Goal: Task Accomplishment & Management: Manage account settings

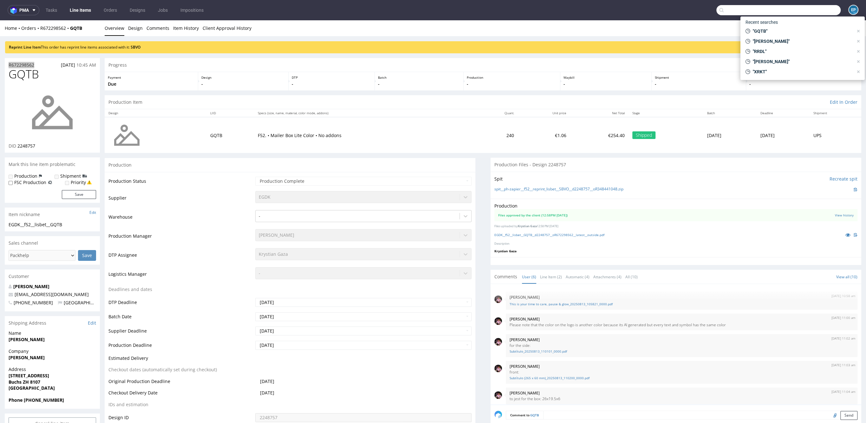
scroll to position [35, 0]
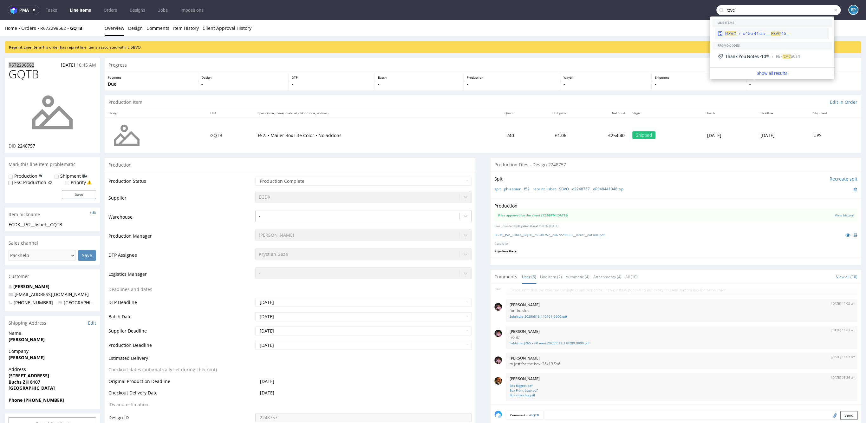
type input "rzvc"
click at [753, 32] on div "__15-x-15-x-44-cm____ RZVC" at bounding box center [766, 34] width 46 height 6
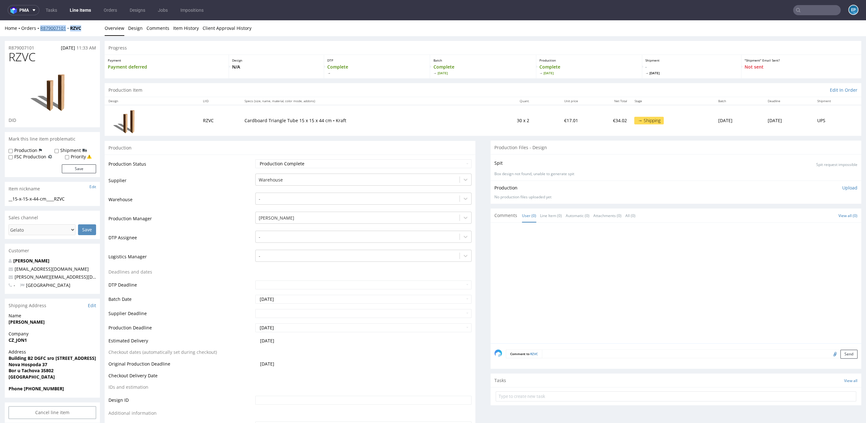
drag, startPoint x: 89, startPoint y: 29, endPoint x: 41, endPoint y: 28, distance: 48.2
click at [41, 28] on div "Home Orders R879007101 RZVC" at bounding box center [52, 28] width 95 height 6
copy div "R879007101 RZVC"
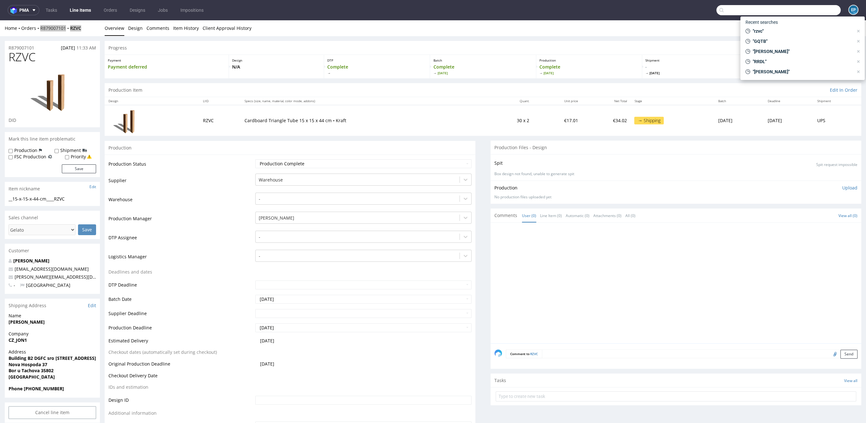
click at [799, 15] on input "text" at bounding box center [778, 10] width 124 height 10
paste input "1Z5A15800491738824"
type input "1Z5A15800491738824"
click at [780, 28] on div "KZPR" at bounding box center [803, 25] width 114 height 11
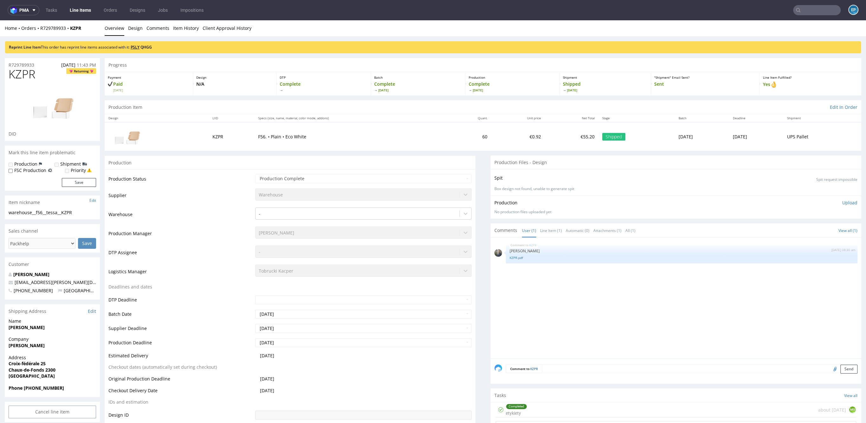
click at [134, 46] on link "PSLY" at bounding box center [135, 46] width 9 height 5
click at [152, 47] on link "QHGG" at bounding box center [145, 46] width 11 height 5
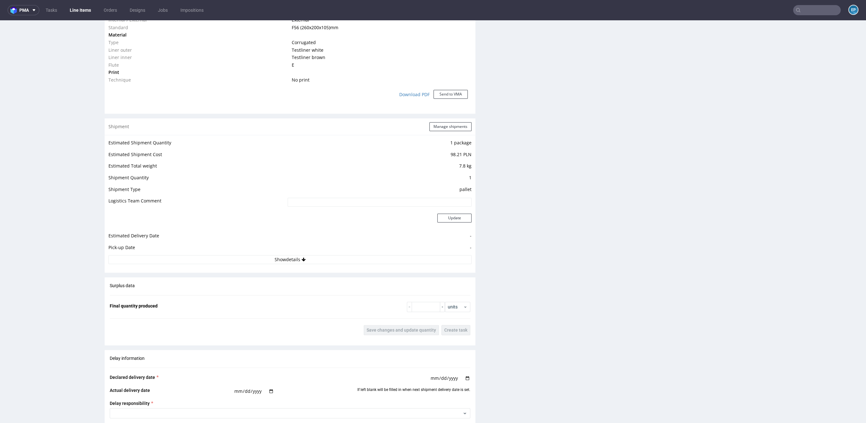
scroll to position [703, 0]
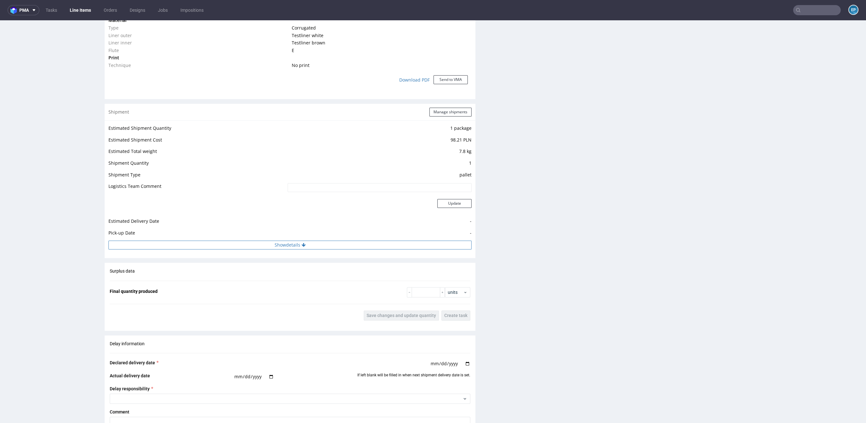
click at [297, 244] on button "Show details" at bounding box center [289, 244] width 363 height 9
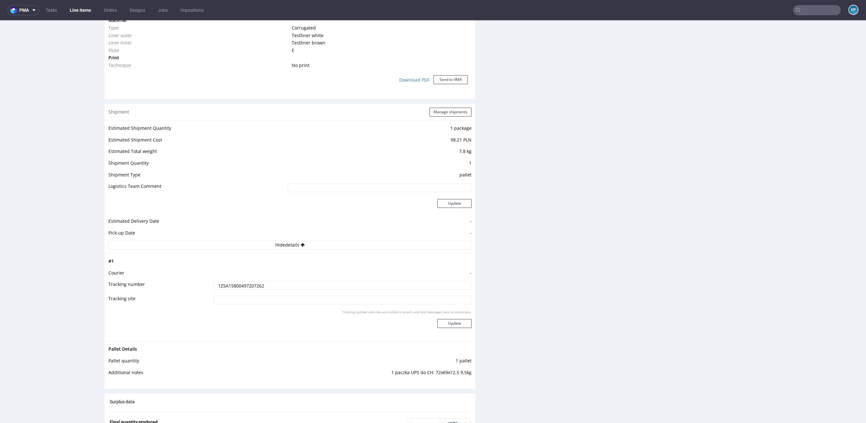
click at [249, 286] on input "1Z5A15800497207262" at bounding box center [343, 285] width 258 height 9
click at [71, 8] on link "Line Items" at bounding box center [80, 10] width 29 height 10
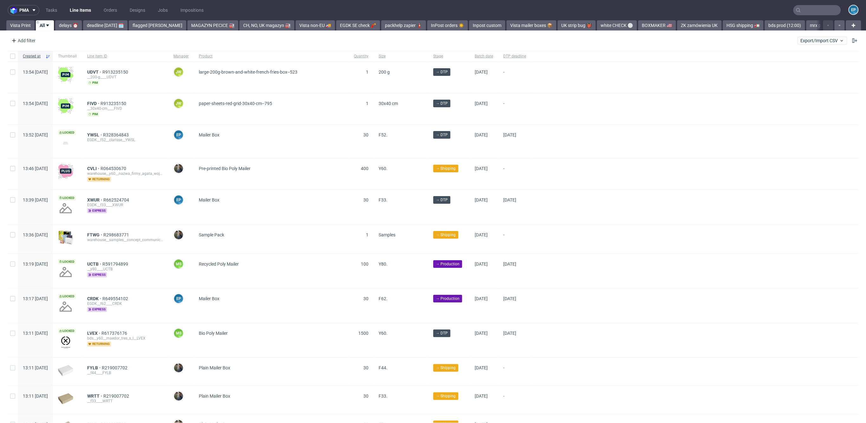
click at [546, 30] on div "pma Tasks Line Items Orders Designs Jobs Impositions EP Vista Print All delays …" at bounding box center [433, 211] width 866 height 423
click at [557, 28] on link "UK strip bug 👹" at bounding box center [576, 25] width 38 height 10
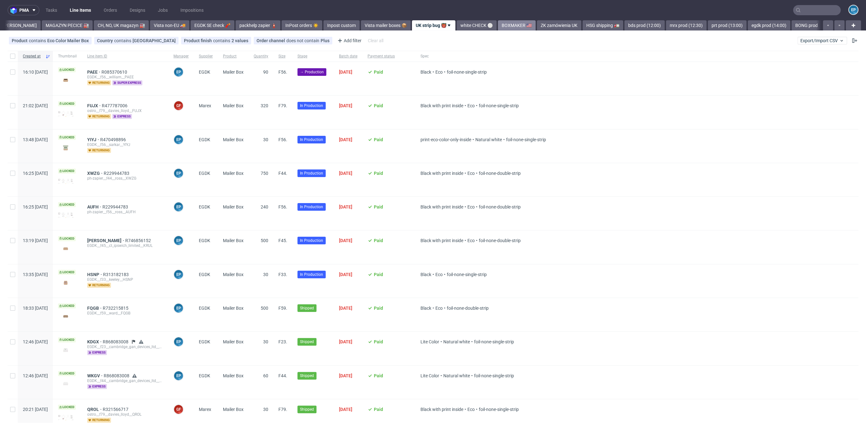
click at [504, 27] on link "BOXMAKER 🇺🇸" at bounding box center [517, 25] width 38 height 10
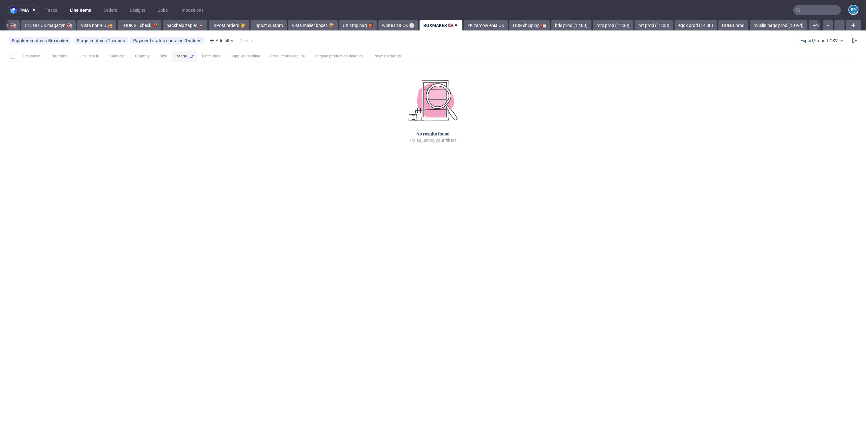
scroll to position [0, 216]
click at [336, 27] on link "UK strip bug 👹" at bounding box center [355, 25] width 38 height 10
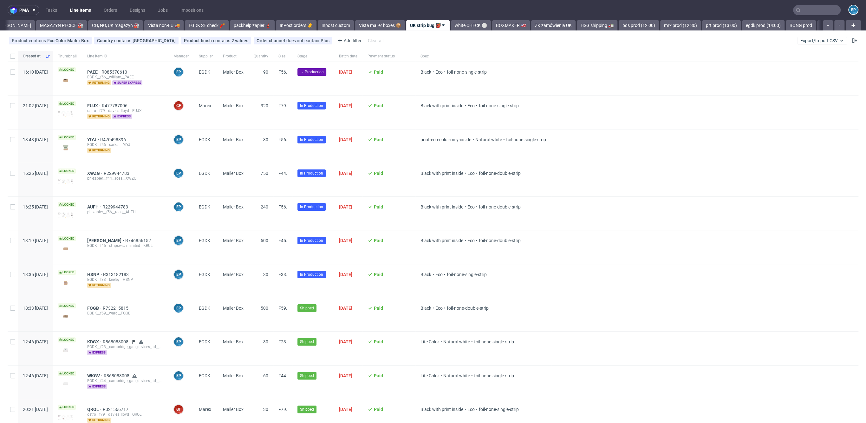
scroll to position [0, 140]
click at [534, 32] on div "pma Tasks Line Items Orders Designs Jobs Impositions EP Vista Print All delays …" at bounding box center [433, 211] width 866 height 423
click at [583, 22] on link "HSG shipping 🚛" at bounding box center [603, 25] width 41 height 10
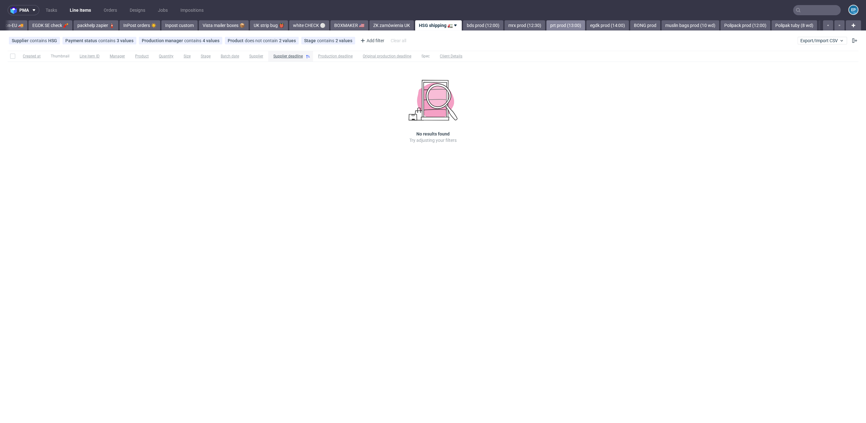
click at [546, 26] on link "prt prod (13:00)" at bounding box center [565, 25] width 39 height 10
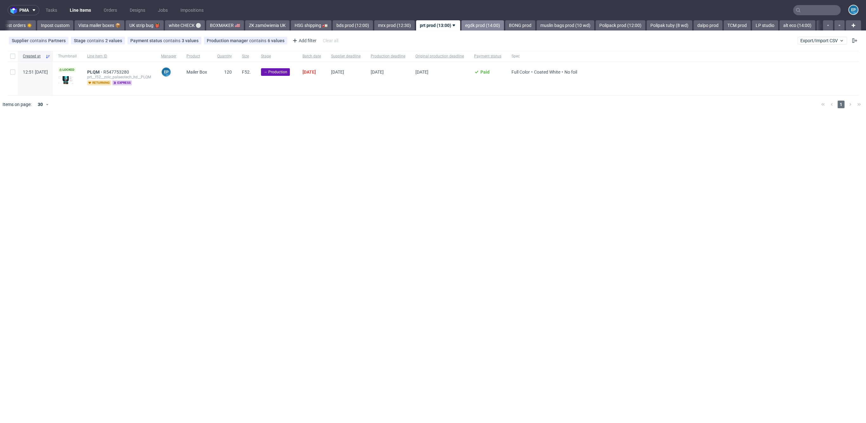
click at [461, 24] on link "egdk prod (14:00)" at bounding box center [482, 25] width 42 height 10
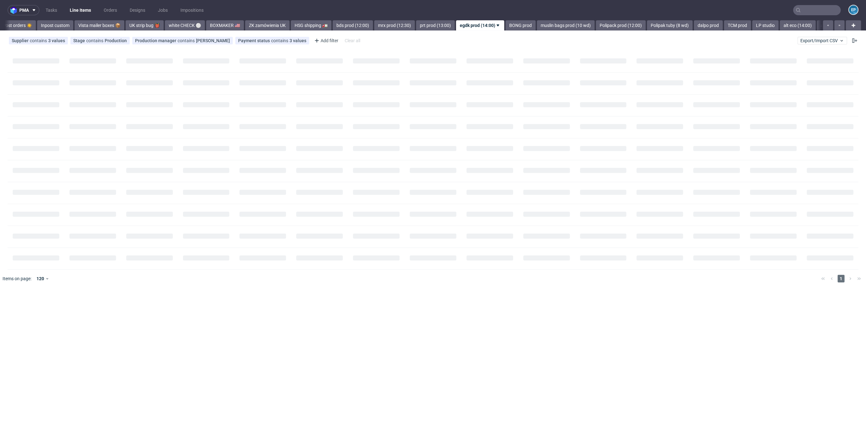
scroll to position [0, 468]
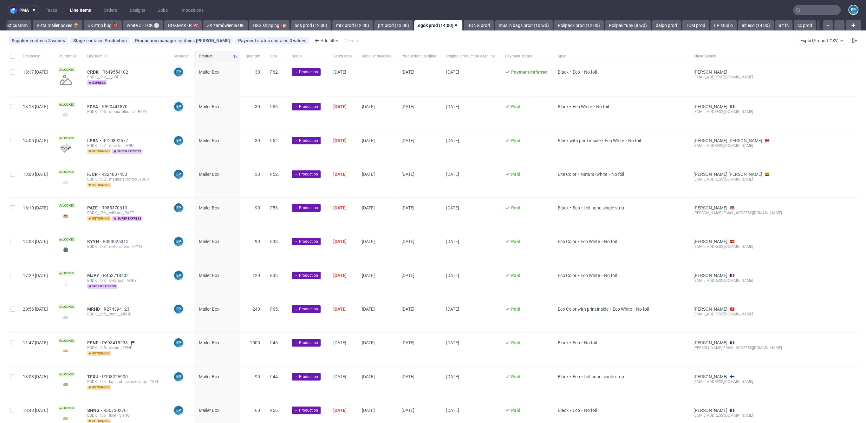
click at [814, 10] on input "text" at bounding box center [817, 10] width 48 height 10
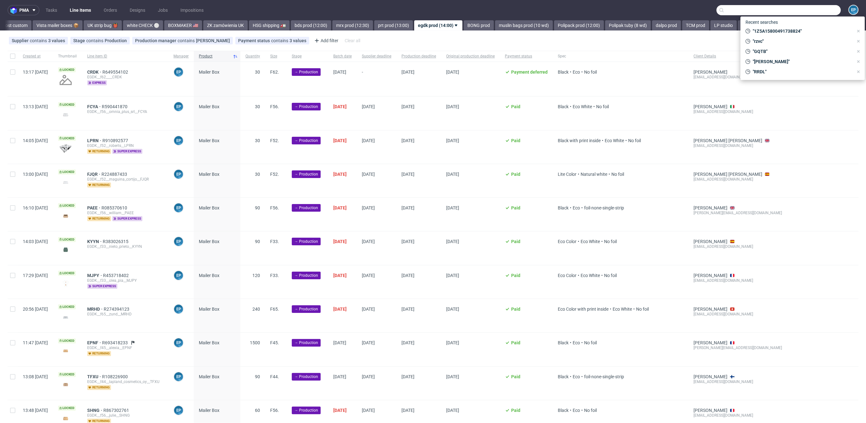
paste input "BEOM"
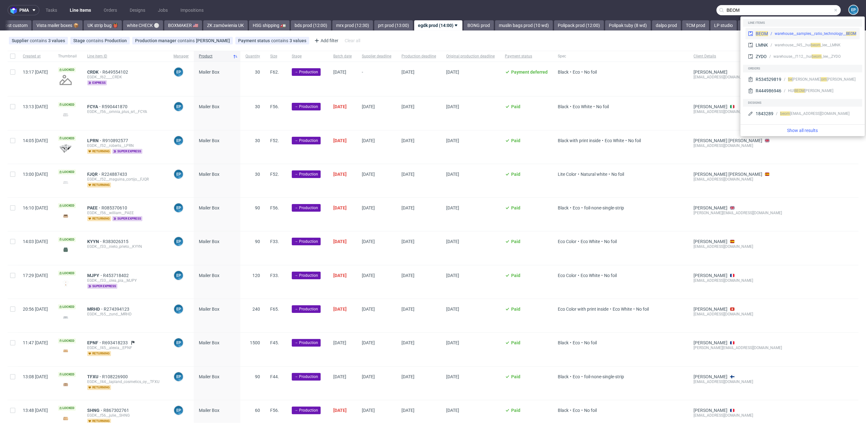
type input "BEOM"
click at [779, 32] on div "warehouse__samples__ratio_technology__ BEOM" at bounding box center [815, 34] width 81 height 6
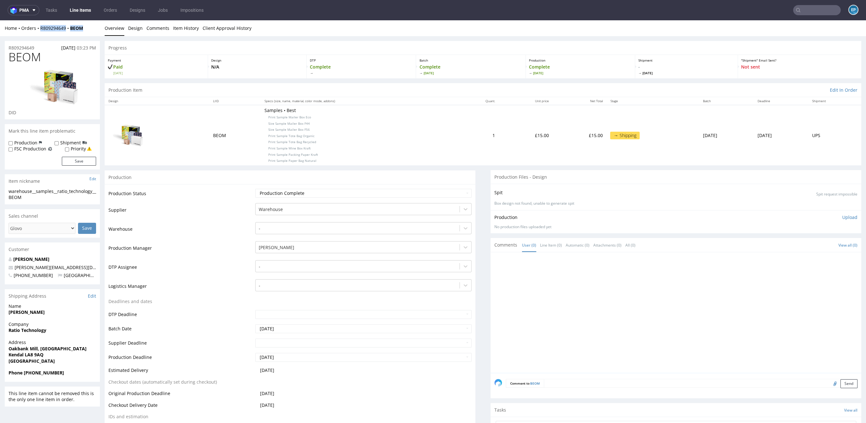
drag, startPoint x: 90, startPoint y: 30, endPoint x: 37, endPoint y: 31, distance: 52.3
click at [37, 31] on div "Home Orders R809294649 BEOM" at bounding box center [52, 28] width 95 height 6
copy div "R809294649 BEOM"
drag, startPoint x: 89, startPoint y: 29, endPoint x: 40, endPoint y: 29, distance: 48.5
click at [40, 29] on div "Home Orders R809294649 BEOM" at bounding box center [52, 28] width 95 height 6
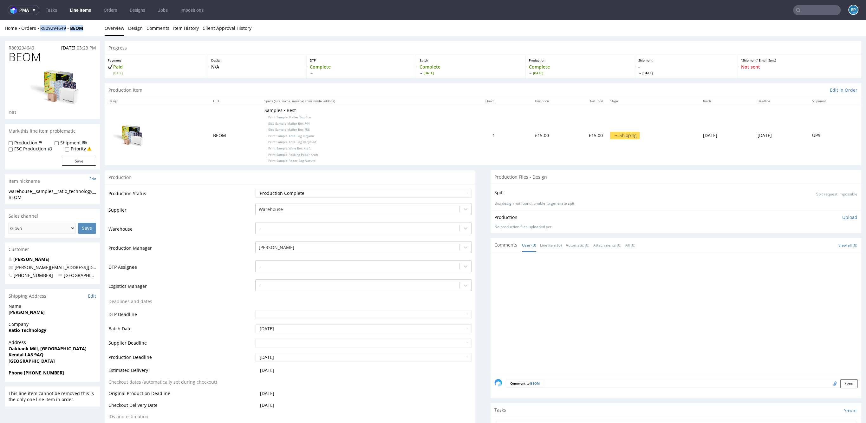
copy div "R809294649 BEOM"
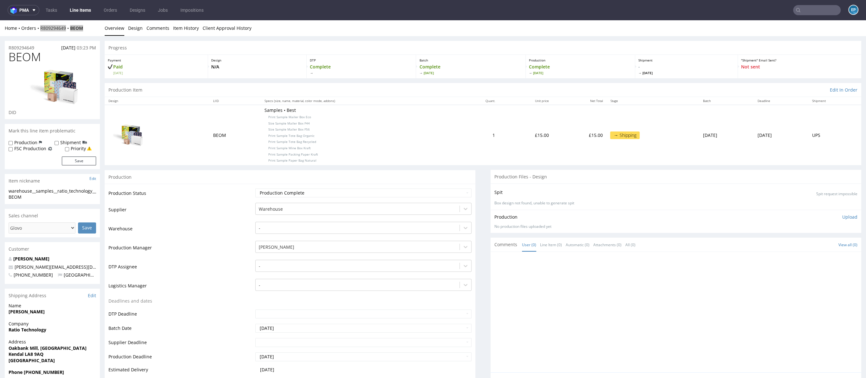
click at [84, 8] on link "Line Items" at bounding box center [80, 10] width 29 height 10
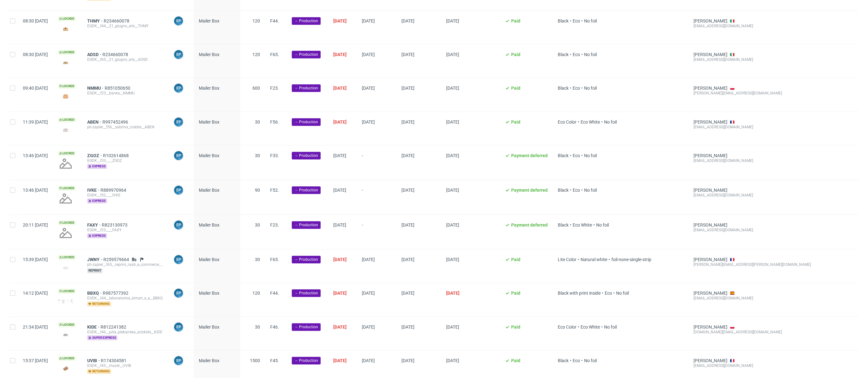
scroll to position [781, 0]
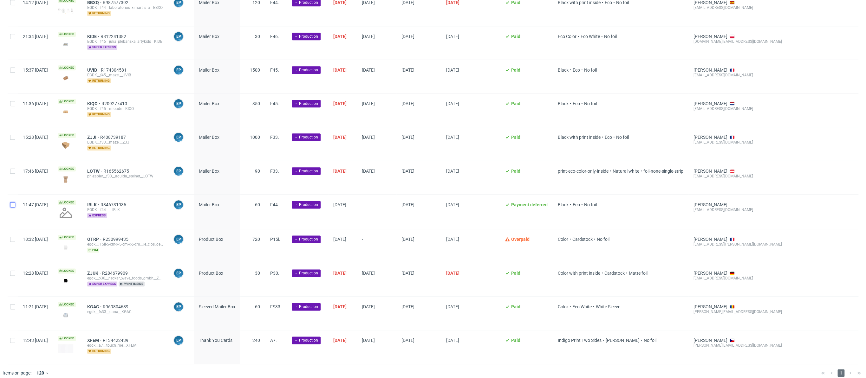
click at [13, 202] on input "checkbox" at bounding box center [12, 204] width 5 height 5
checkbox input "true"
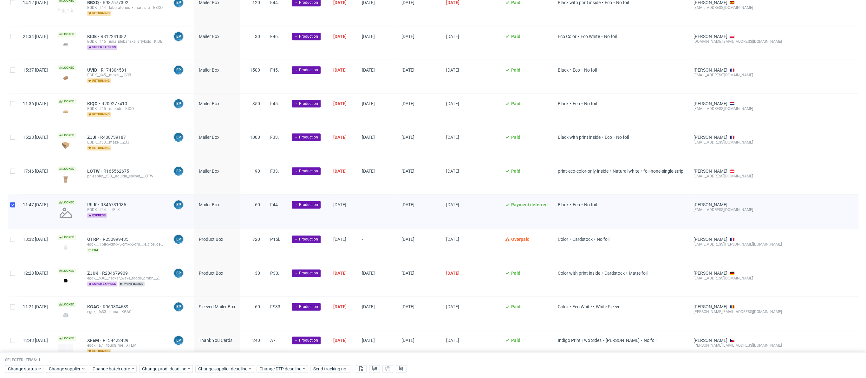
click at [219, 195] on div "Mailer Box" at bounding box center [217, 212] width 47 height 34
click at [219, 202] on span "Mailer Box" at bounding box center [209, 204] width 21 height 5
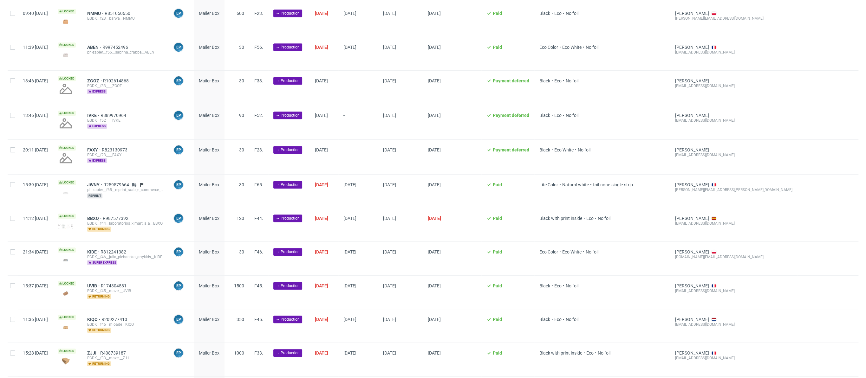
scroll to position [389, 0]
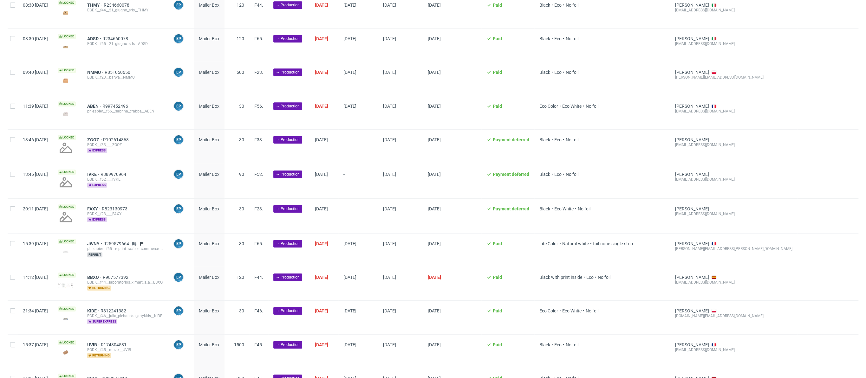
click at [11, 141] on div at bounding box center [13, 147] width 10 height 34
checkbox input "true"
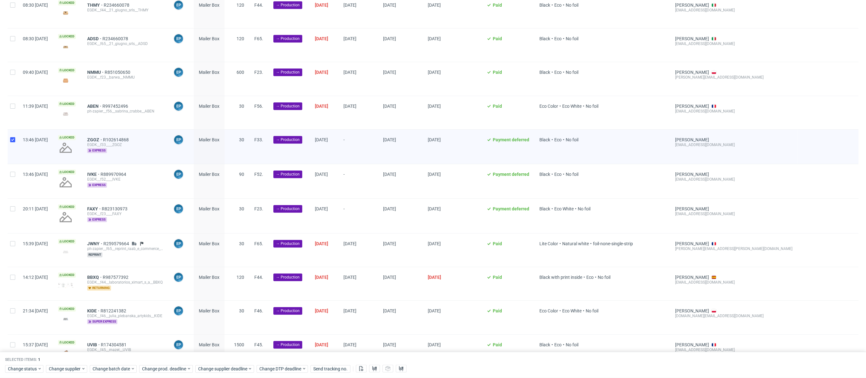
click at [8, 174] on div at bounding box center [13, 181] width 10 height 34
checkbox input "true"
click at [12, 200] on div at bounding box center [13, 216] width 10 height 34
checkbox input "true"
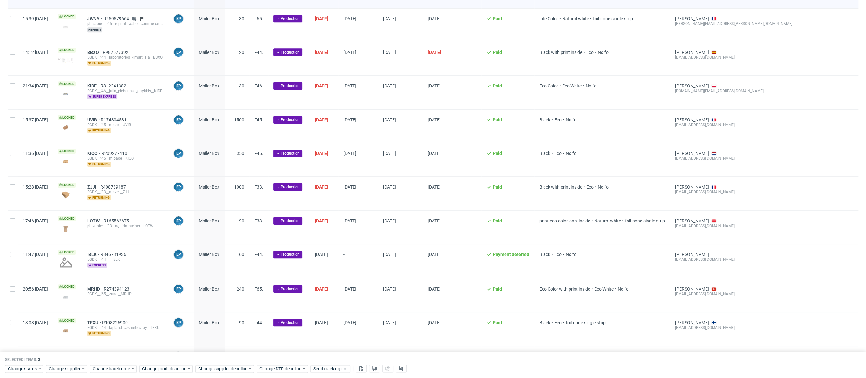
scroll to position [636, 0]
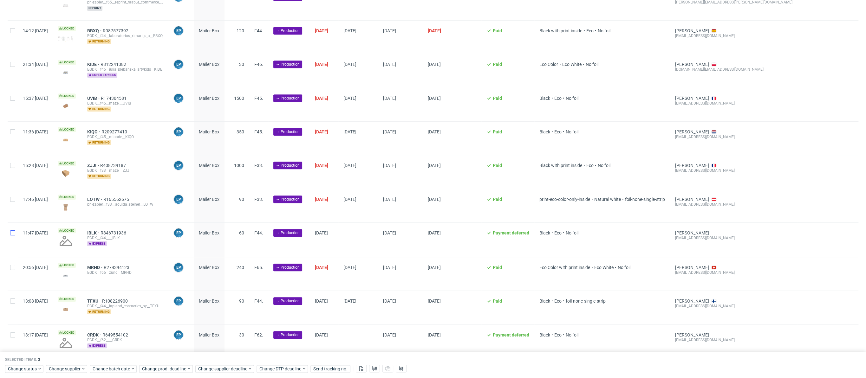
click at [14, 225] on div at bounding box center [13, 240] width 10 height 34
checkbox input "true"
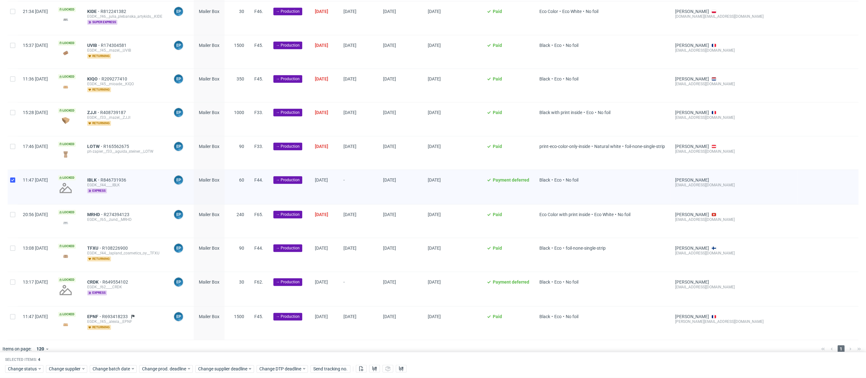
scroll to position [691, 0]
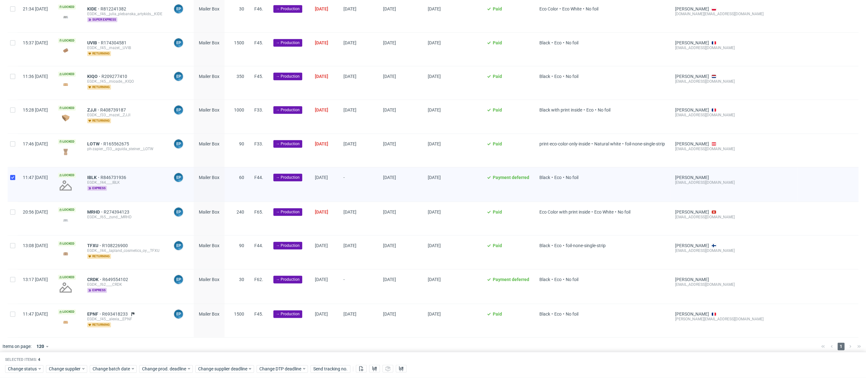
click at [15, 277] on div at bounding box center [13, 287] width 10 height 34
checkbox input "true"
click at [10, 311] on div at bounding box center [13, 320] width 10 height 33
checkbox input "true"
click at [114, 370] on span "Change batch date" at bounding box center [112, 369] width 38 height 6
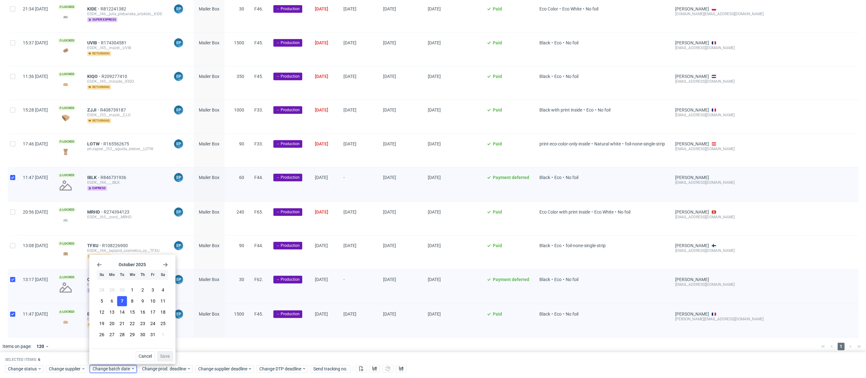
click at [127, 300] on button "7" at bounding box center [122, 302] width 10 height 10
click at [162, 354] on span "Save" at bounding box center [165, 356] width 10 height 4
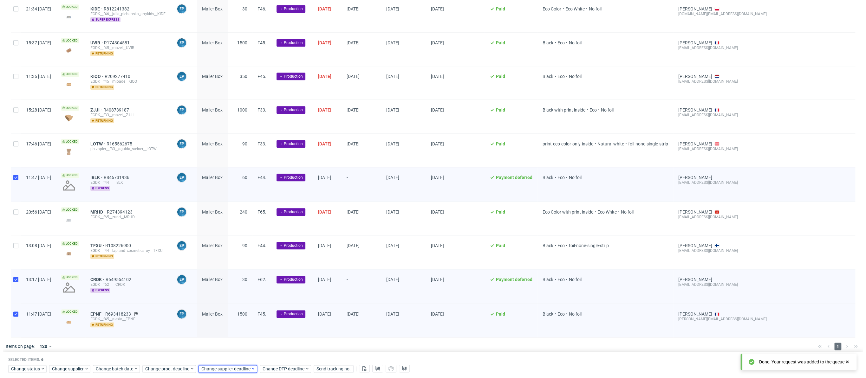
scroll to position [0, 471]
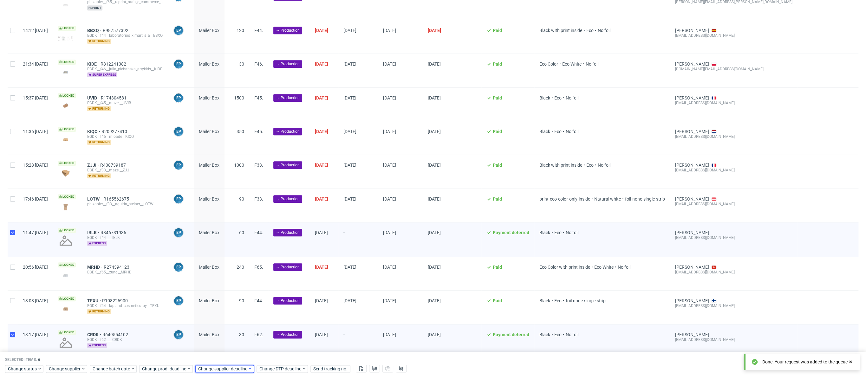
click at [213, 368] on span "Change supplier deadline" at bounding box center [222, 369] width 49 height 6
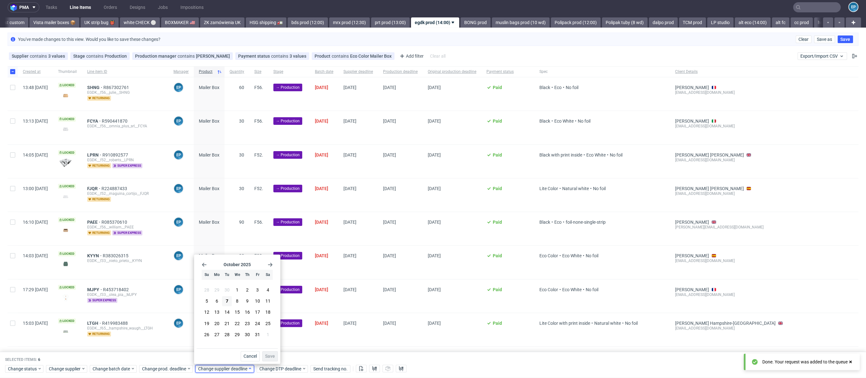
scroll to position [0, 0]
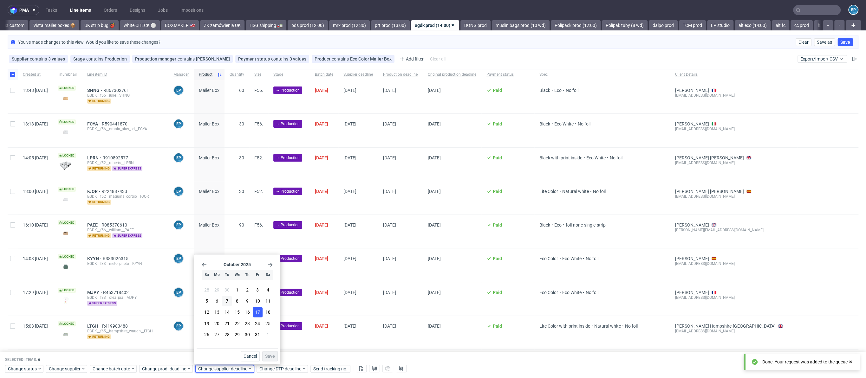
click at [255, 312] on span "17" at bounding box center [257, 313] width 5 height 6
click at [247, 314] on span "16" at bounding box center [247, 313] width 5 height 6
click at [272, 357] on span "Save" at bounding box center [270, 356] width 10 height 4
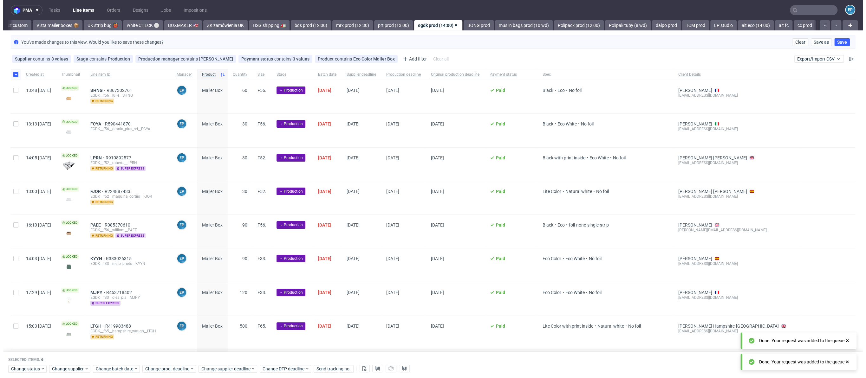
scroll to position [0, 471]
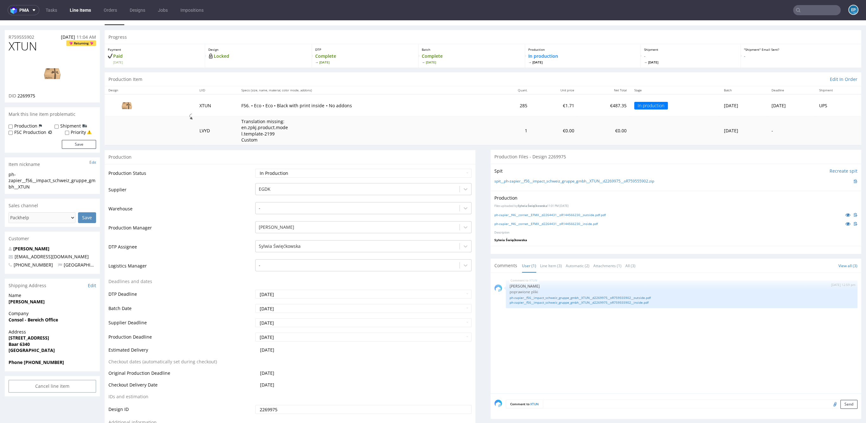
scroll to position [15, 0]
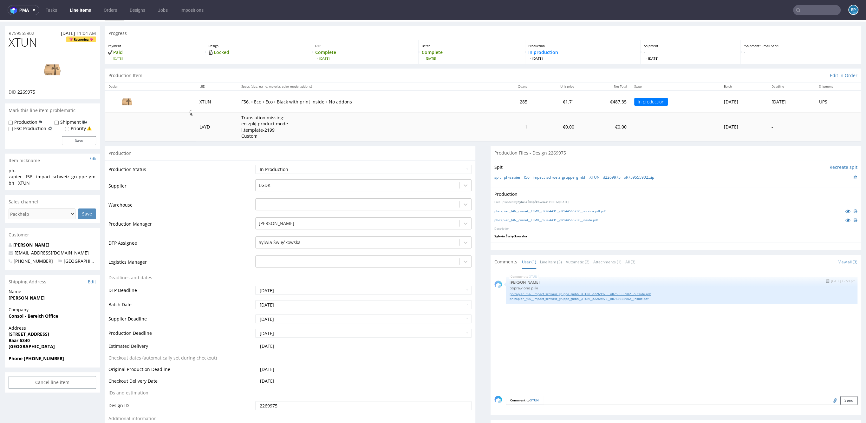
click at [553, 291] on link "ph-zapier__f56__impact_schweiz_gruppe_gmbh__XTUN__d2269975__oR759555902__outsid…" at bounding box center [682, 293] width 344 height 5
click at [615, 297] on link "ph-zapier__f56__impact_schweiz_gruppe_gmbh__XTUN__d2269975__oR759555902__inside…" at bounding box center [682, 298] width 344 height 5
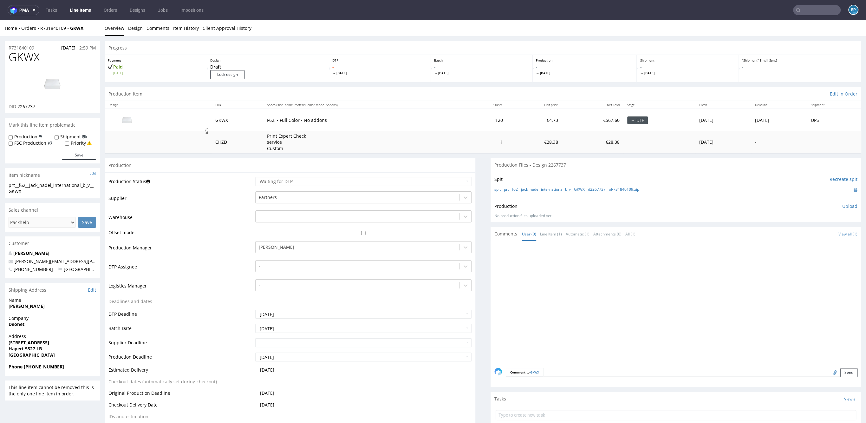
click at [804, 9] on input "text" at bounding box center [817, 10] width 48 height 10
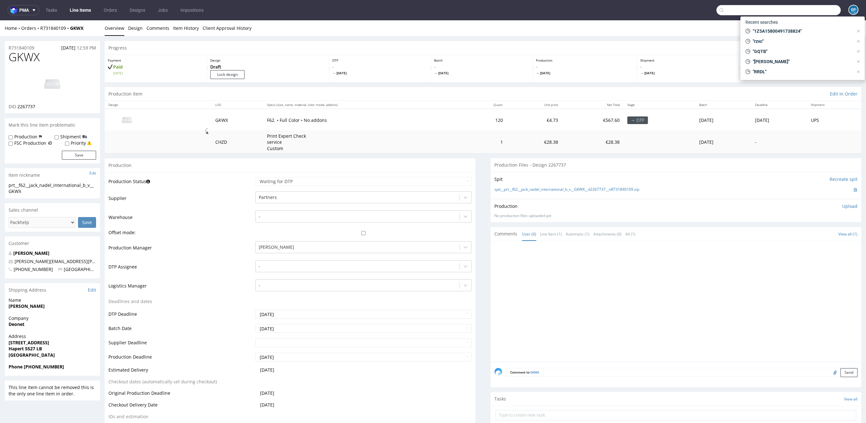
paste input "DWFS"
type input "DWFS"
click at [783, 31] on div "ostro__f65__juka_pharma_gmbh__ DWFS" at bounding box center [808, 34] width 69 height 6
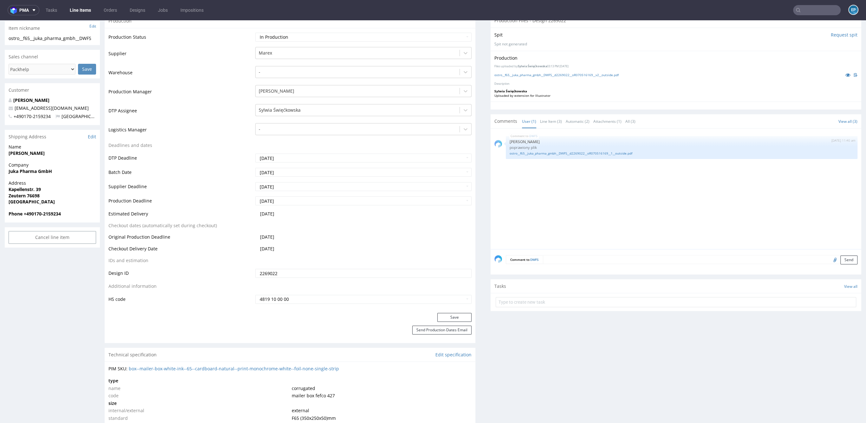
scroll to position [85, 0]
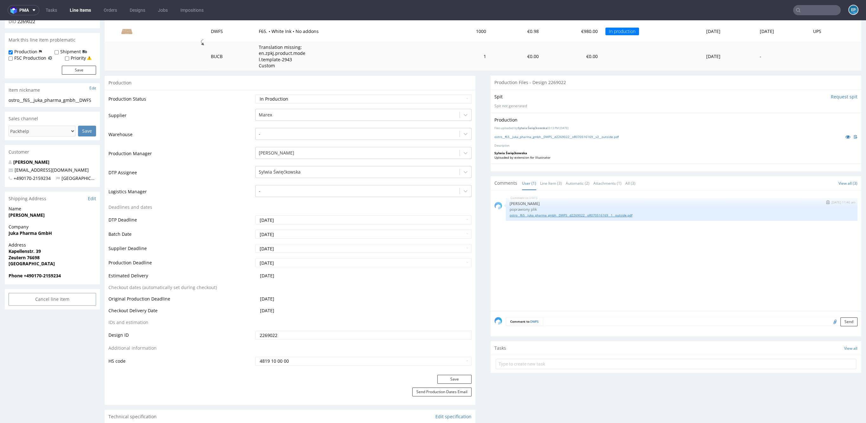
click at [583, 214] on link "ostro__f65__juka_pharma_gmbh__DWFS__d2269022__oR070516169__1__outside.pdf" at bounding box center [682, 215] width 344 height 5
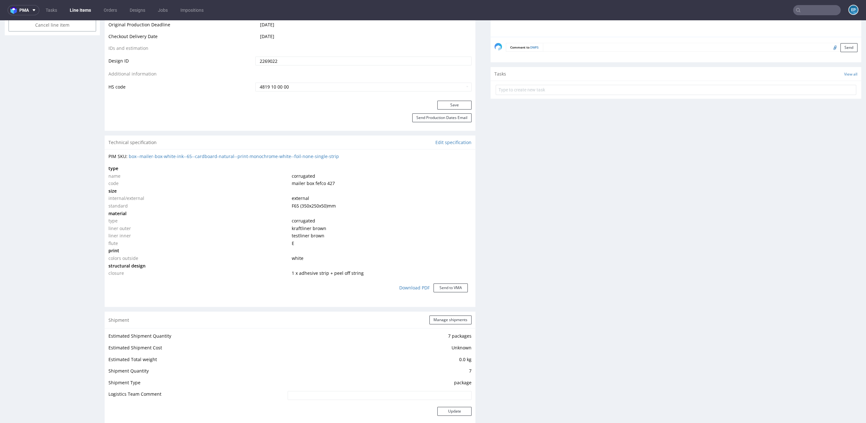
scroll to position [357, 0]
click at [344, 163] on div "PIM SKU: box--mailer-box-white-ink--65--cardboard-natural--print-monochrome-whi…" at bounding box center [290, 227] width 371 height 153
drag, startPoint x: 347, startPoint y: 157, endPoint x: 313, endPoint y: 160, distance: 34.0
click at [313, 160] on div "PIM SKU: box--mailer-box-white-ink--65--cardboard-natural--print-monochrome-whi…" at bounding box center [289, 158] width 363 height 6
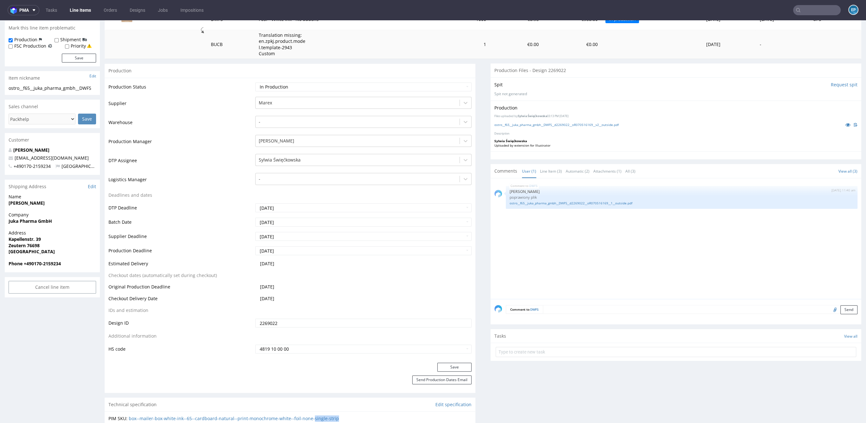
scroll to position [0, 0]
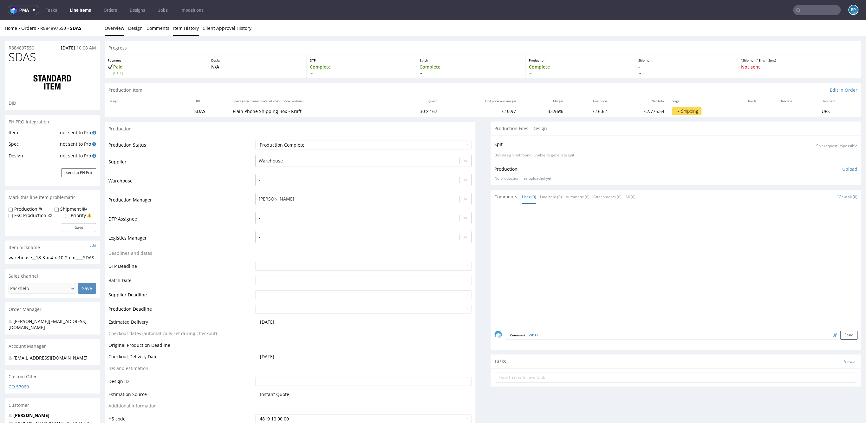
click at [179, 27] on link "Item History" at bounding box center [186, 28] width 26 height 16
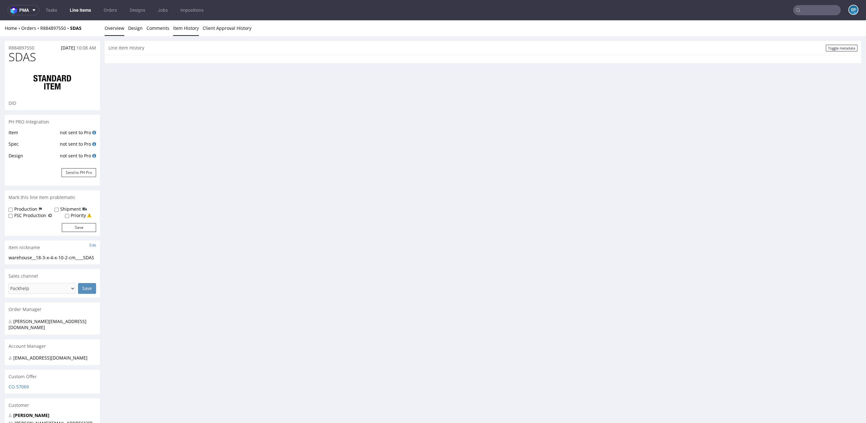
click at [116, 31] on link "Overview" at bounding box center [115, 28] width 20 height 16
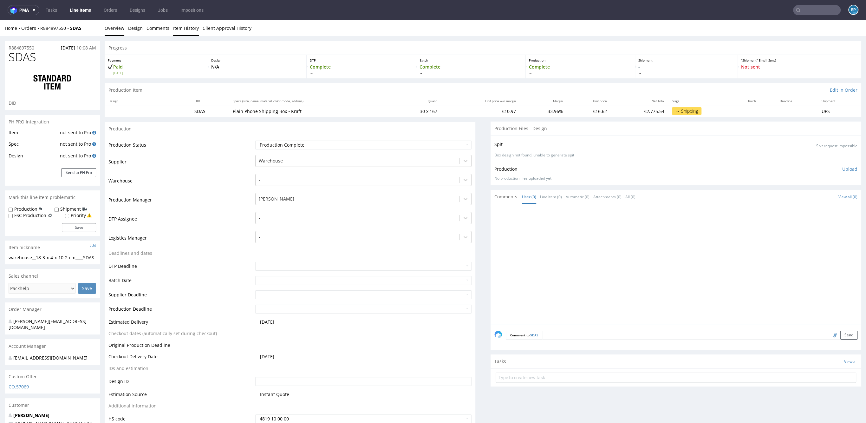
click at [181, 27] on link "Item History" at bounding box center [186, 28] width 26 height 16
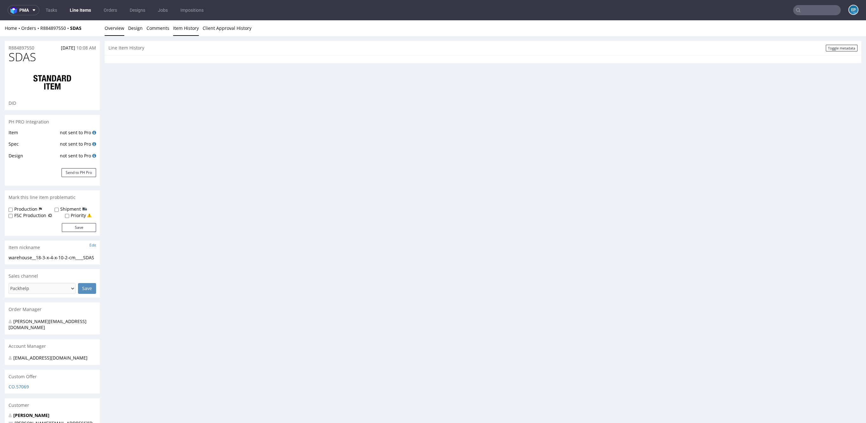
click at [110, 34] on link "Overview" at bounding box center [115, 28] width 20 height 16
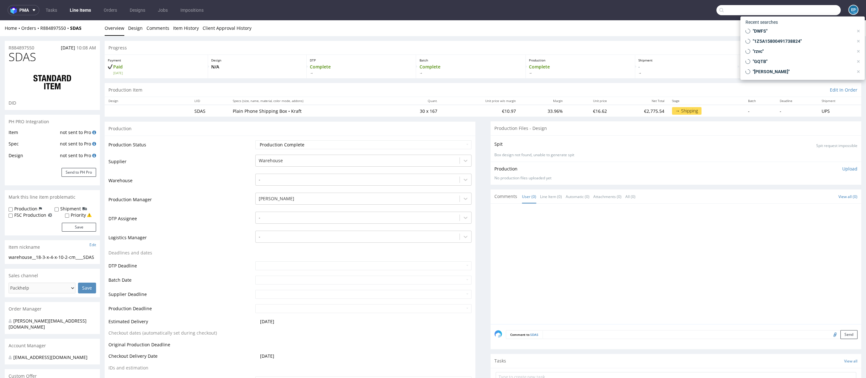
click at [808, 8] on input "text" at bounding box center [778, 10] width 124 height 10
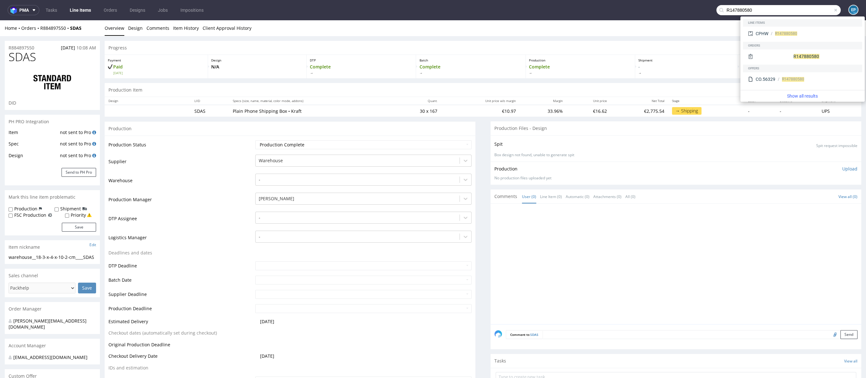
type input "R147880580"
click at [781, 30] on div "CPHW R147880580" at bounding box center [803, 33] width 114 height 11
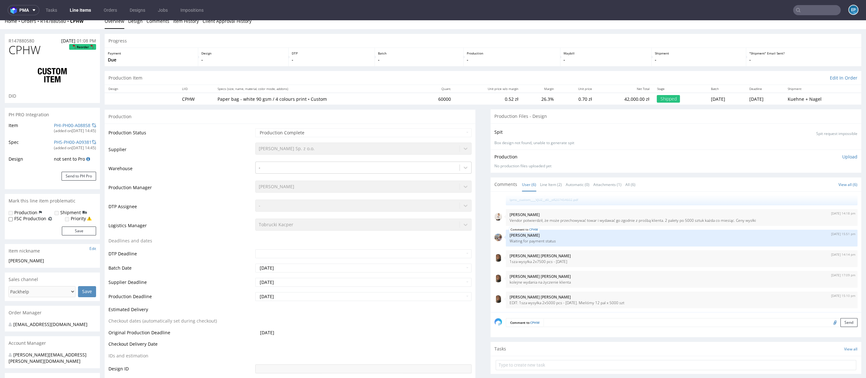
scroll to position [16, 0]
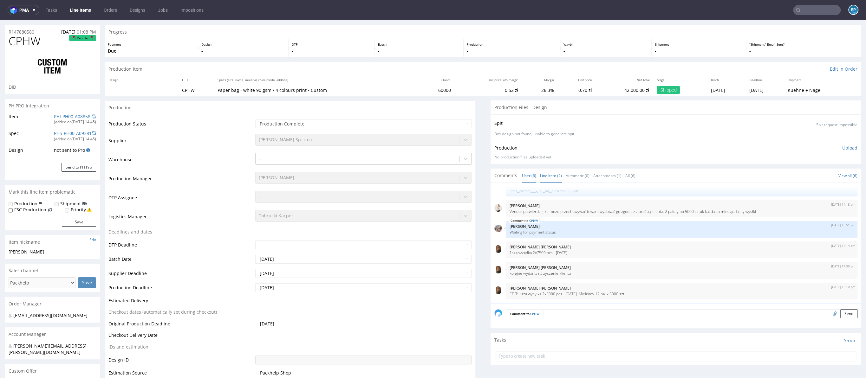
click at [555, 175] on link "Line Item (2)" at bounding box center [551, 176] width 22 height 14
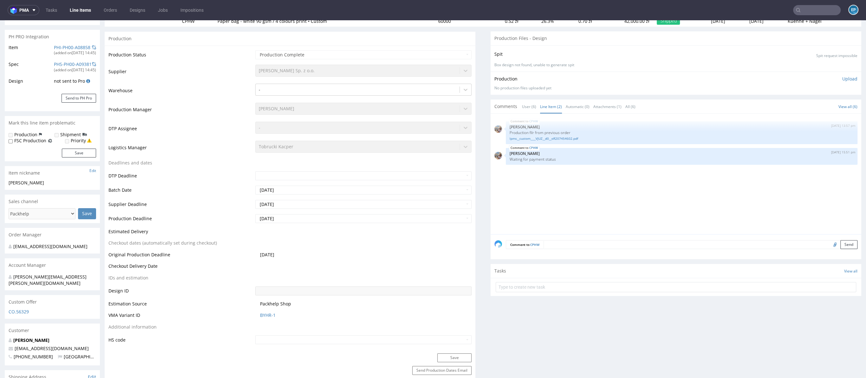
scroll to position [0, 0]
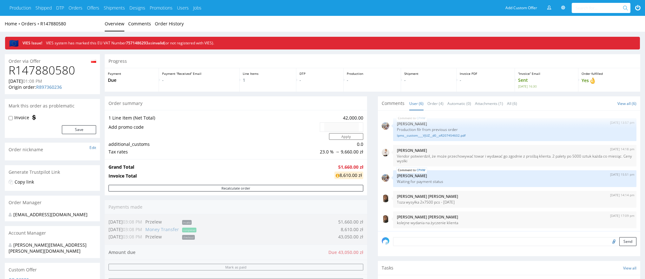
scroll to position [22, 0]
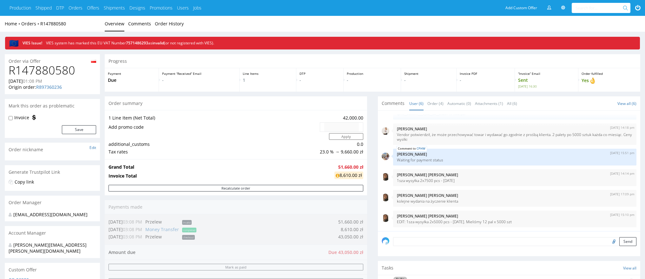
click at [62, 74] on h1 "R147880580" at bounding box center [53, 70] width 88 height 13
copy h1 "R147880580"
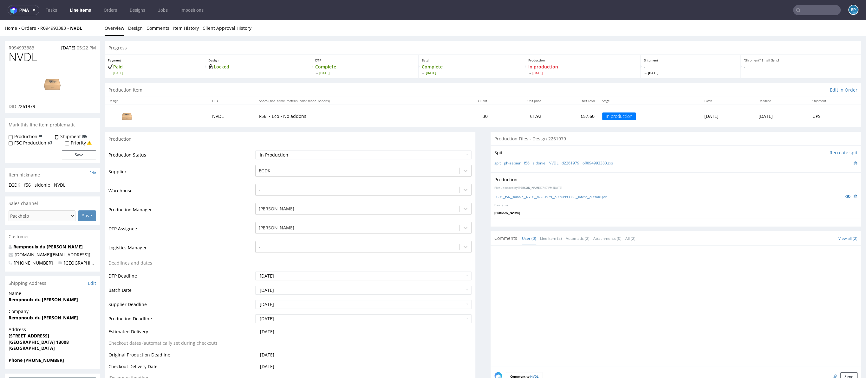
click at [56, 136] on input "Shipment" at bounding box center [57, 137] width 4 height 5
checkbox input "true"
click at [67, 153] on button "Save" at bounding box center [79, 155] width 34 height 9
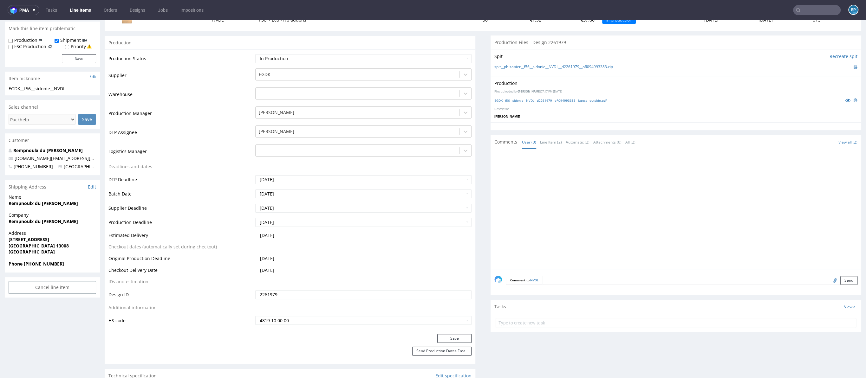
scroll to position [119, 0]
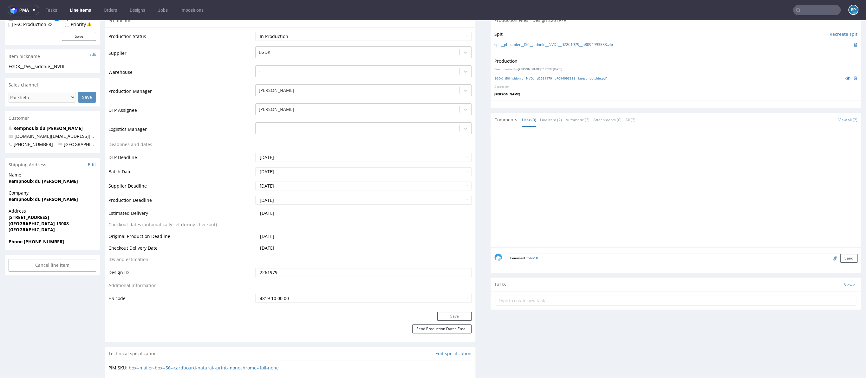
click at [596, 256] on textarea at bounding box center [700, 258] width 315 height 9
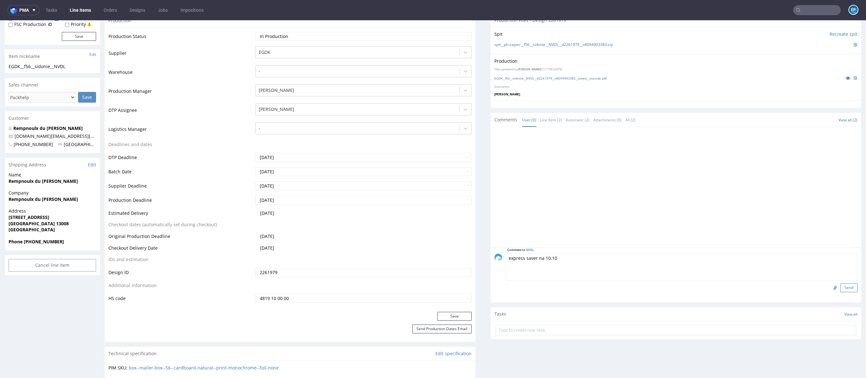
type textarea "express saver na 10.10"
click at [841, 287] on button "Send" at bounding box center [848, 288] width 17 height 9
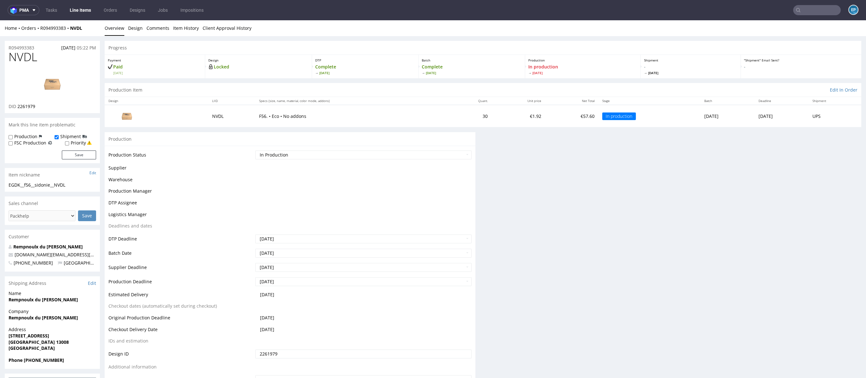
scroll to position [0, 0]
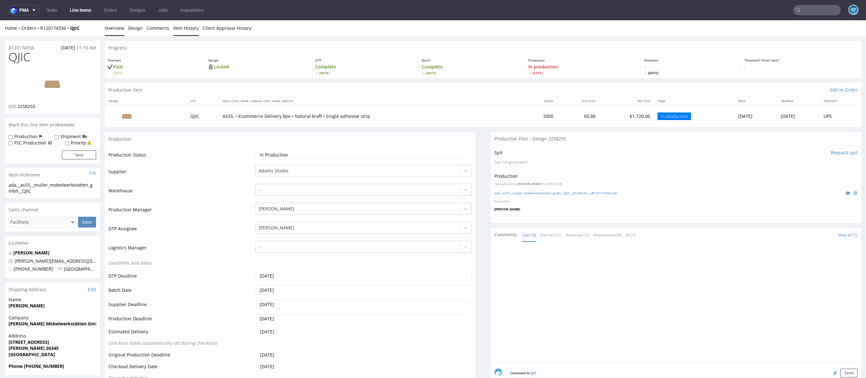
click at [191, 28] on link "Item History" at bounding box center [186, 28] width 26 height 16
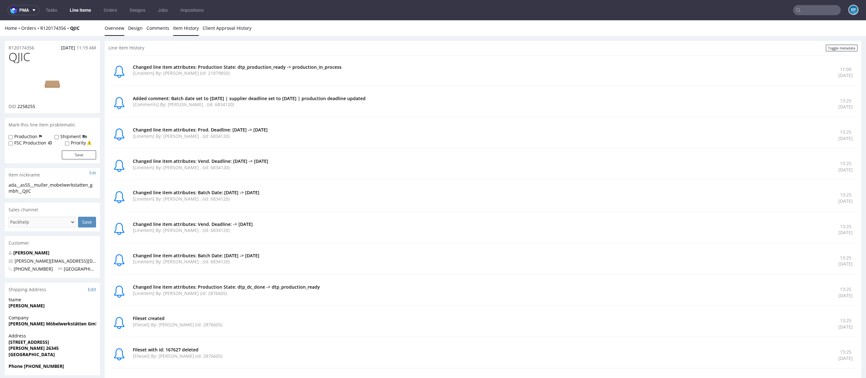
click at [117, 32] on link "Overview" at bounding box center [115, 28] width 20 height 16
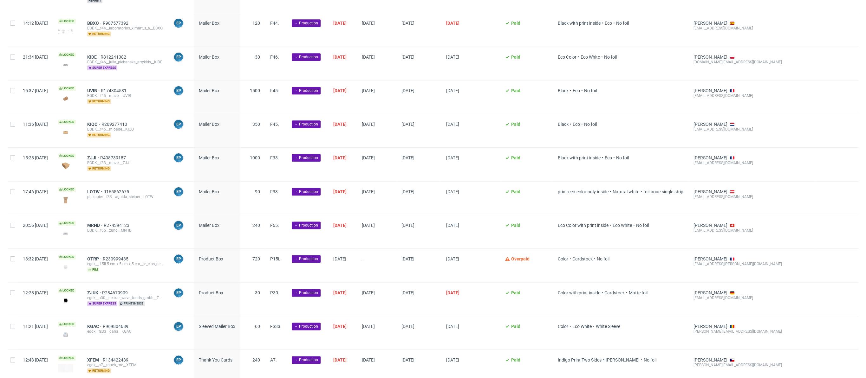
scroll to position [781, 0]
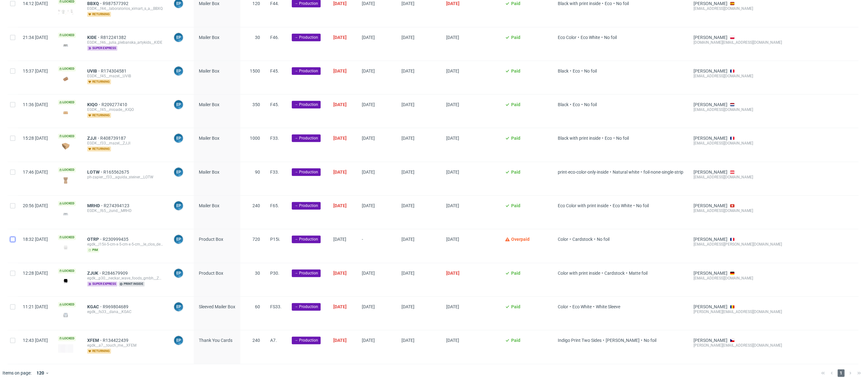
click at [14, 237] on input "checkbox" at bounding box center [12, 239] width 5 height 5
checkbox input "true"
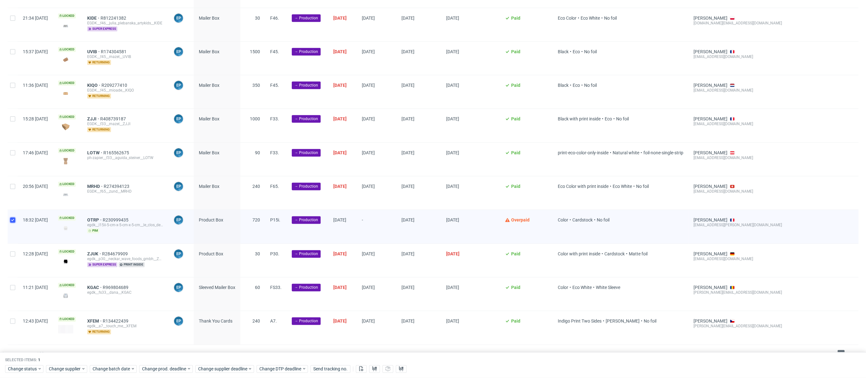
scroll to position [807, 0]
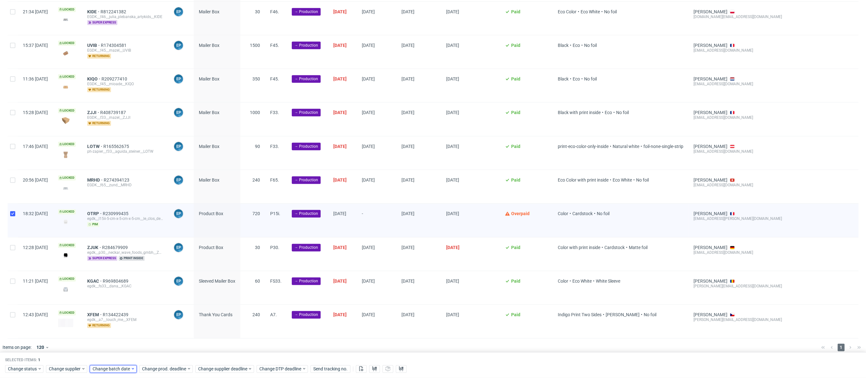
click at [108, 366] on span "Change batch date" at bounding box center [112, 369] width 38 height 6
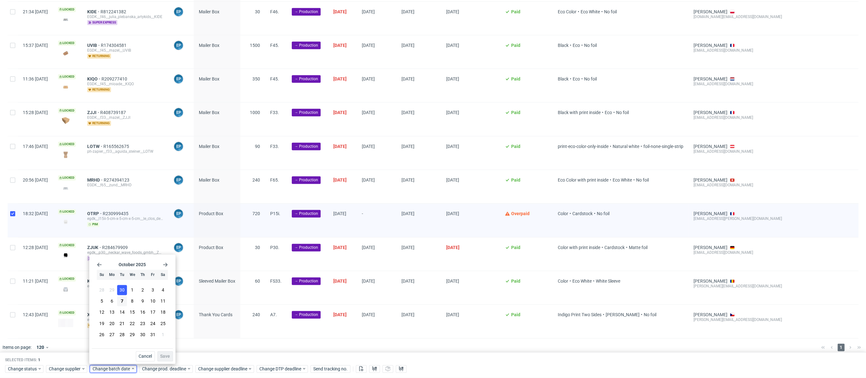
click at [118, 295] on button "30" at bounding box center [122, 290] width 10 height 10
click at [122, 306] on button "7" at bounding box center [122, 302] width 10 height 10
click at [161, 354] on button "Save" at bounding box center [165, 356] width 16 height 10
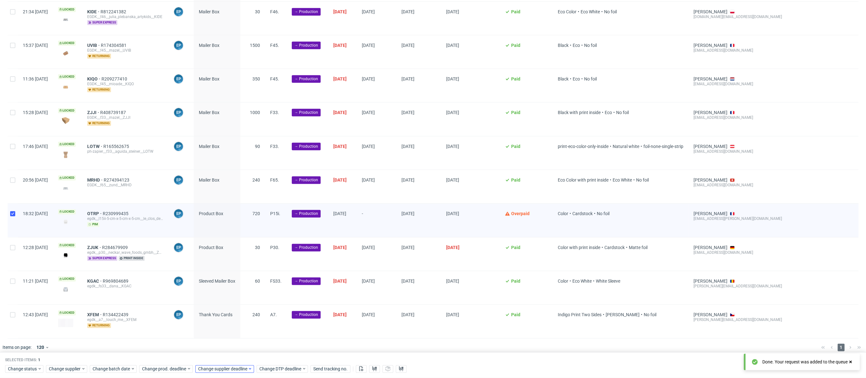
scroll to position [0, 471]
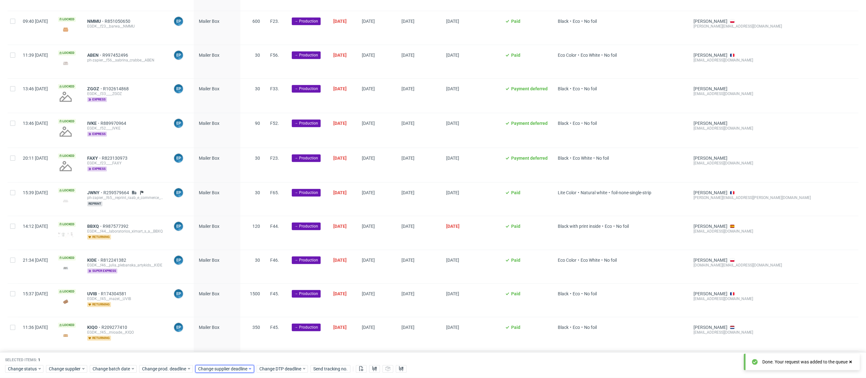
click at [234, 367] on span "Change supplier deadline" at bounding box center [222, 369] width 49 height 6
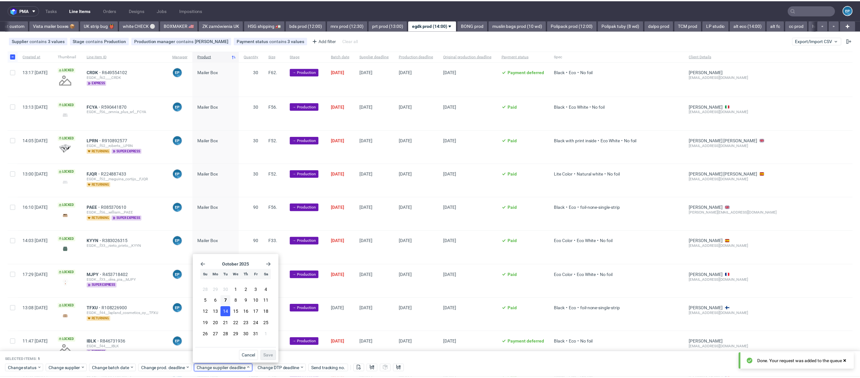
scroll to position [0, 0]
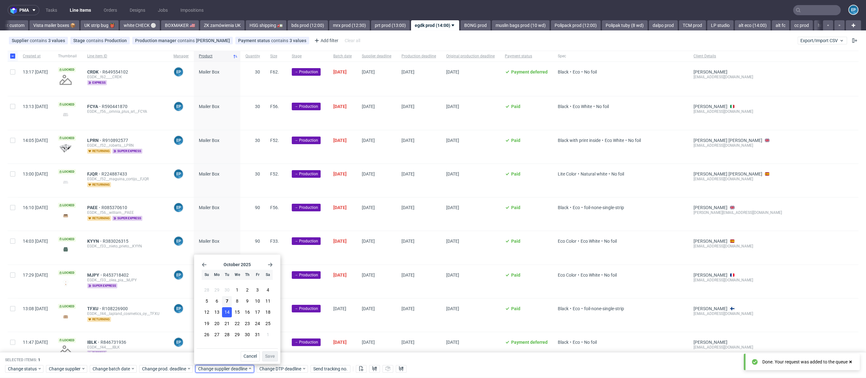
click at [227, 312] on span "14" at bounding box center [227, 313] width 5 height 6
click at [273, 351] on div "Cancel Save" at bounding box center [237, 355] width 81 height 13
click at [272, 355] on span "Save" at bounding box center [270, 356] width 10 height 4
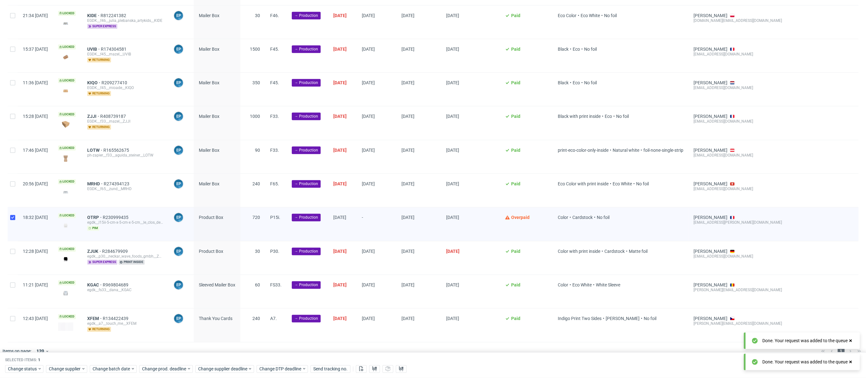
scroll to position [807, 0]
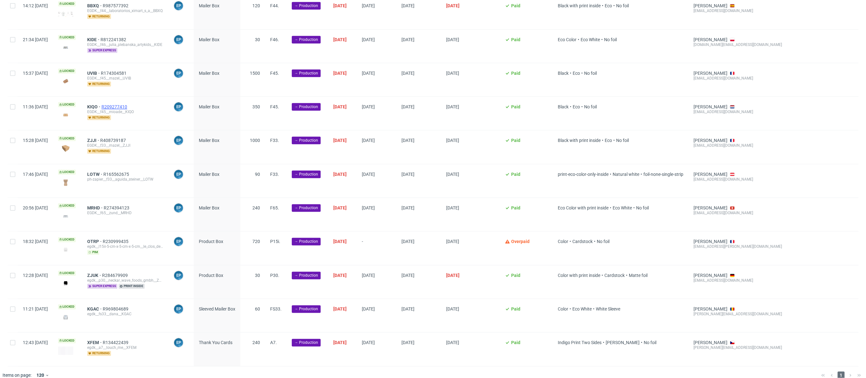
scroll to position [781, 0]
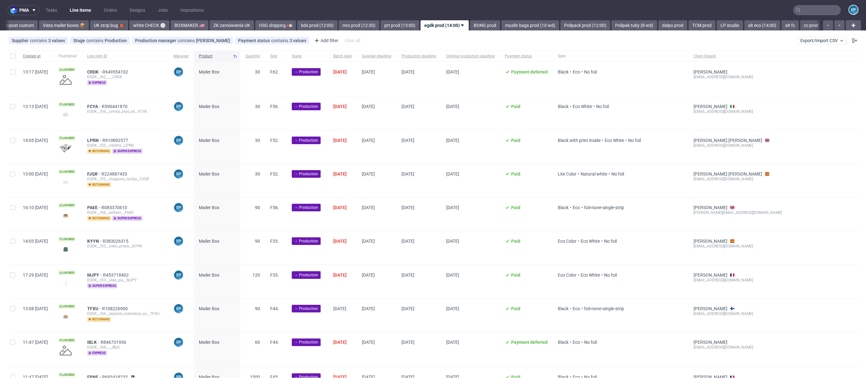
scroll to position [0, 471]
click at [17, 55] on div at bounding box center [13, 56] width 10 height 11
checkbox input "true"
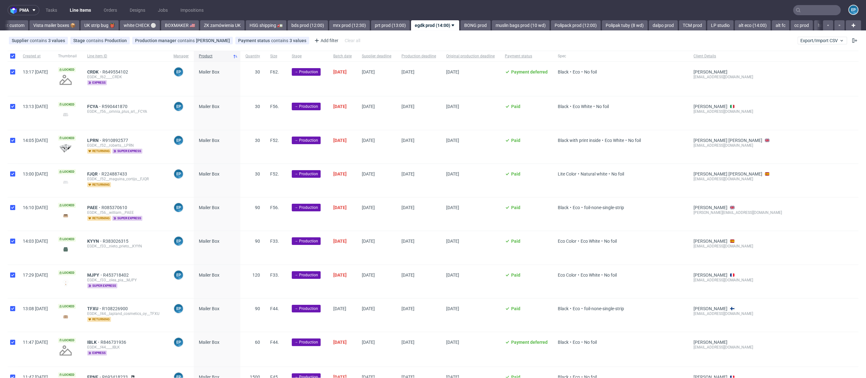
checkbox input "true"
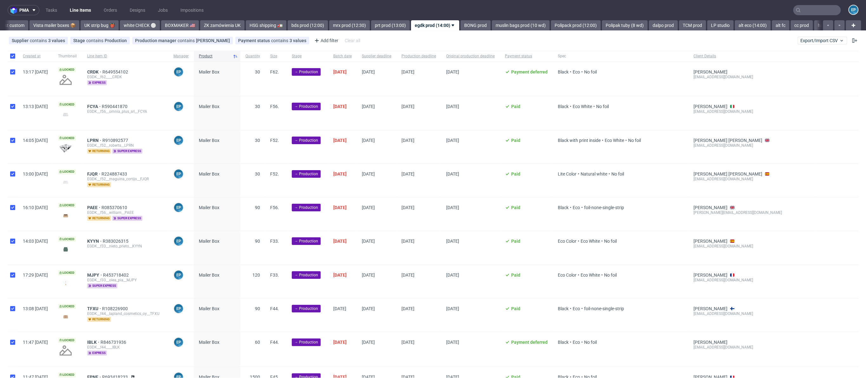
checkbox input "true"
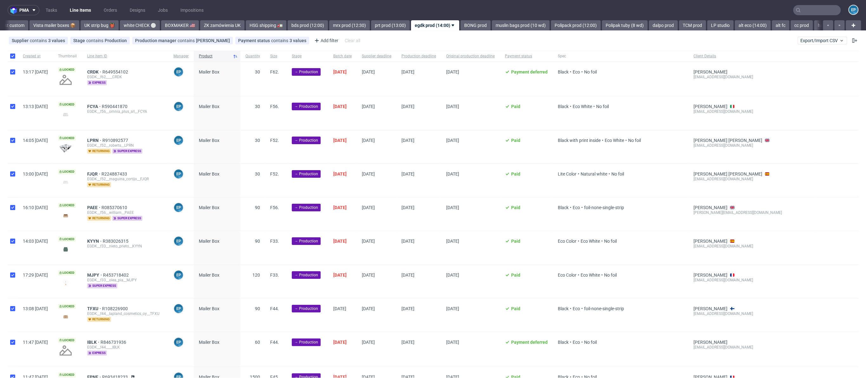
checkbox input "true"
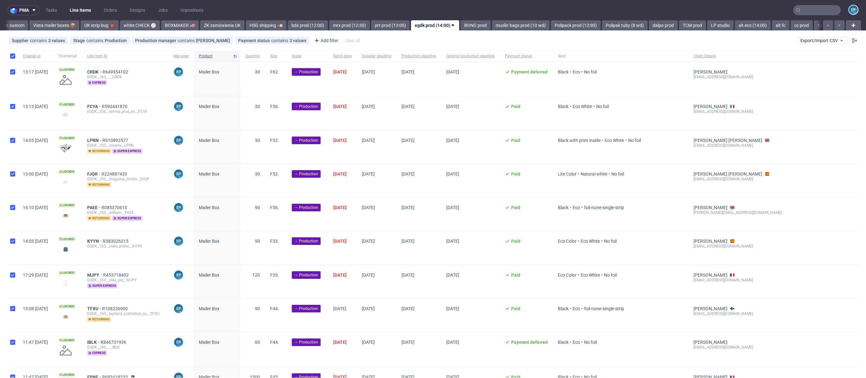
checkbox input "true"
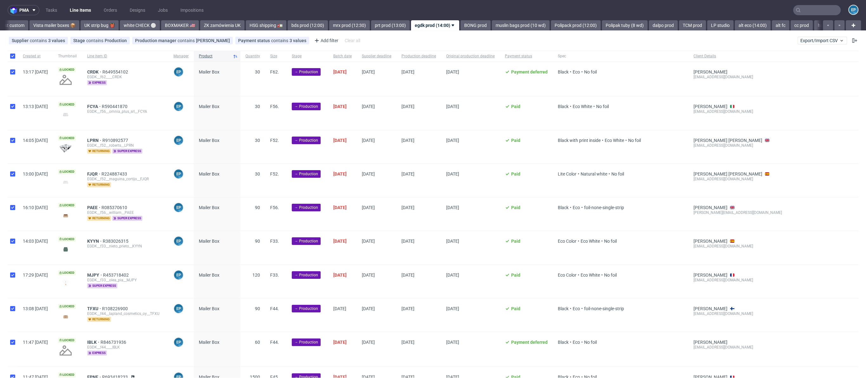
checkbox input "true"
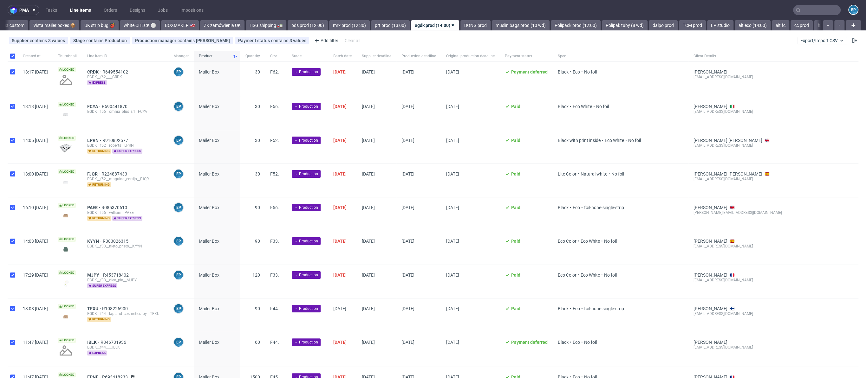
checkbox input "true"
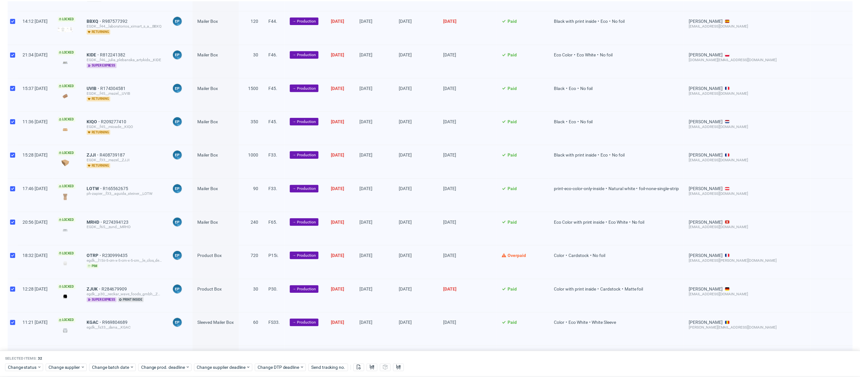
scroll to position [807, 0]
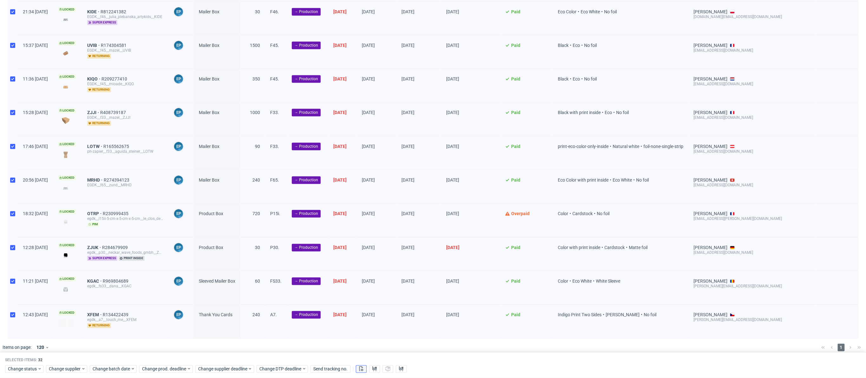
click at [362, 367] on icon at bounding box center [361, 368] width 5 height 5
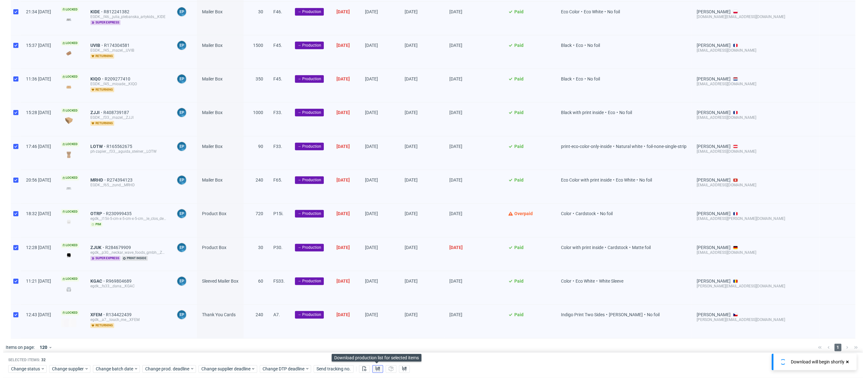
scroll to position [0, 471]
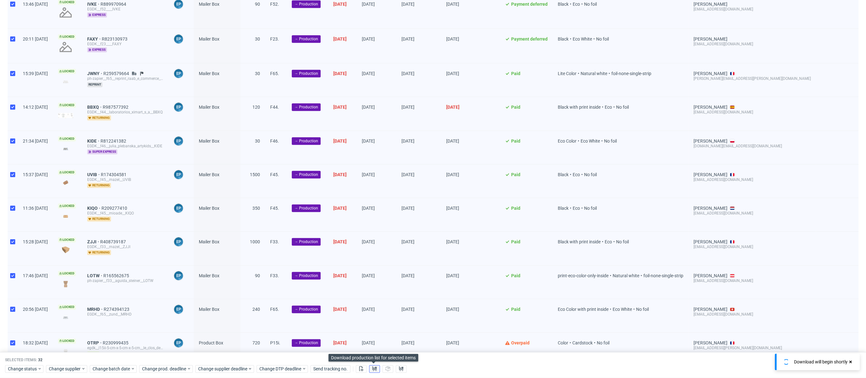
click at [369, 368] on button at bounding box center [374, 369] width 11 height 8
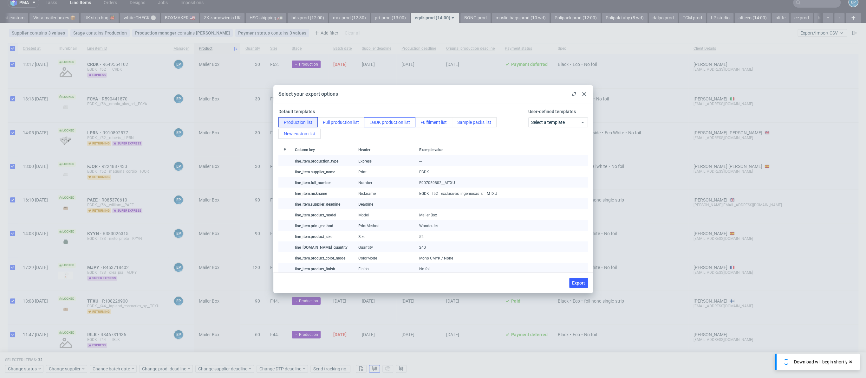
scroll to position [1, 0]
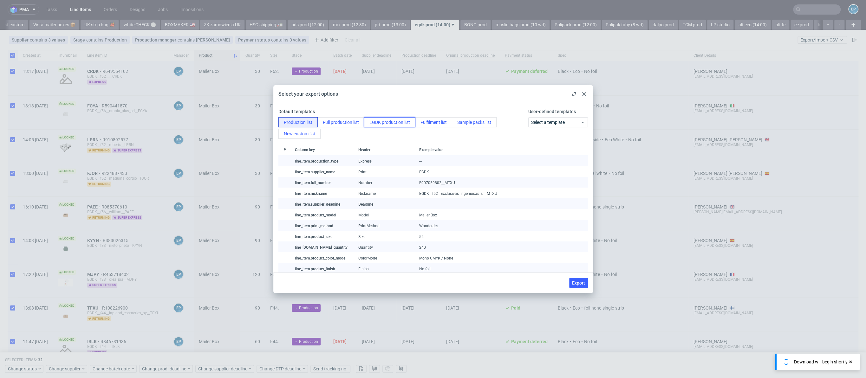
click at [391, 124] on button "EGDK production list" at bounding box center [389, 122] width 51 height 10
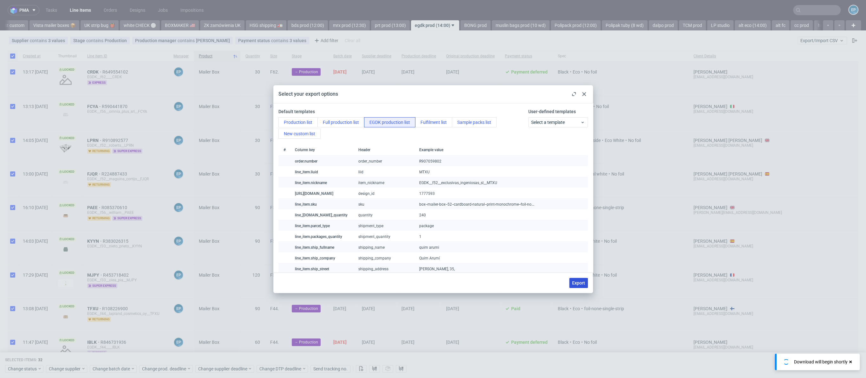
click at [583, 280] on button "Export" at bounding box center [578, 283] width 19 height 10
checkbox input "false"
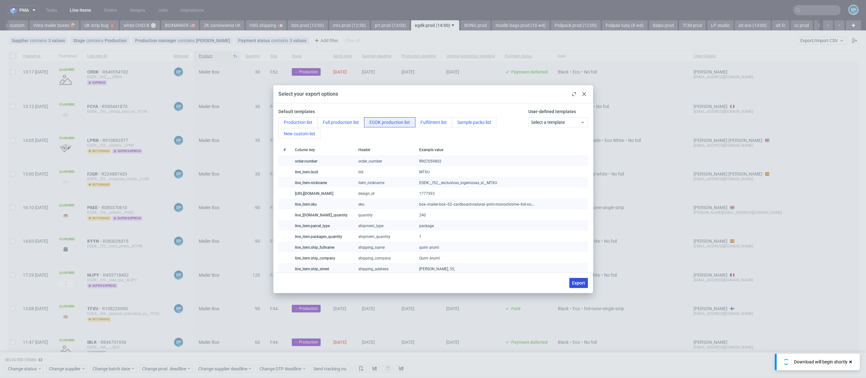
checkbox input "false"
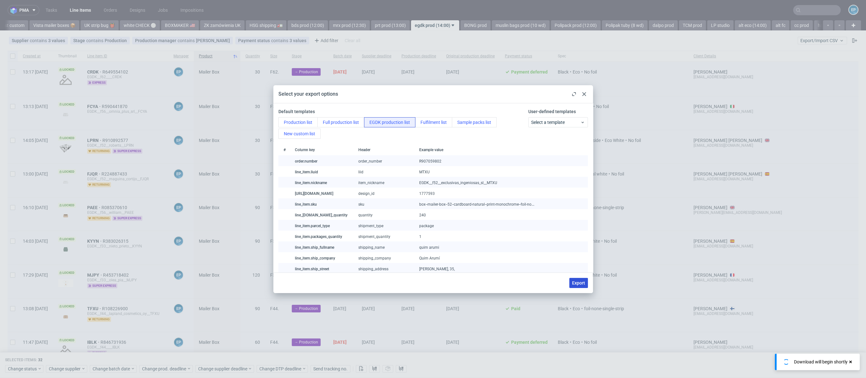
checkbox input "false"
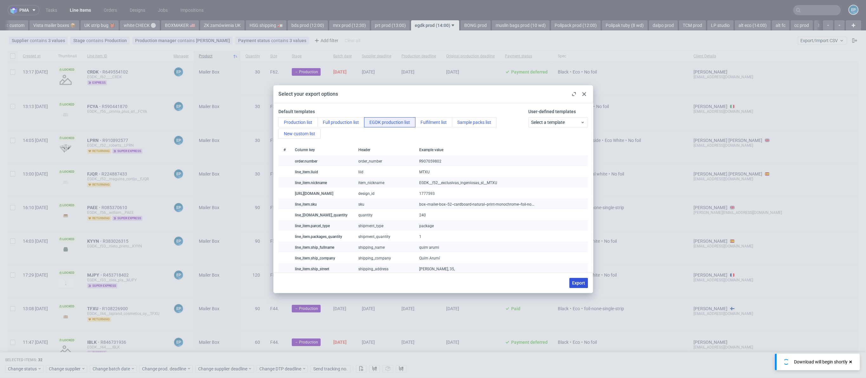
checkbox input "false"
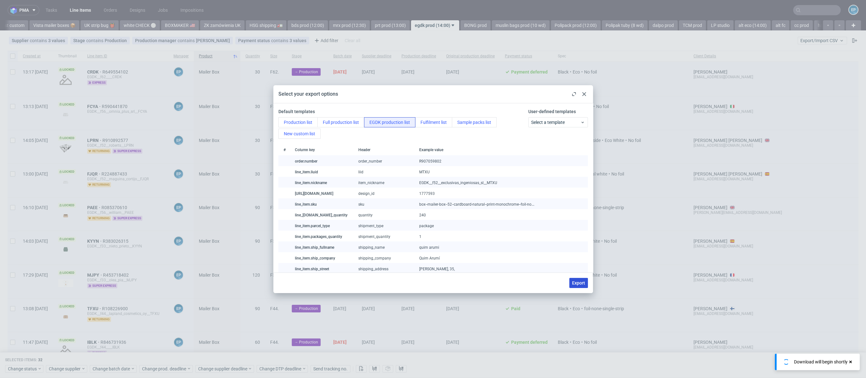
checkbox input "false"
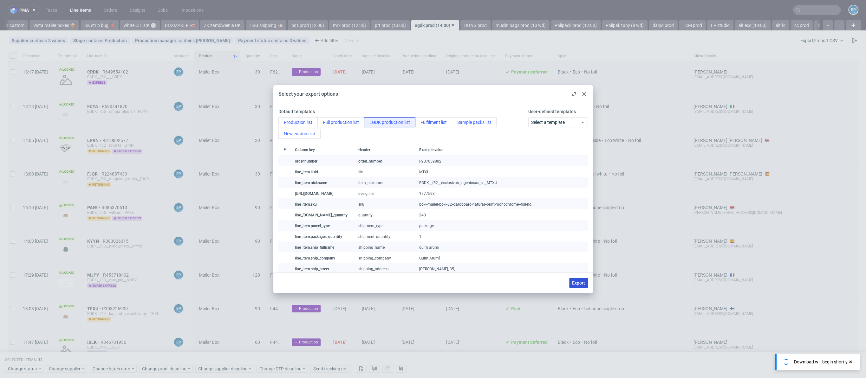
checkbox input "false"
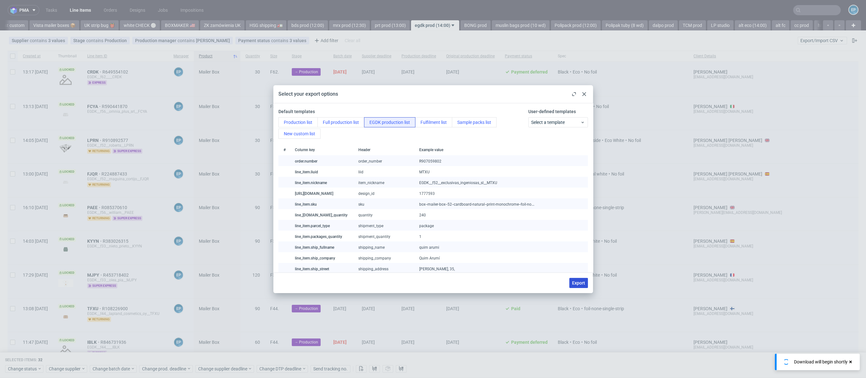
checkbox input "false"
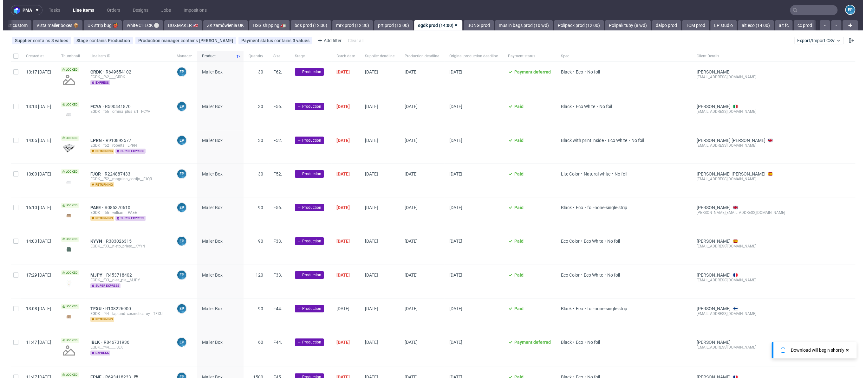
scroll to position [0, 471]
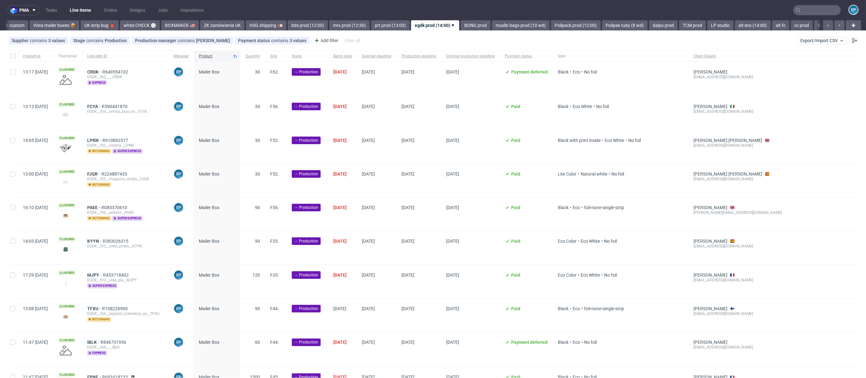
click at [144, 148] on div "super express" at bounding box center [127, 150] width 31 height 5
click at [142, 151] on span "super express" at bounding box center [127, 151] width 30 height 5
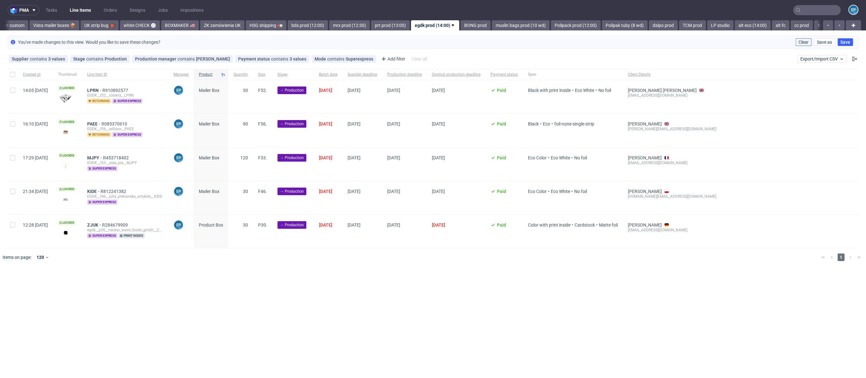
click at [805, 41] on span "Clear" at bounding box center [804, 42] width 10 height 4
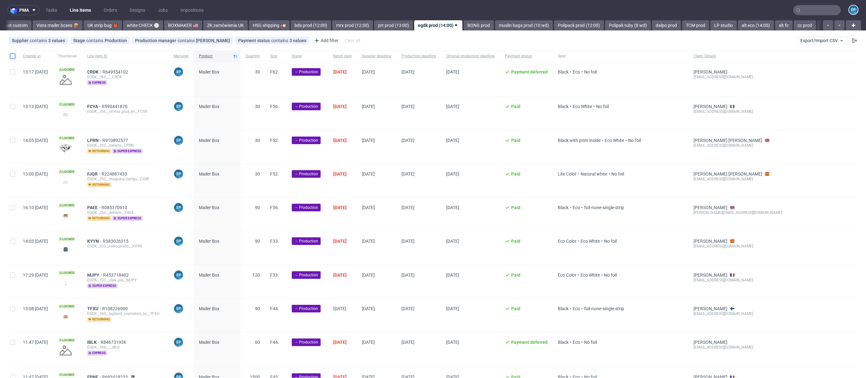
click at [10, 55] on input "checkbox" at bounding box center [12, 56] width 5 height 5
checkbox input "true"
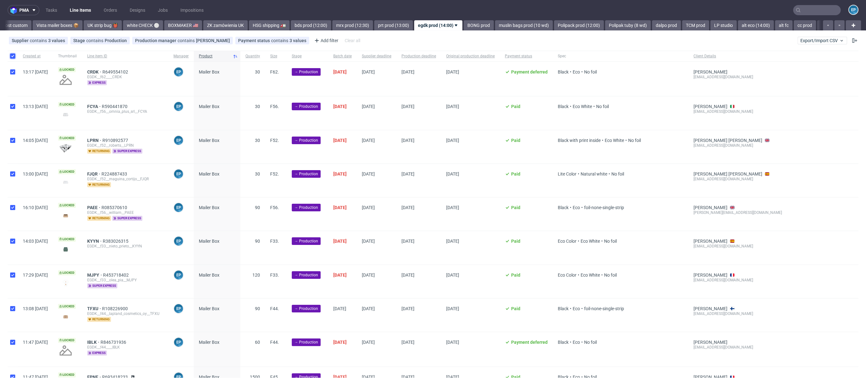
checkbox input "true"
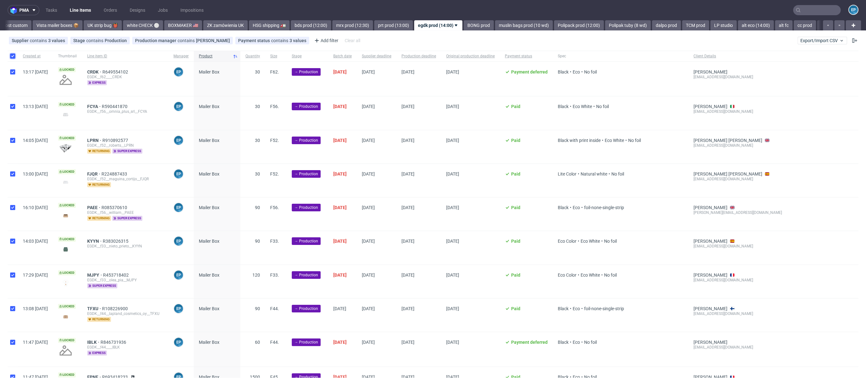
checkbox input "true"
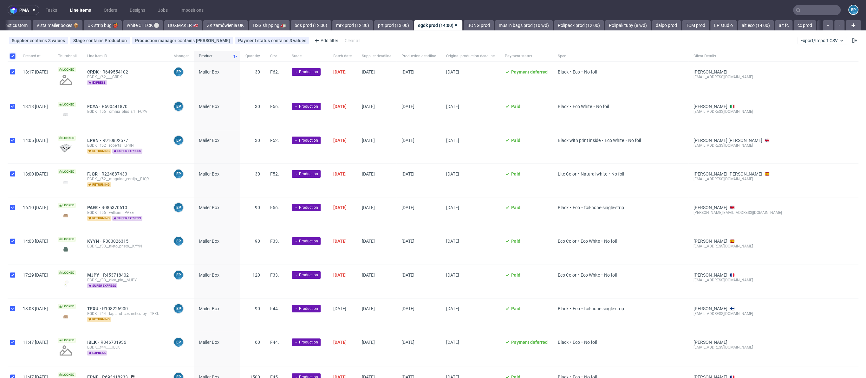
checkbox input "true"
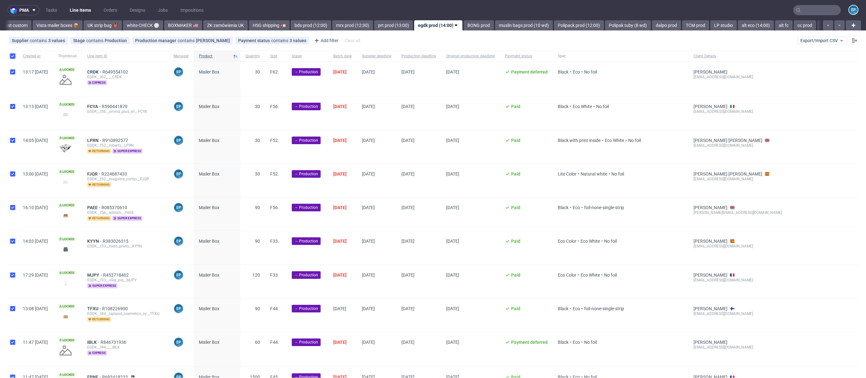
checkbox input "true"
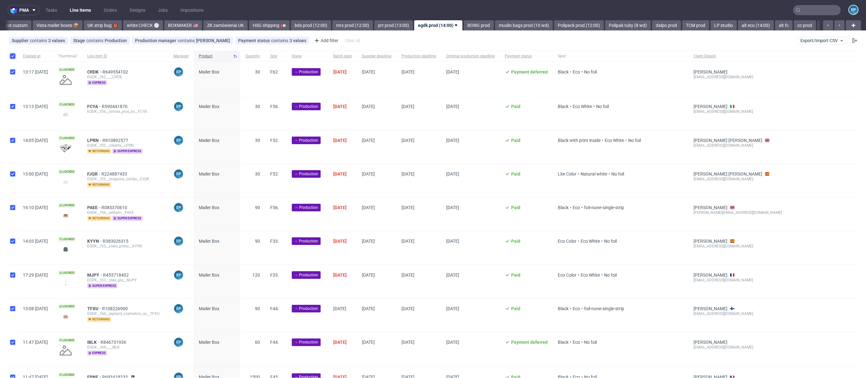
checkbox input "true"
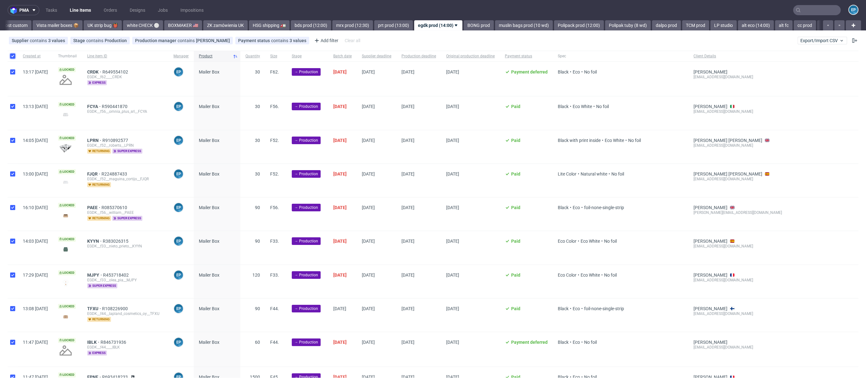
checkbox input "true"
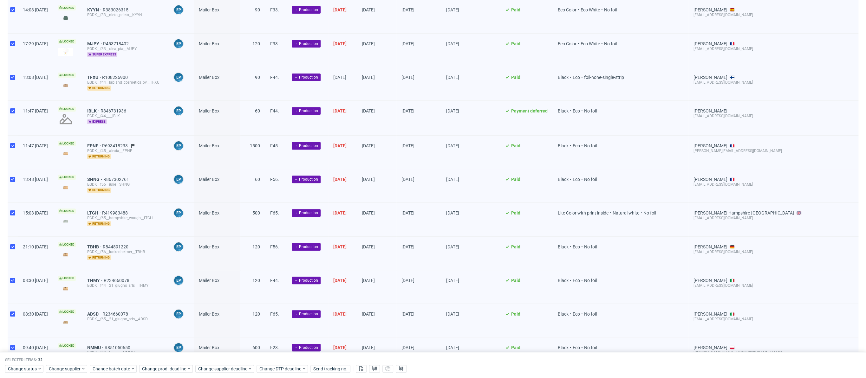
scroll to position [231, 0]
click at [21, 369] on span "Change status" at bounding box center [22, 369] width 29 height 6
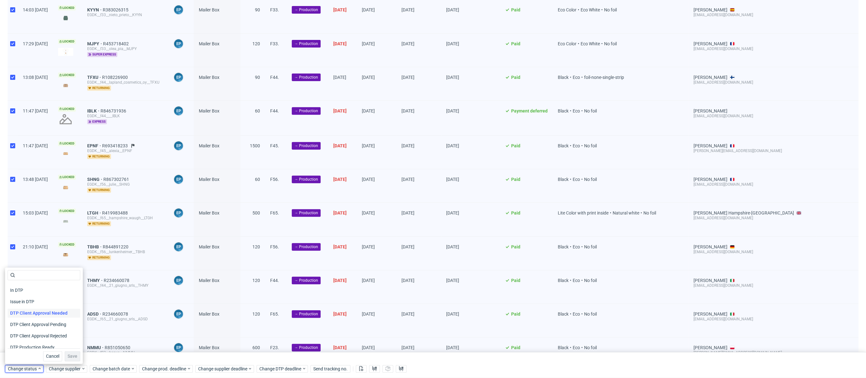
scroll to position [82, 0]
click at [25, 300] on span "In Production" at bounding box center [24, 297] width 32 height 9
click at [73, 357] on span "Save" at bounding box center [73, 356] width 10 height 4
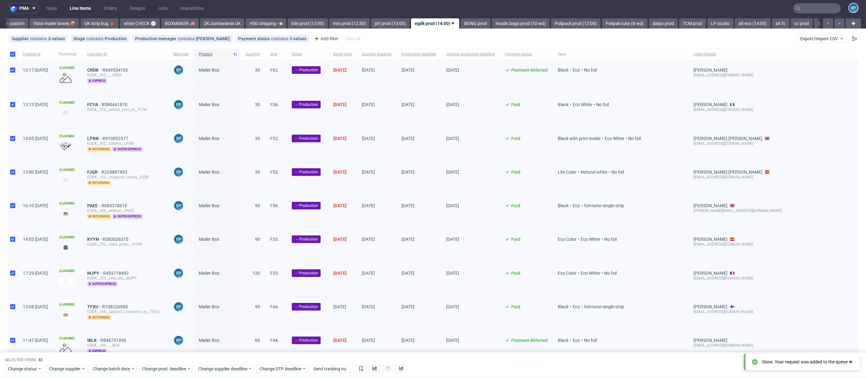
scroll to position [0, 0]
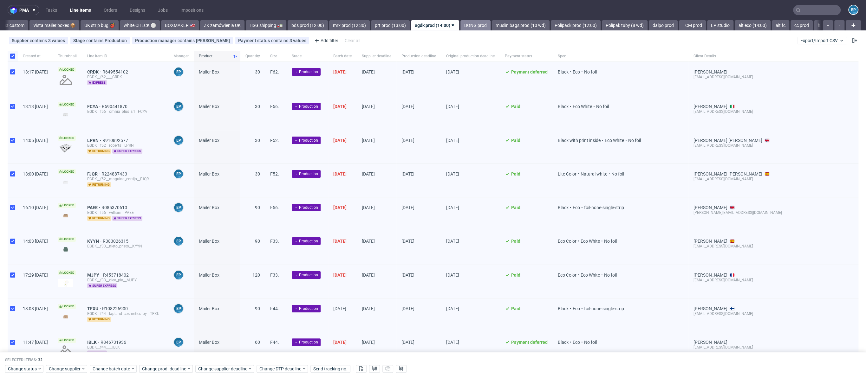
click at [460, 24] on link "BONG prod" at bounding box center [475, 25] width 30 height 10
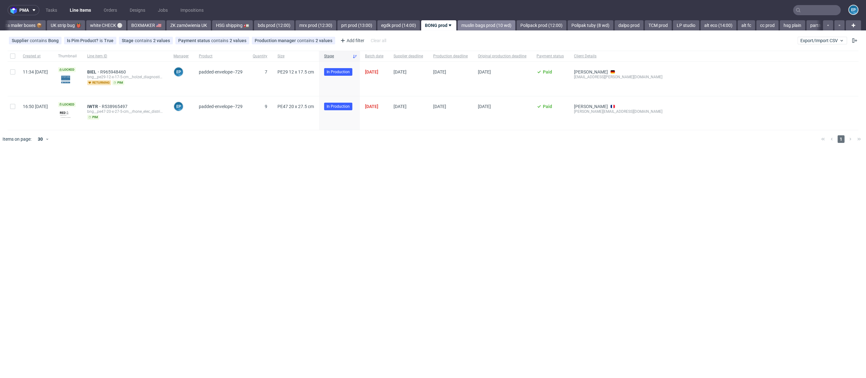
click at [458, 24] on link "muslin bags prod (10 wd)" at bounding box center [487, 25] width 58 height 10
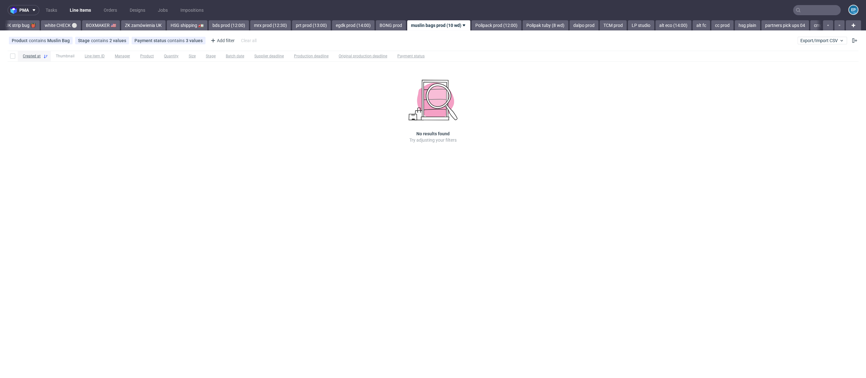
click at [443, 24] on link "muslin bags prod (10 wd)" at bounding box center [438, 25] width 63 height 10
click at [472, 24] on link "Polipack prod (12:00)" at bounding box center [497, 25] width 50 height 10
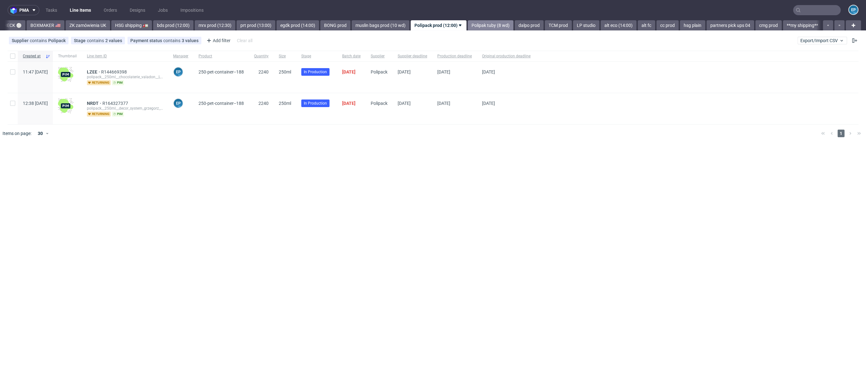
click at [468, 24] on link "Polipak tuby (8 wd)" at bounding box center [491, 25] width 46 height 10
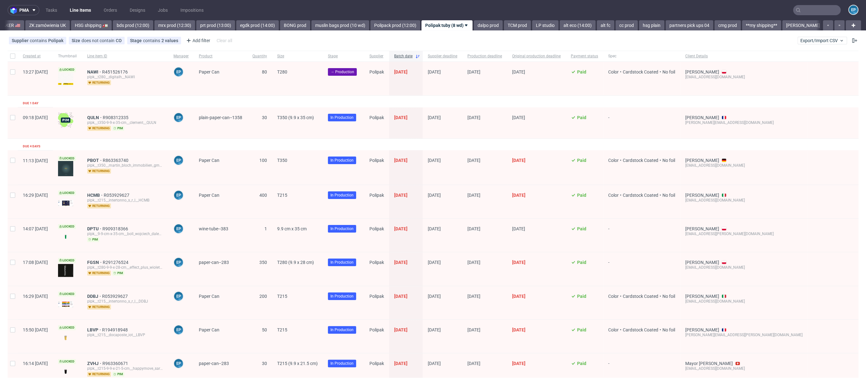
scroll to position [0, 658]
click at [462, 23] on link "dalpo prod" at bounding box center [476, 25] width 29 height 10
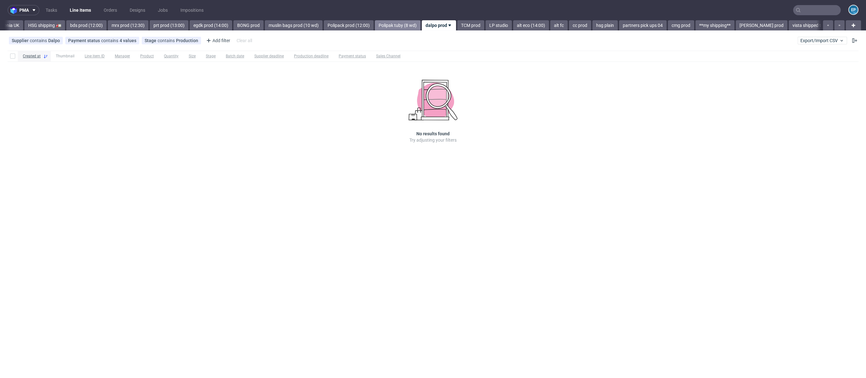
click at [375, 24] on link "Polipak tuby (8 wd)" at bounding box center [398, 25] width 46 height 10
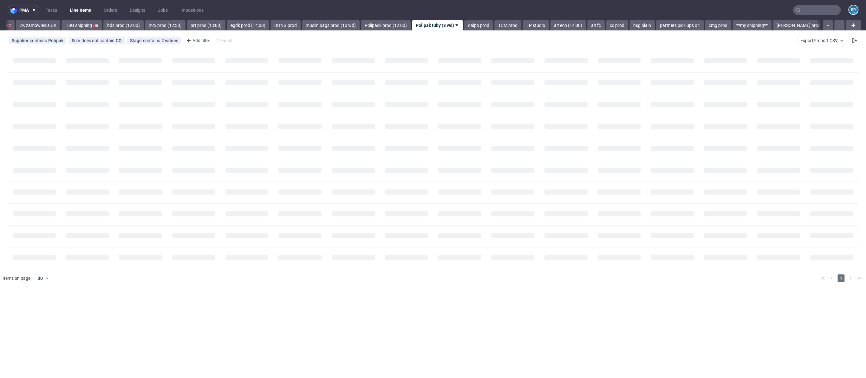
scroll to position [0, 658]
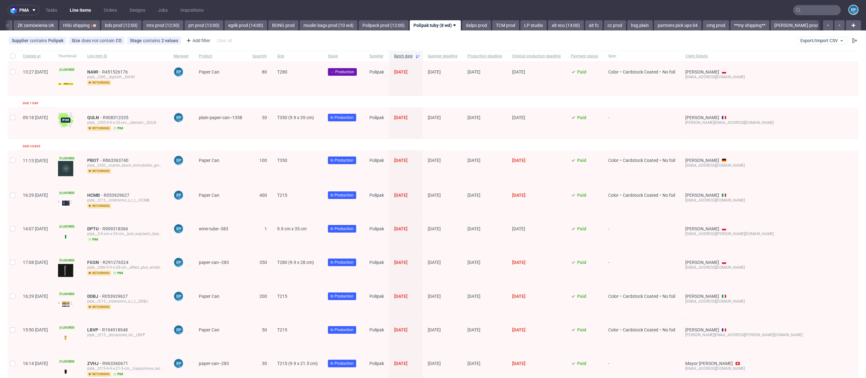
click at [4, 70] on div "Created at Thumbnail Line item ID Manager Product Quantity Size Stage Supplier …" at bounding box center [433, 241] width 866 height 381
click at [13, 73] on input "checkbox" at bounding box center [12, 71] width 5 height 5
checkbox input "true"
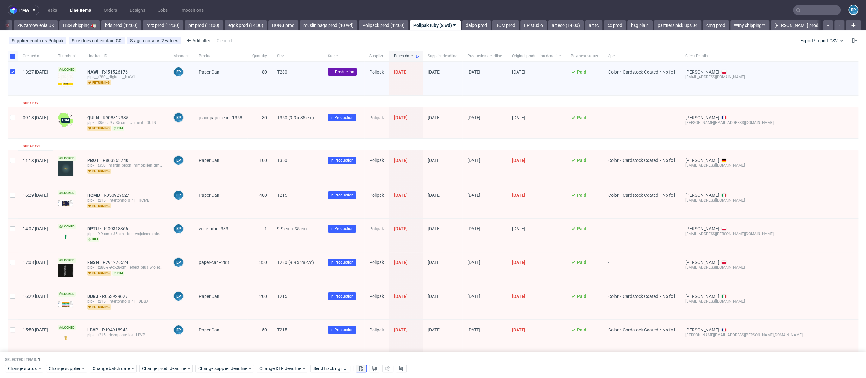
click at [362, 369] on use at bounding box center [361, 368] width 4 height 5
click at [372, 370] on icon at bounding box center [374, 368] width 5 height 5
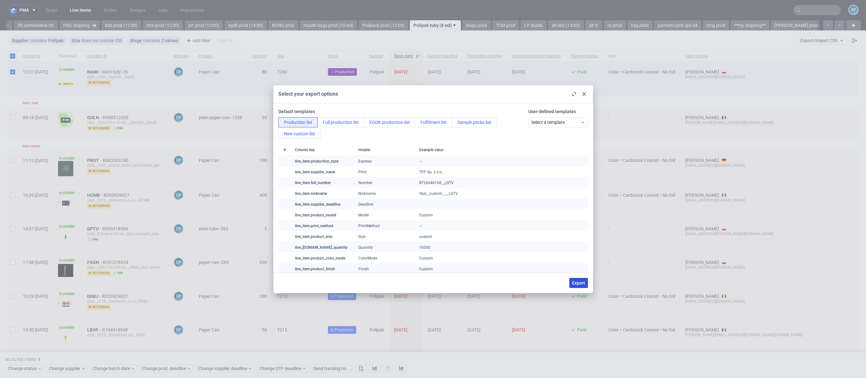
click at [574, 282] on span "Export" at bounding box center [578, 283] width 13 height 4
checkbox input "false"
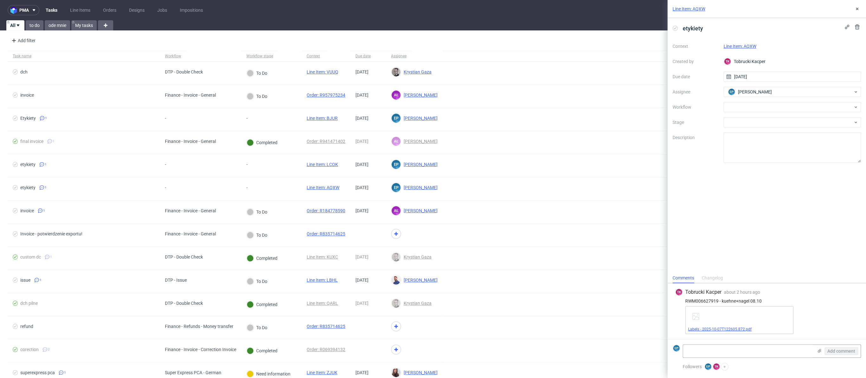
click at [713, 328] on link "Labels - 2025-10-07T122605.872.pdf" at bounding box center [719, 329] width 63 height 4
click at [743, 43] on div "Line Item: AQXW" at bounding box center [793, 46] width 138 height 8
click at [746, 44] on link "Line Item: AQXW" at bounding box center [740, 46] width 33 height 5
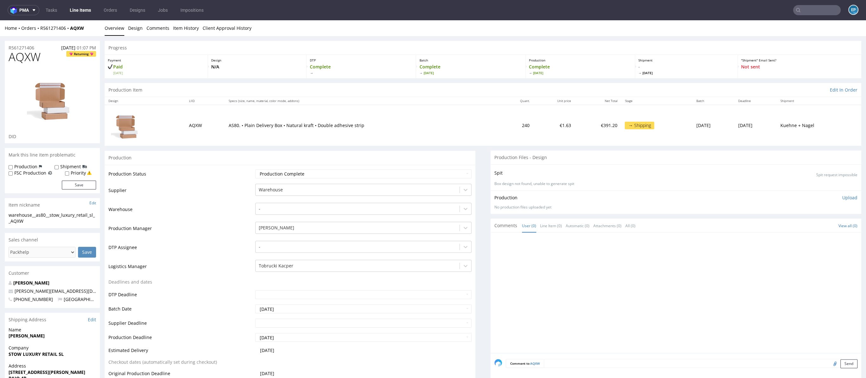
click at [26, 54] on span "AQXW" at bounding box center [25, 57] width 32 height 13
copy span "AQXW"
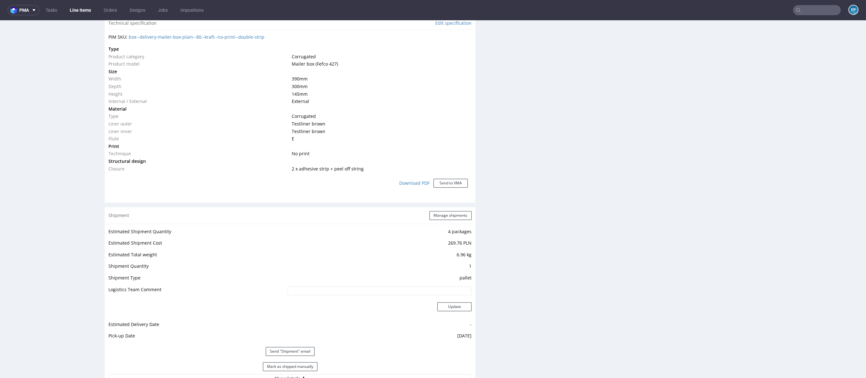
scroll to position [201, 0]
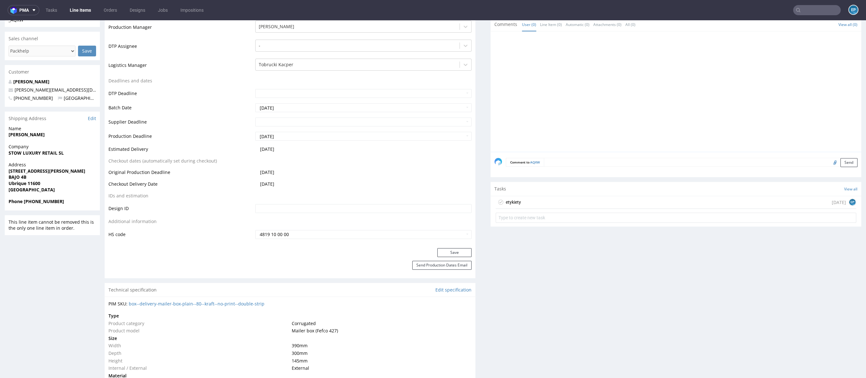
click at [498, 202] on icon at bounding box center [500, 202] width 5 height 5
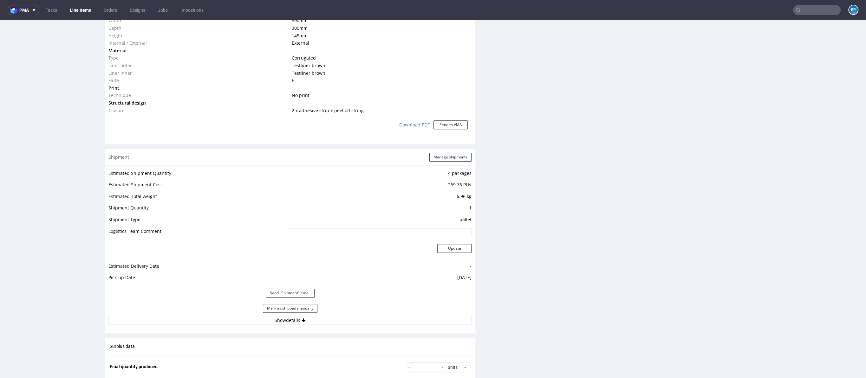
scroll to position [578, 0]
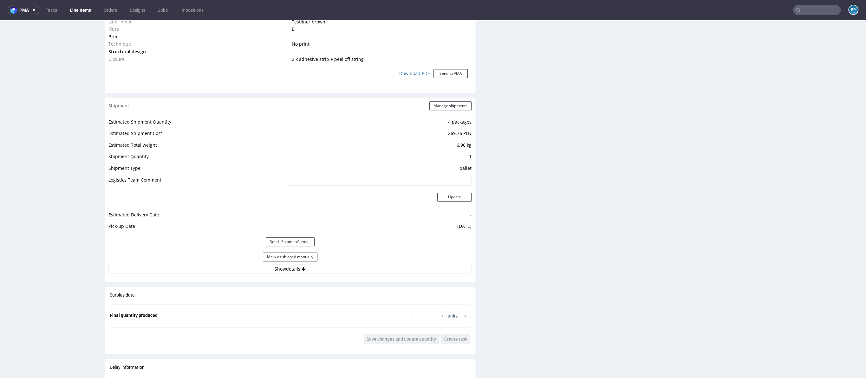
click at [302, 273] on div "Estimated Shipment Quantity 4 packages Estimated Shipment Cost 269.76 PLN Estim…" at bounding box center [290, 195] width 371 height 163
click at [302, 269] on icon at bounding box center [304, 269] width 4 height 4
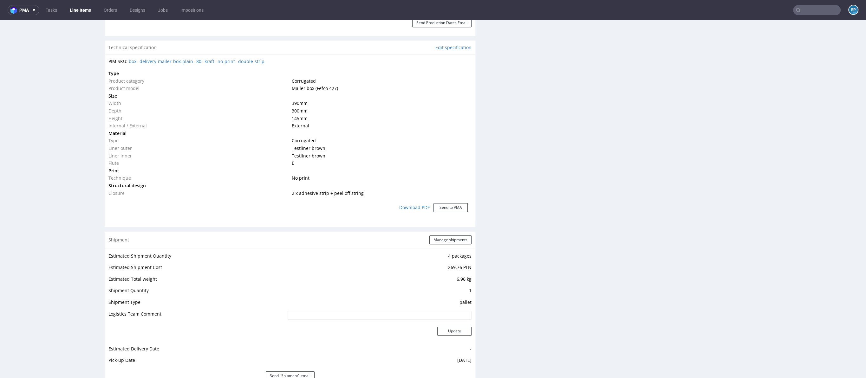
scroll to position [554, 0]
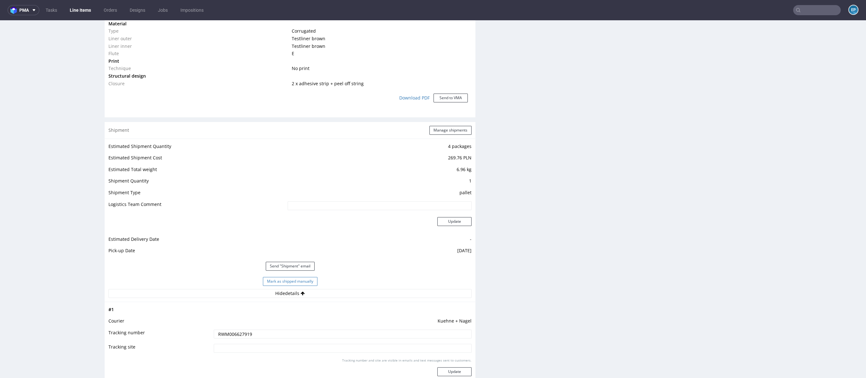
click at [300, 279] on button "Mark as shipped manually" at bounding box center [290, 281] width 55 height 9
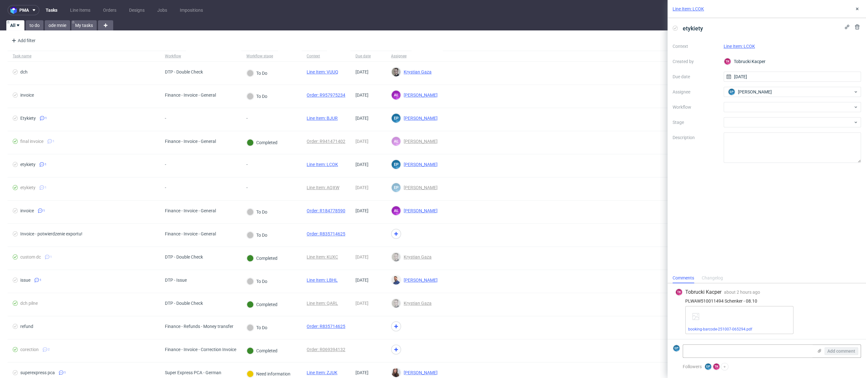
click at [745, 44] on link "Line Item: LCOK" at bounding box center [739, 46] width 31 height 5
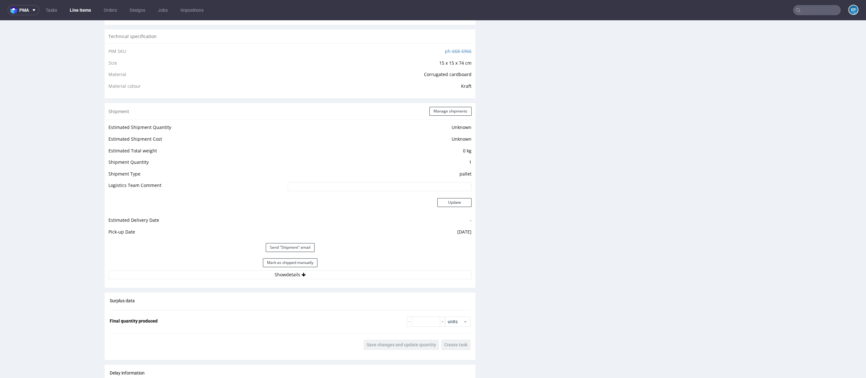
scroll to position [108, 0]
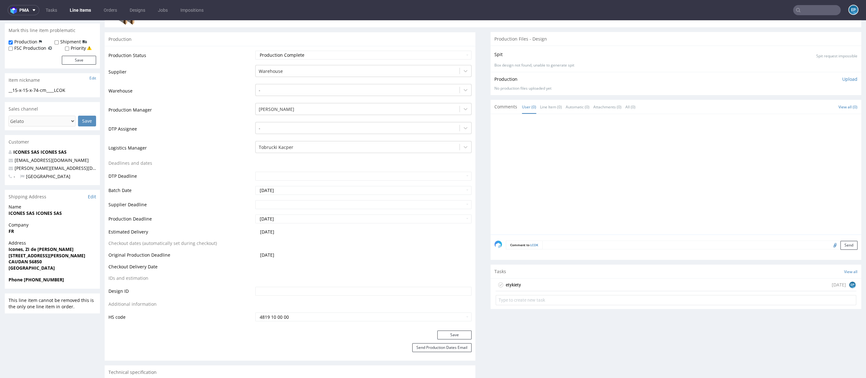
click at [545, 279] on div "etykiety [DATE] EP" at bounding box center [676, 285] width 361 height 13
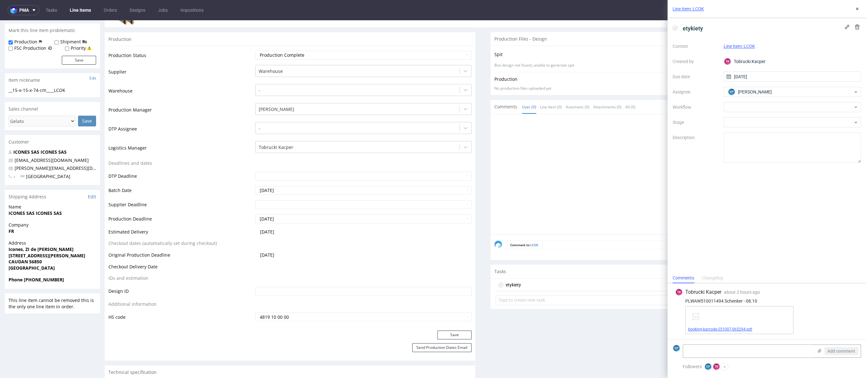
click at [737, 329] on link "booking-barcode-251007-065294.pdf" at bounding box center [720, 329] width 64 height 4
click at [675, 29] on icon at bounding box center [675, 28] width 5 height 5
click at [861, 9] on div "Line Item: LCOK" at bounding box center [767, 9] width 199 height 18
click at [856, 10] on use at bounding box center [857, 9] width 3 height 3
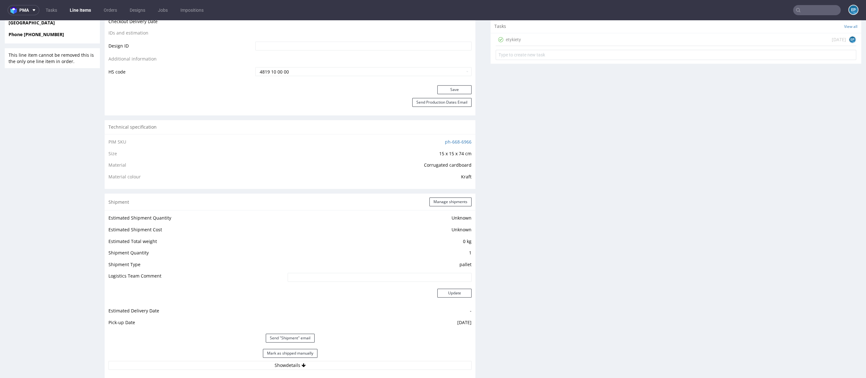
scroll to position [513, 0]
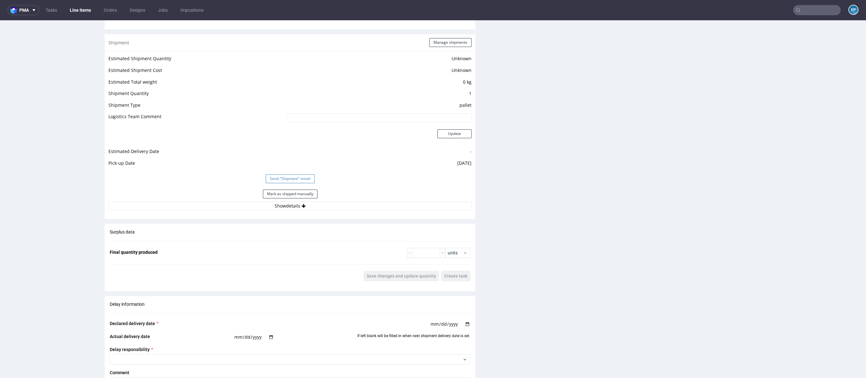
click at [300, 177] on button "Send "Shipment" email" at bounding box center [290, 178] width 49 height 9
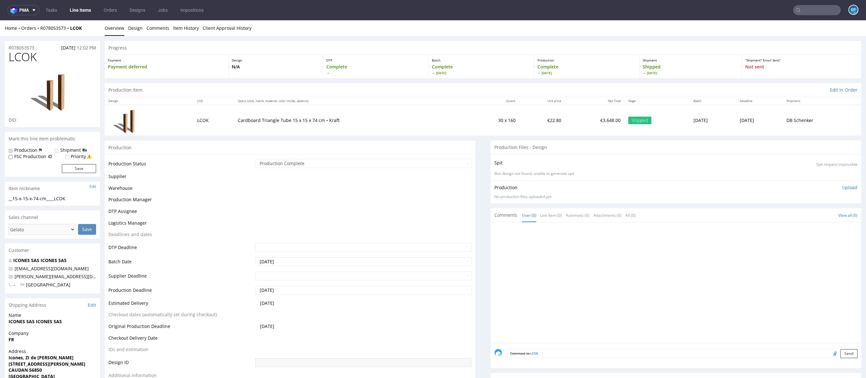
scroll to position [339, 0]
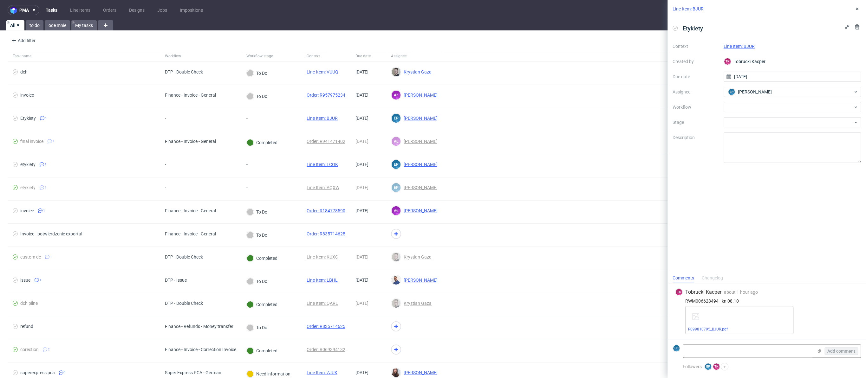
click at [742, 44] on link "Line Item: BJUR" at bounding box center [739, 46] width 31 height 5
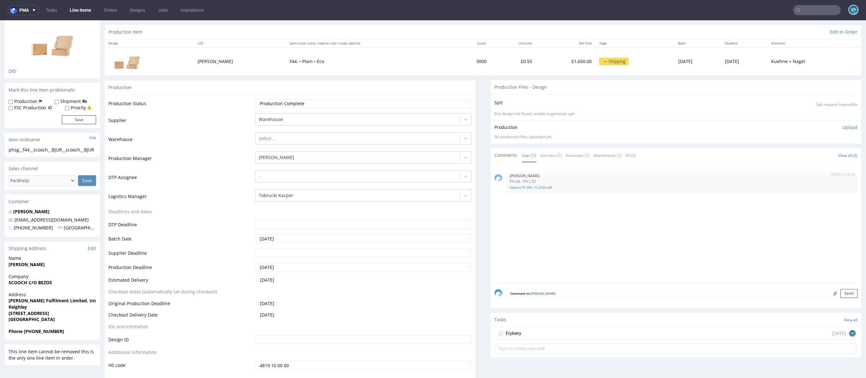
scroll to position [116, 0]
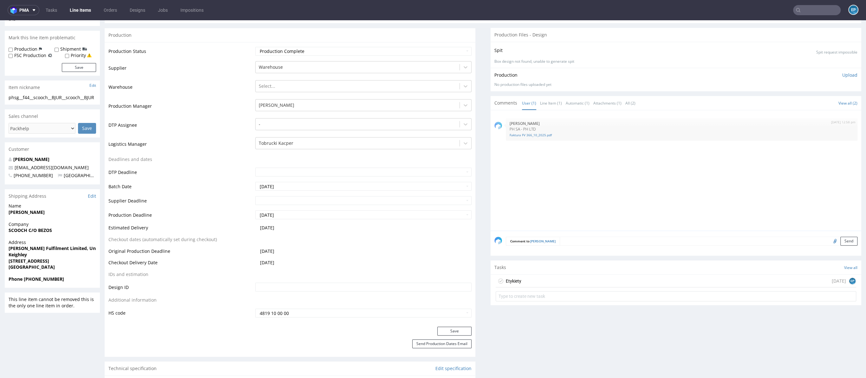
click at [547, 277] on div "Etykiety [DATE] EP" at bounding box center [676, 281] width 361 height 13
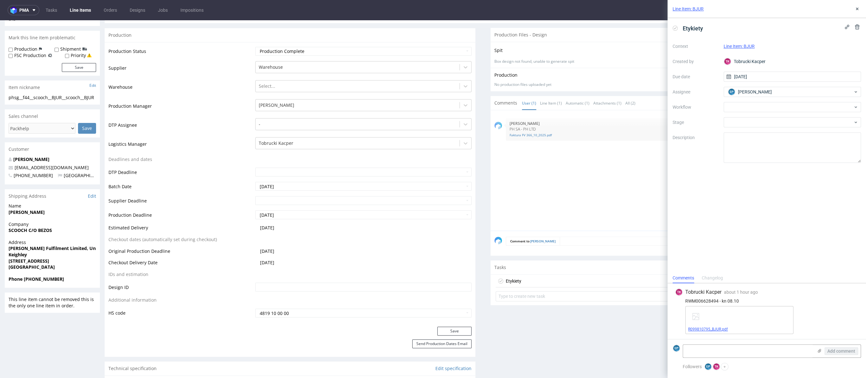
click at [718, 330] on link "R099810795_BJUR.pdf" at bounding box center [708, 329] width 40 height 4
click at [674, 28] on icon at bounding box center [675, 28] width 5 height 5
click at [858, 10] on icon at bounding box center [857, 8] width 5 height 5
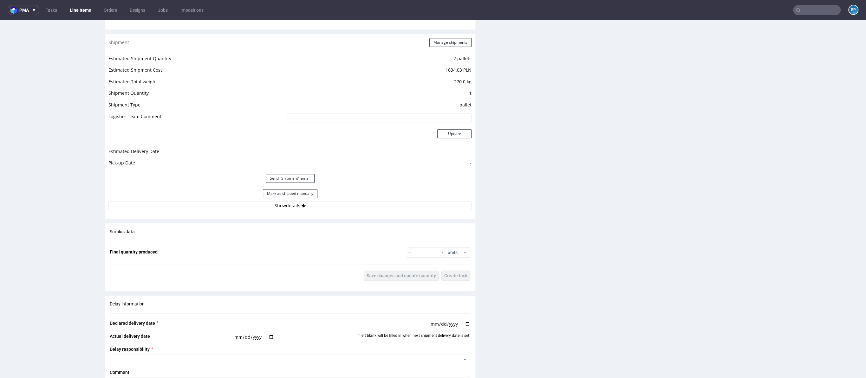
scroll to position [615, 0]
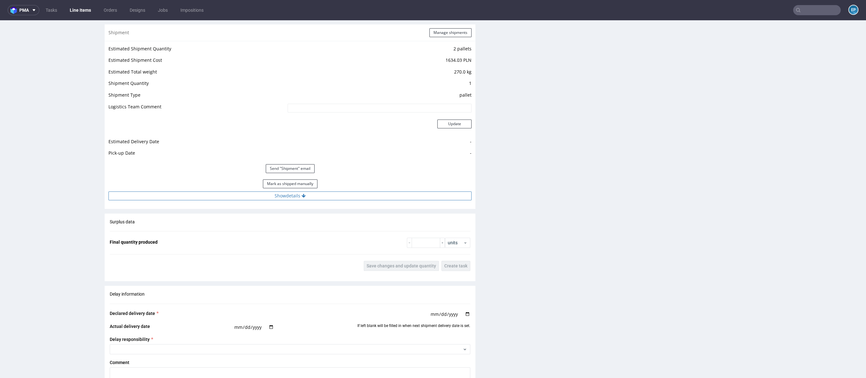
click at [272, 192] on button "Show details" at bounding box center [289, 196] width 363 height 9
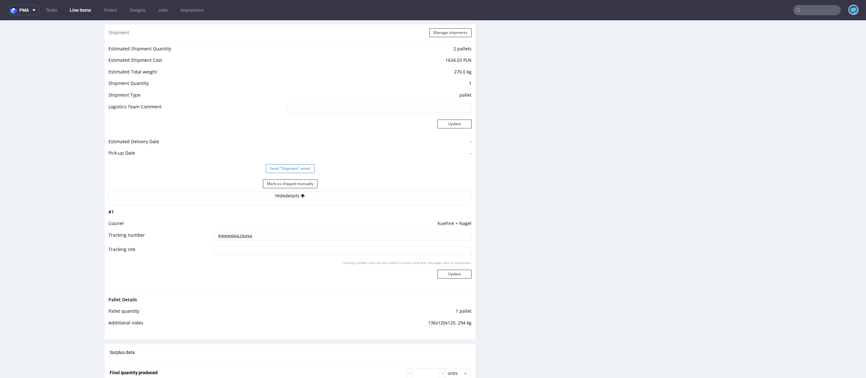
click at [281, 164] on button "Send "Shipment" email" at bounding box center [290, 168] width 49 height 9
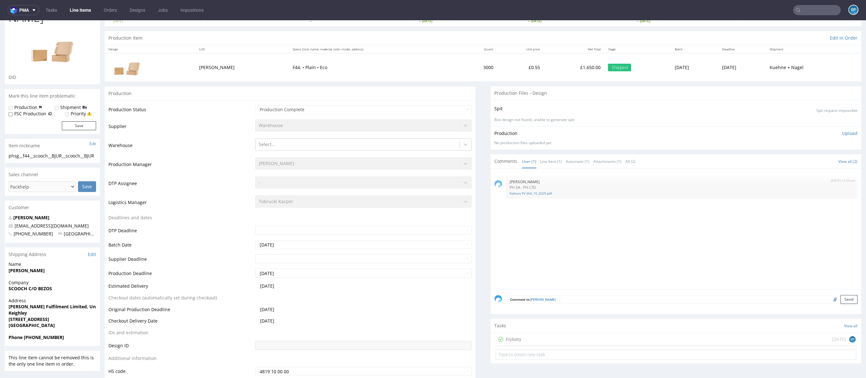
scroll to position [0, 0]
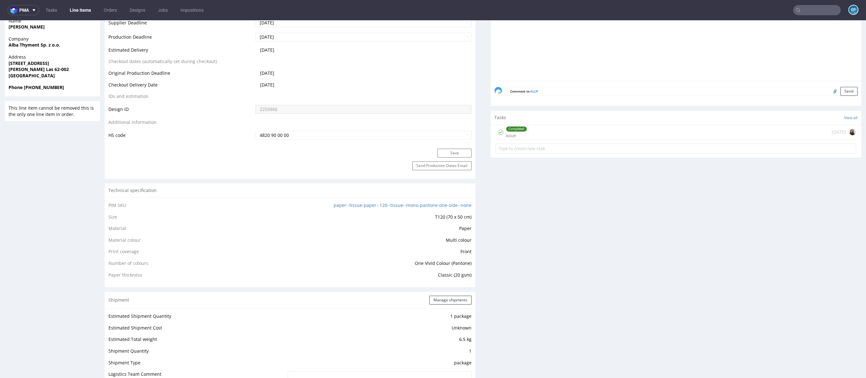
scroll to position [287, 0]
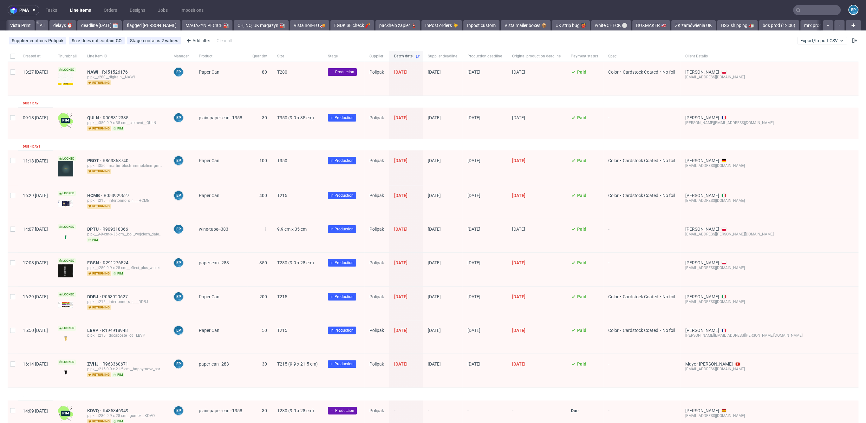
scroll to position [0, 658]
click at [61, 26] on link "HSG shipping 🚛" at bounding box center [79, 25] width 41 height 10
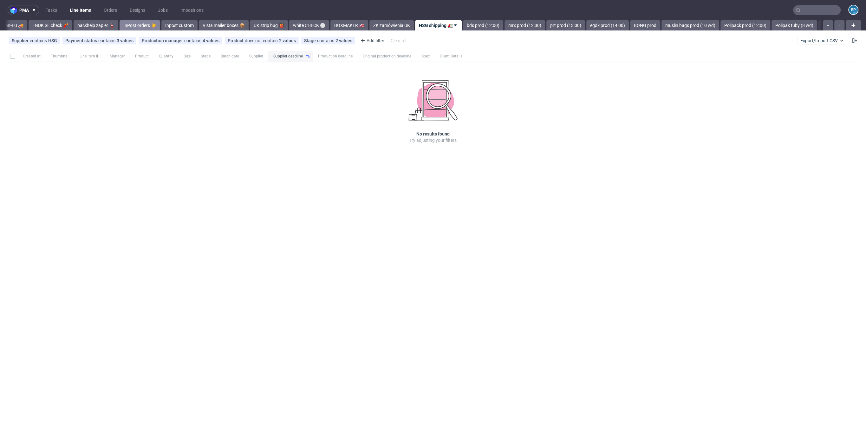
click at [120, 23] on link "InPost orders ☀️" at bounding box center [140, 25] width 41 height 10
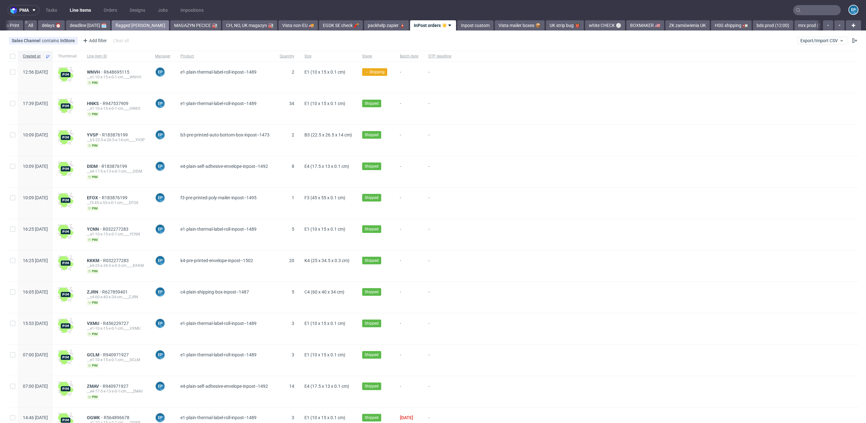
scroll to position [0, 11]
click at [82, 28] on link "deadline today 🗓️" at bounding box center [88, 25] width 44 height 10
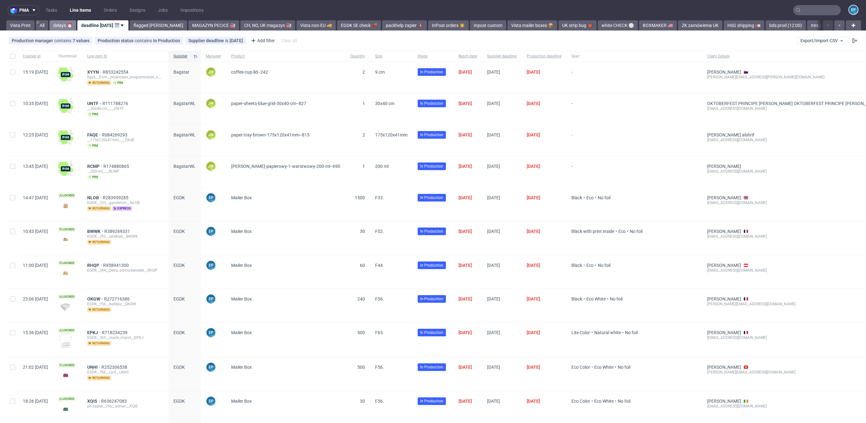
click at [62, 28] on link "delays ⏰" at bounding box center [62, 25] width 27 height 10
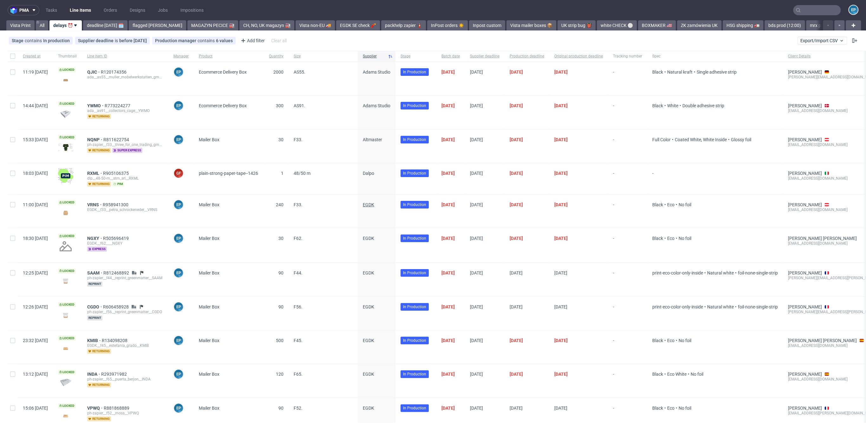
click at [374, 205] on span "EGDK" at bounding box center [368, 204] width 11 height 5
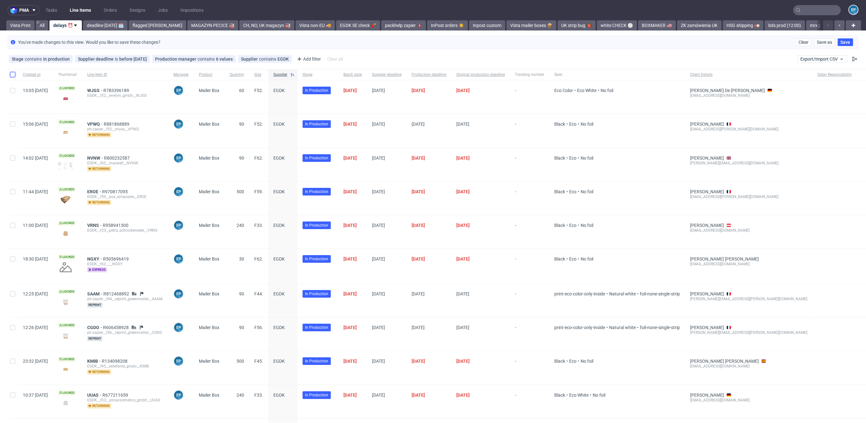
click at [13, 75] on input "checkbox" at bounding box center [12, 74] width 5 height 5
checkbox input "true"
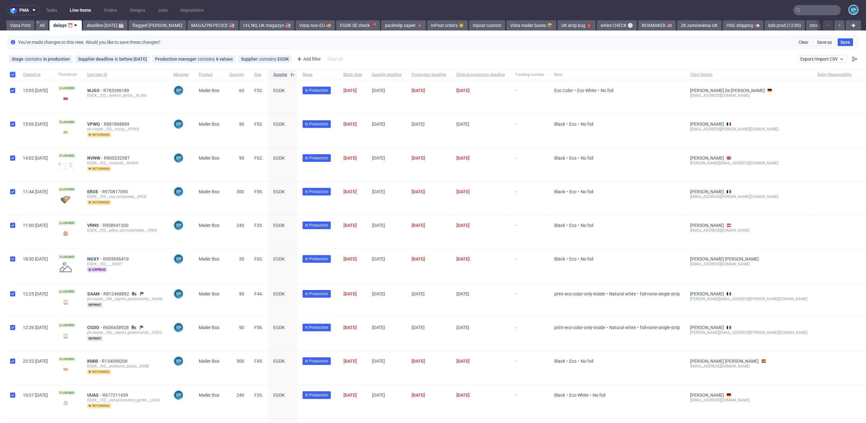
checkbox input "true"
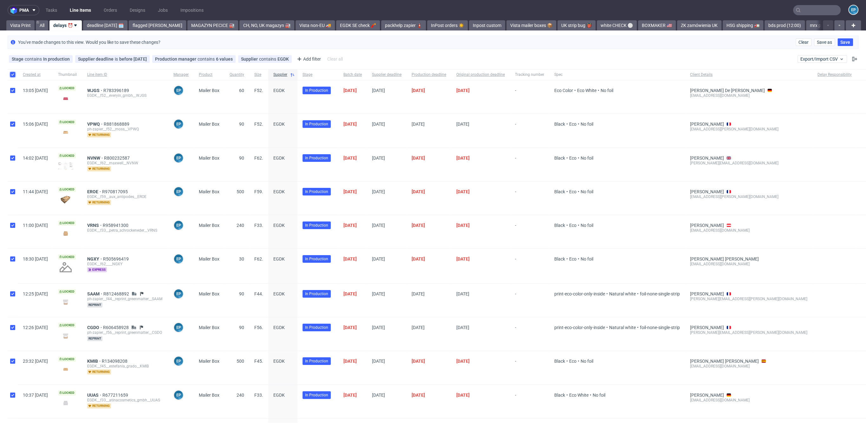
checkbox input "true"
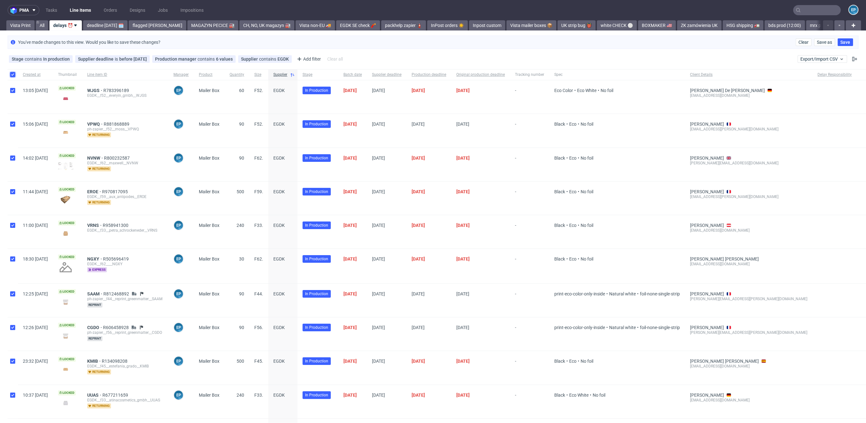
checkbox input "true"
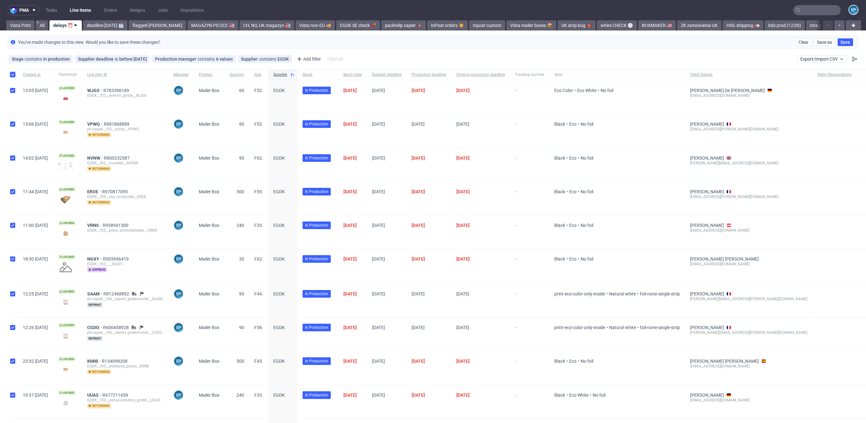
checkbox input "true"
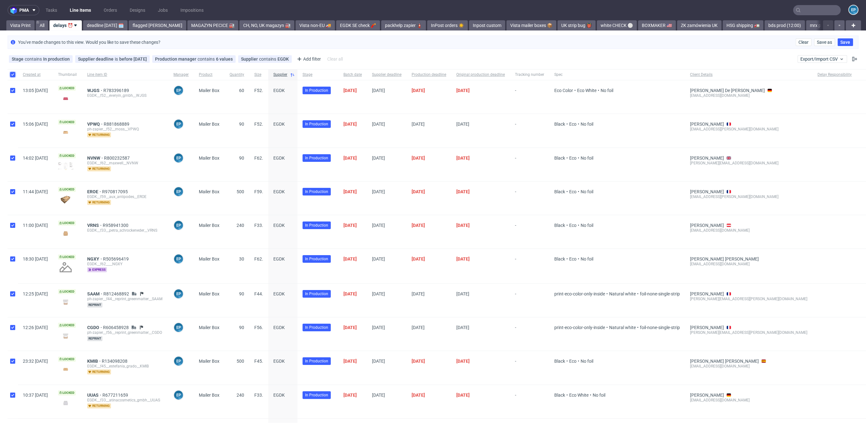
checkbox input "true"
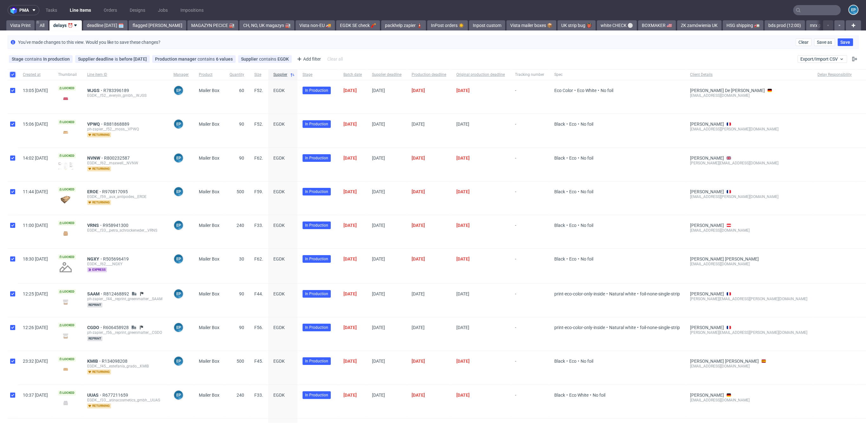
checkbox input "true"
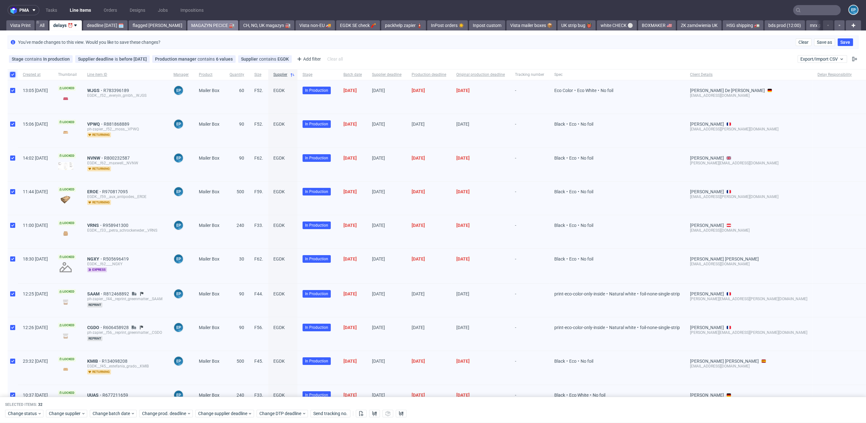
click at [191, 25] on link "MAGAZYN PECICE 🏭" at bounding box center [212, 25] width 51 height 10
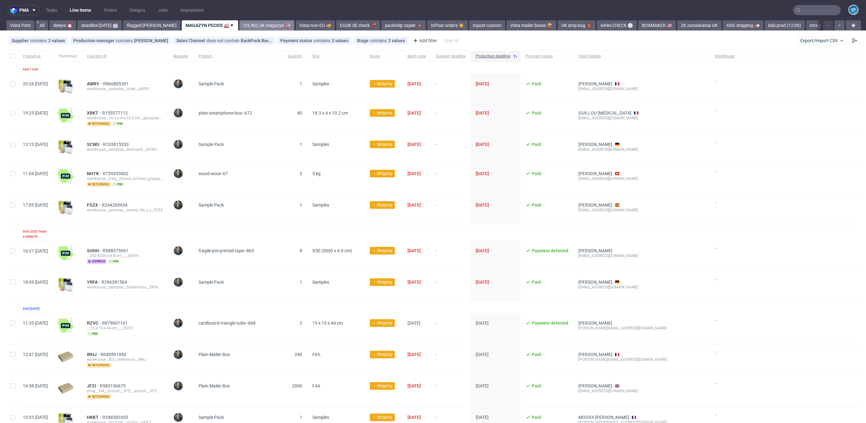
click at [239, 25] on link "CH, NO, UK magazyn 🏭" at bounding box center [266, 25] width 55 height 10
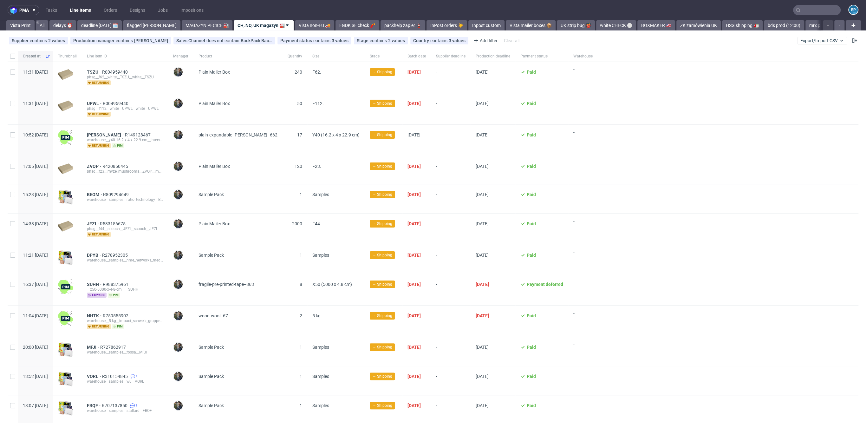
click at [50, 55] on icon at bounding box center [47, 56] width 5 height 5
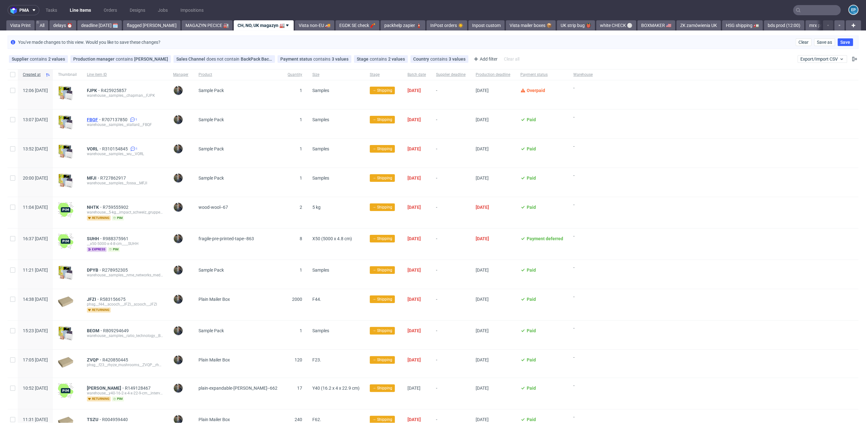
click at [102, 118] on span "FBQF" at bounding box center [94, 119] width 15 height 5
click at [102, 147] on span "VORL" at bounding box center [94, 148] width 15 height 5
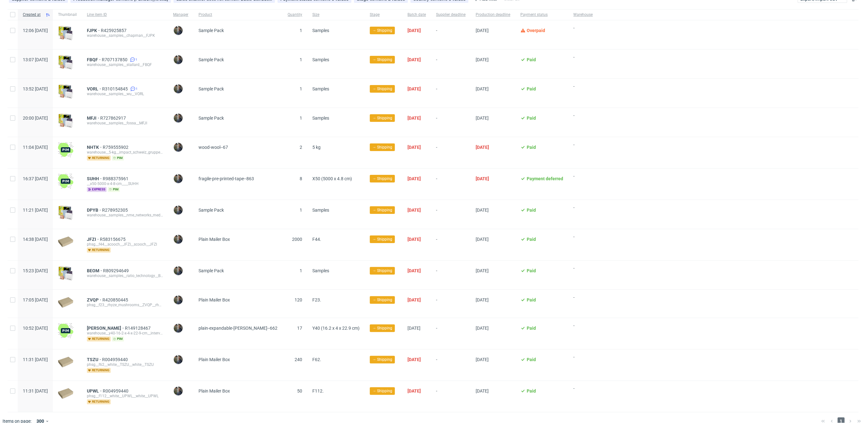
scroll to position [68, 0]
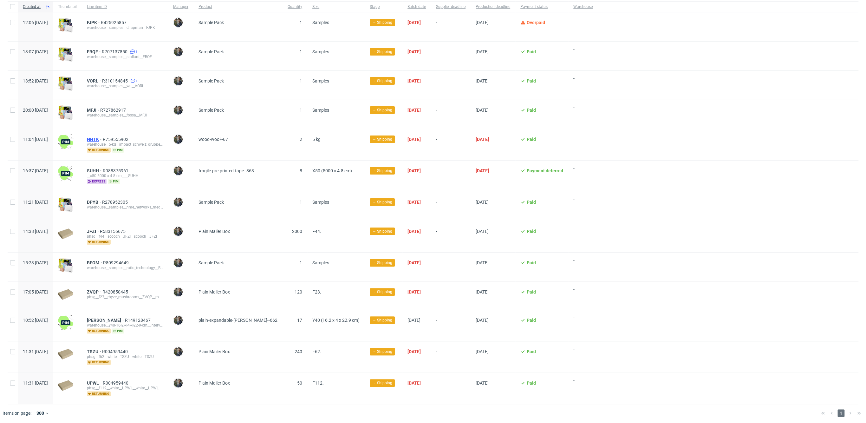
click at [103, 140] on span "NHTK" at bounding box center [95, 139] width 16 height 5
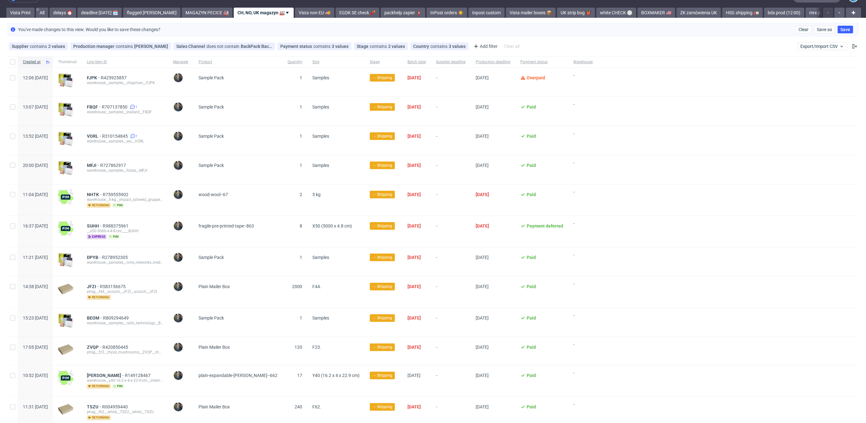
scroll to position [0, 0]
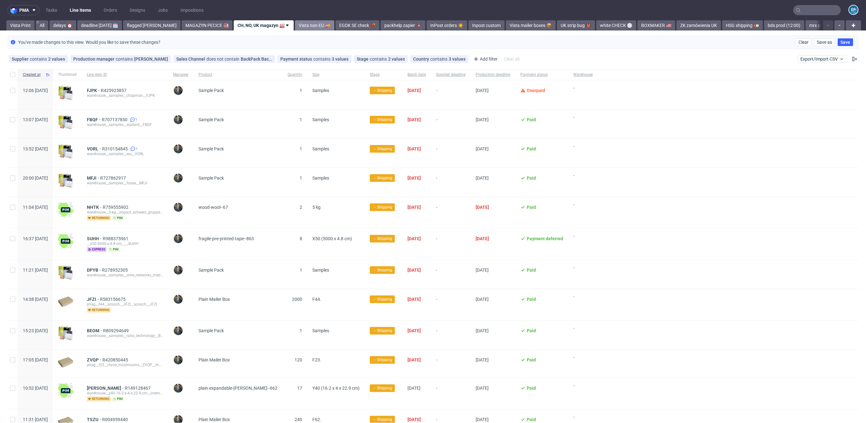
click at [295, 30] on link "Vista non-EU 🚚" at bounding box center [314, 25] width 39 height 10
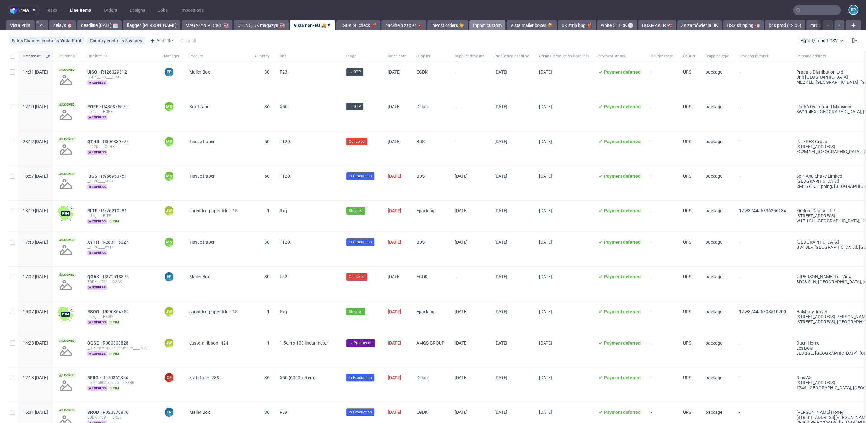
click at [469, 24] on link "Inpost custom" at bounding box center [487, 25] width 36 height 10
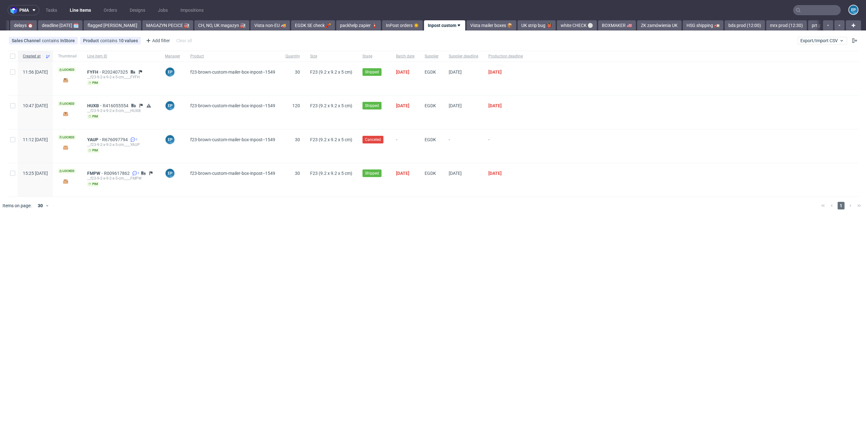
scroll to position [0, 47]
click at [243, 27] on link "Vista non-EU 🚚" at bounding box center [262, 25] width 39 height 10
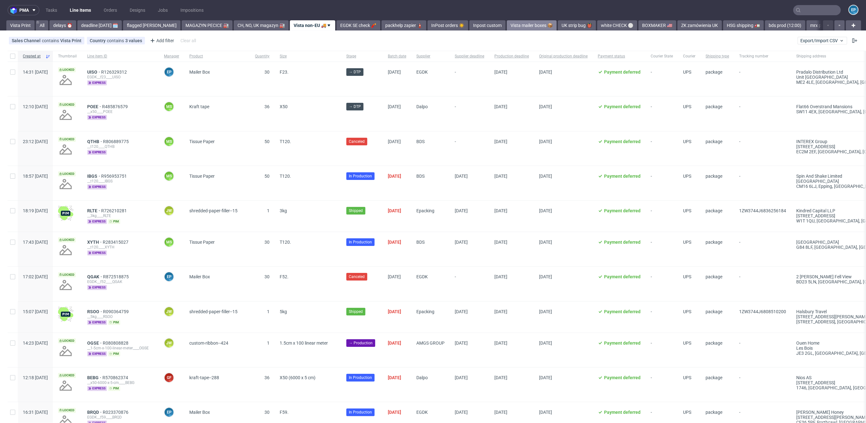
click at [517, 21] on link "Vista mailer boxes 📦" at bounding box center [532, 25] width 50 height 10
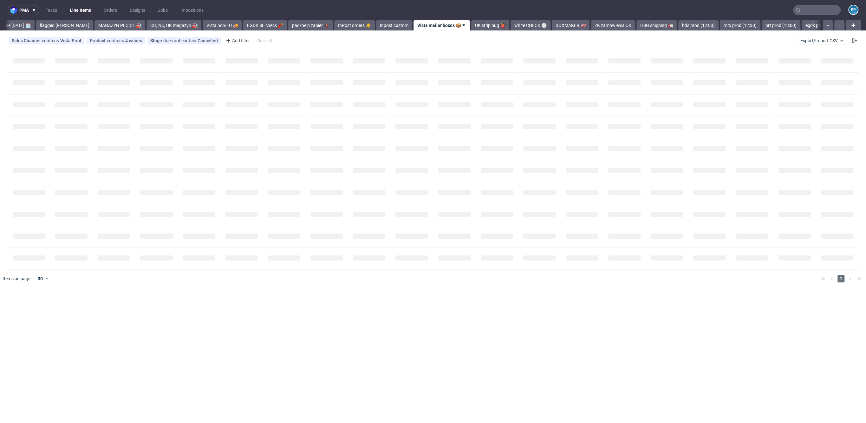
scroll to position [0, 92]
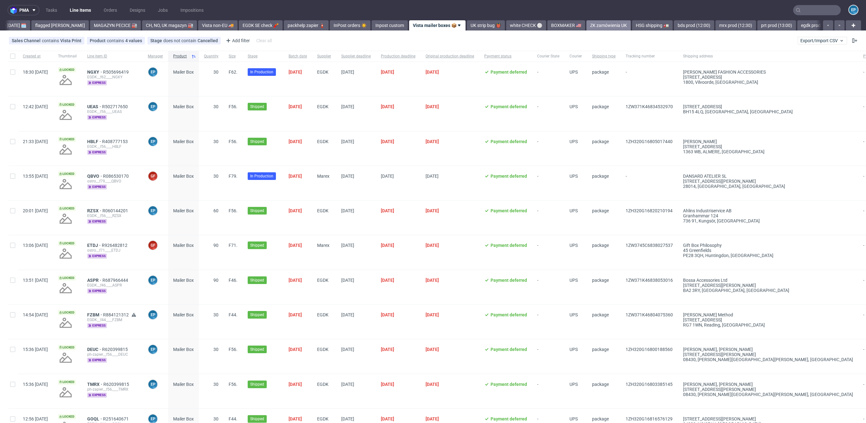
click at [586, 27] on link "ZK zamówienia UK" at bounding box center [608, 25] width 44 height 10
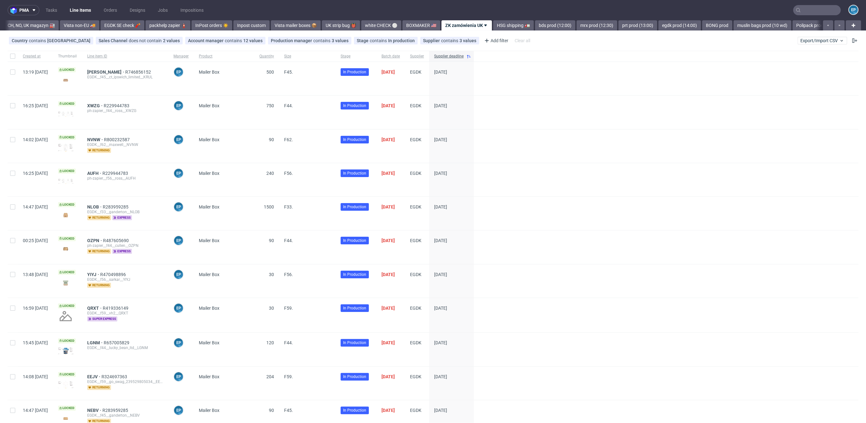
scroll to position [0, 261]
click at [627, 23] on link "egdk prod (14:00)" at bounding box center [648, 25] width 42 height 10
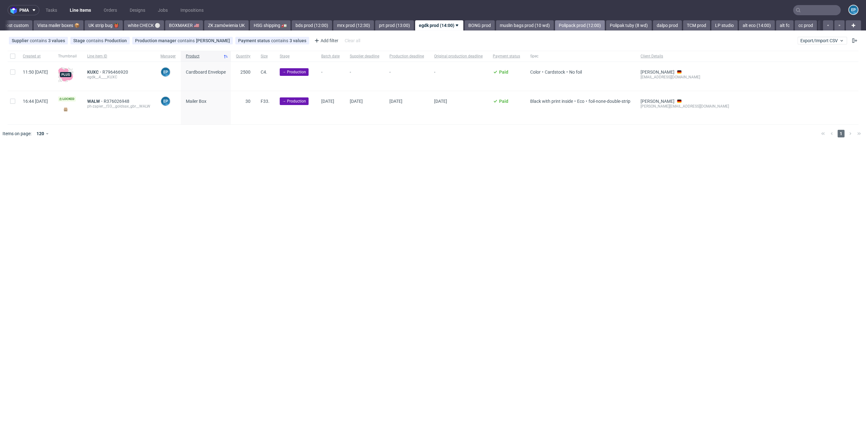
scroll to position [0, 468]
click at [291, 24] on link "bds prod (12:00)" at bounding box center [311, 25] width 40 height 10
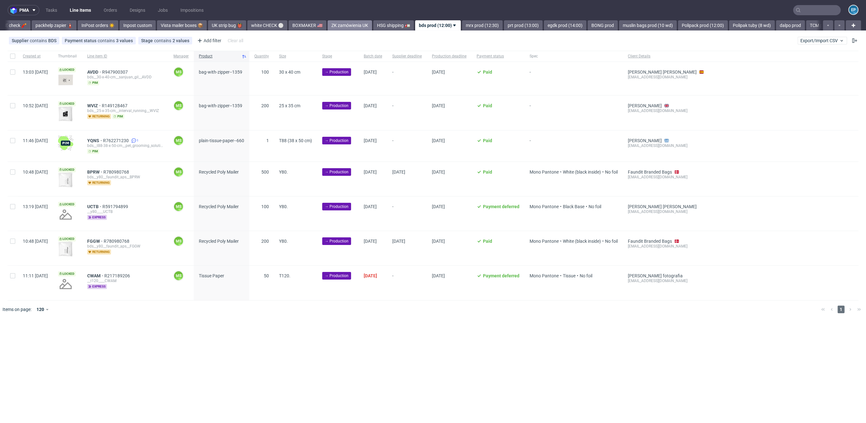
click at [329, 23] on link "ZK zamówienia UK" at bounding box center [350, 25] width 44 height 10
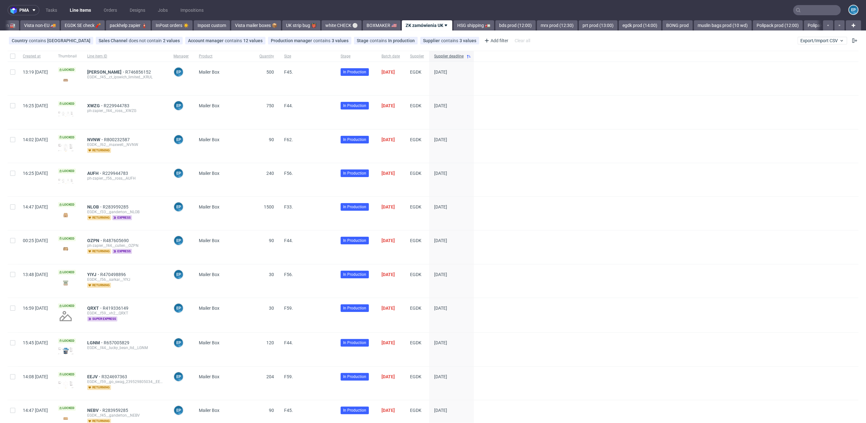
scroll to position [0, 261]
click at [290, 22] on link "UK strip bug 👹" at bounding box center [309, 25] width 38 height 10
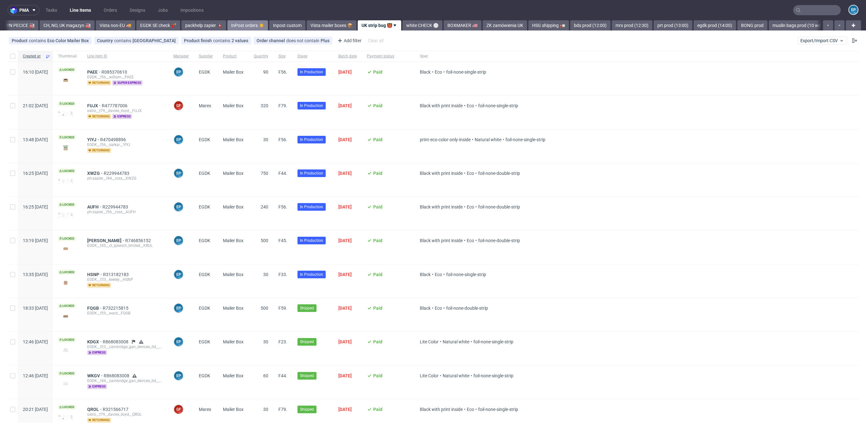
scroll to position [0, 140]
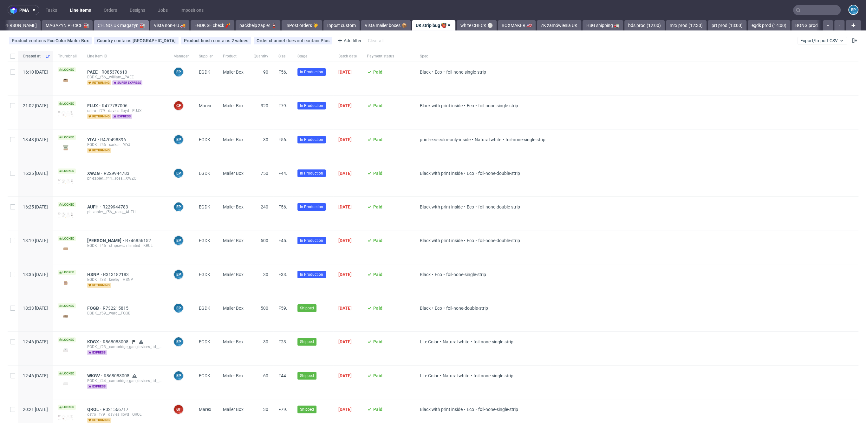
click at [94, 27] on link "CH, NO, UK magazyn 🏭" at bounding box center [121, 25] width 55 height 10
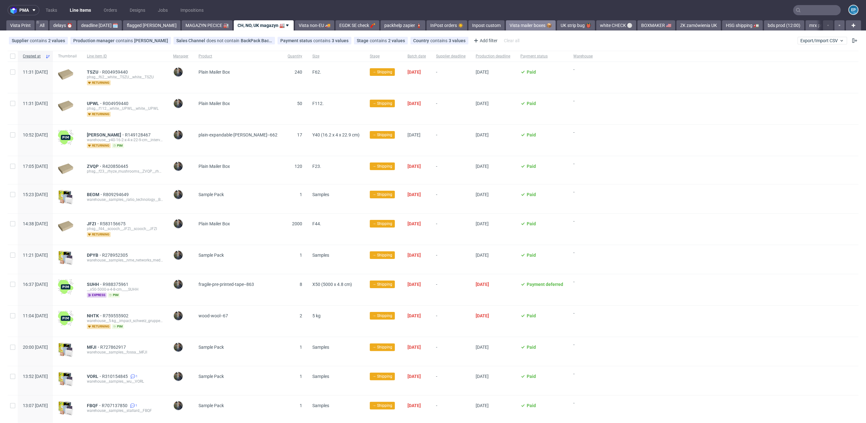
click at [506, 30] on link "Vista mailer boxes 📦" at bounding box center [531, 25] width 50 height 10
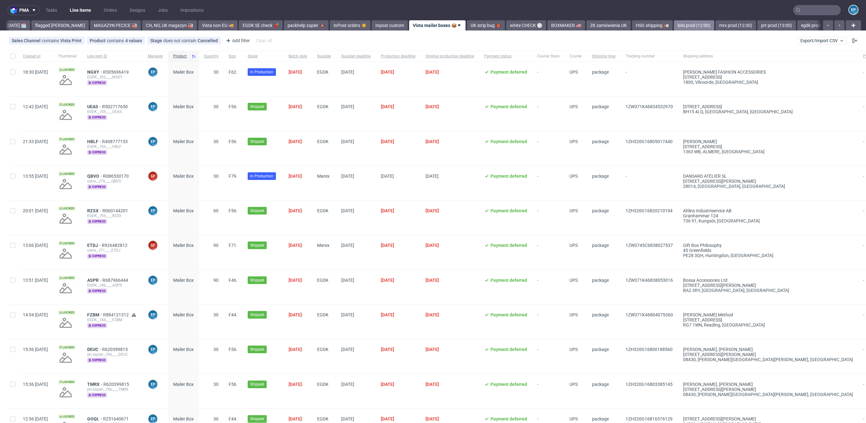
click at [674, 28] on link "bds prod (12:00)" at bounding box center [694, 25] width 40 height 10
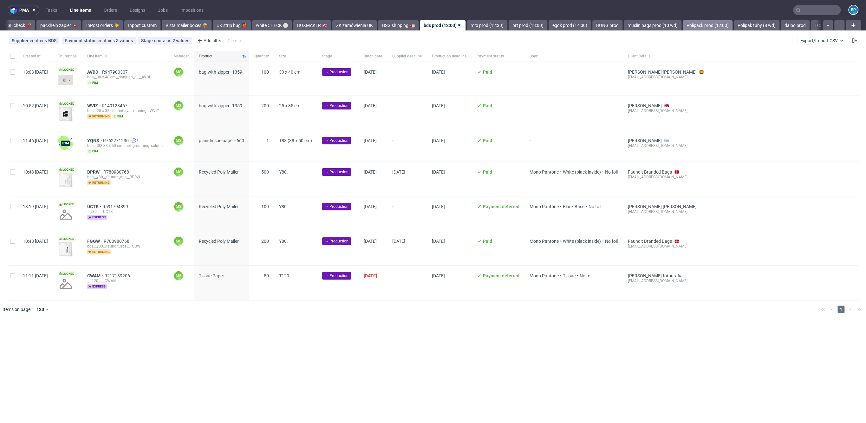
scroll to position [0, 344]
click at [678, 24] on link "Polipack prod (12:00)" at bounding box center [703, 25] width 50 height 10
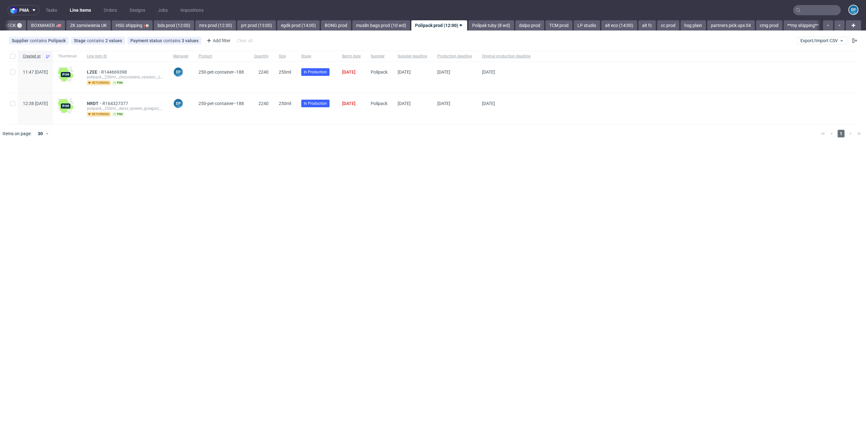
scroll to position [0, 606]
click at [783, 25] on link "**my shipping**" at bounding box center [802, 25] width 39 height 10
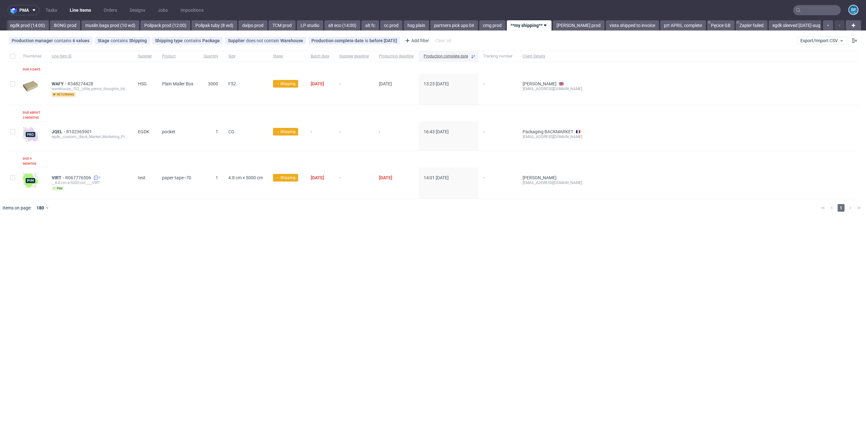
scroll to position [0, 876]
click at [90, 23] on link "muslin bags prod (10 wd)" at bounding box center [110, 25] width 58 height 10
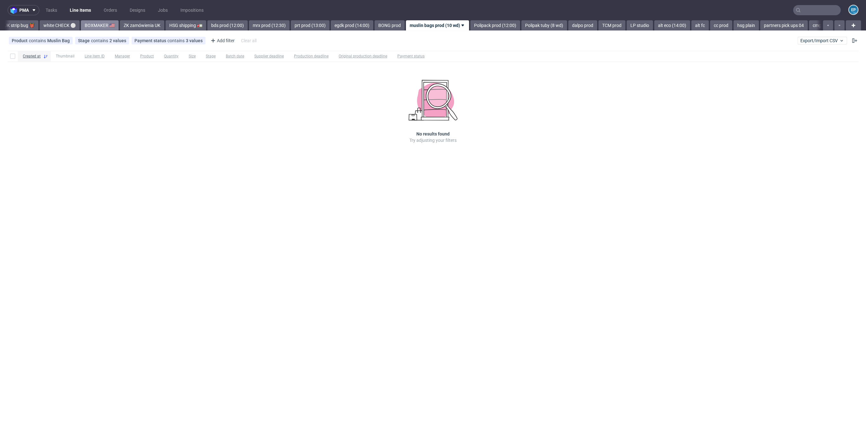
scroll to position [0, 550]
click at [482, 24] on link "Polipack prod (12:00)" at bounding box center [497, 25] width 50 height 10
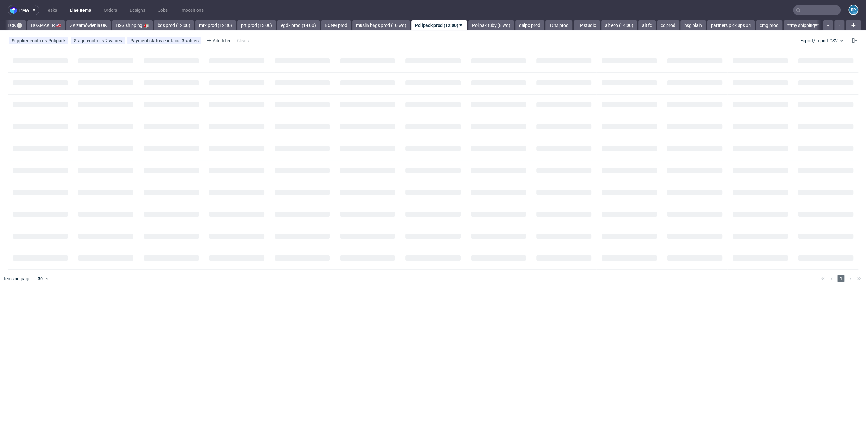
scroll to position [0, 606]
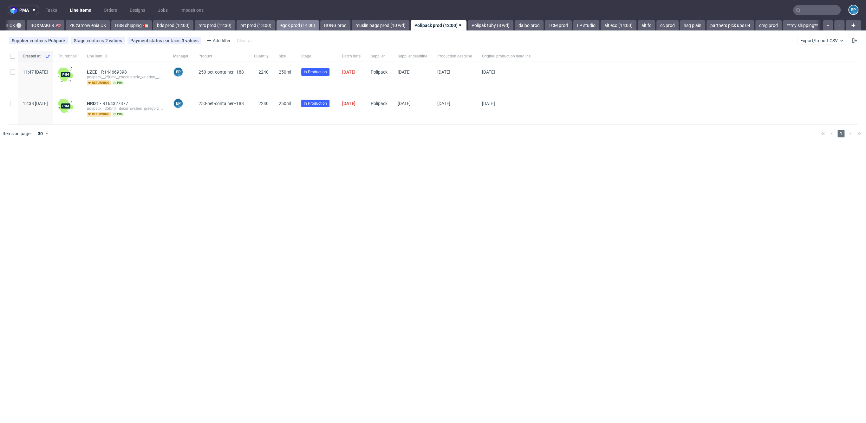
click at [277, 24] on link "egdk prod (14:00)" at bounding box center [298, 25] width 42 height 10
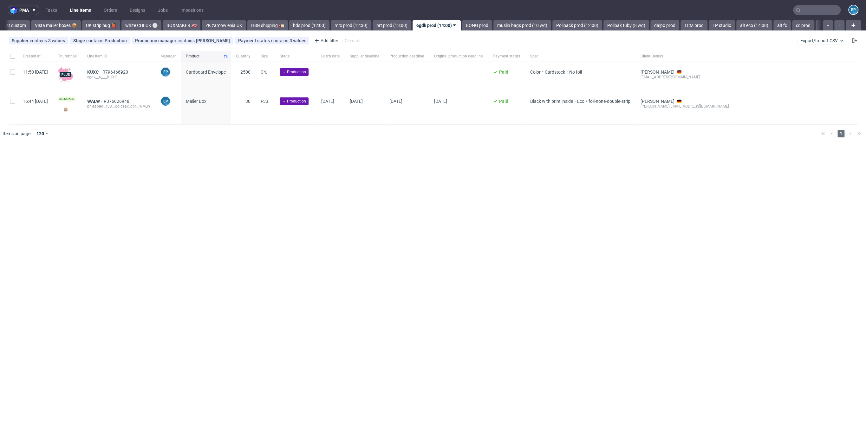
scroll to position [0, 468]
click at [251, 72] on span "2500" at bounding box center [245, 71] width 10 height 5
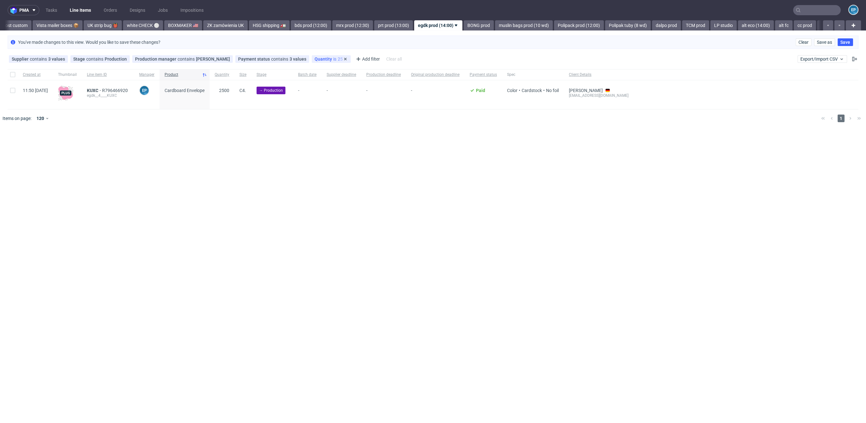
click at [315, 56] on span "Quantity" at bounding box center [324, 58] width 19 height 5
click at [319, 85] on input "2500" at bounding box center [332, 87] width 76 height 10
click at [316, 72] on span "is" at bounding box center [330, 71] width 66 height 6
click at [327, 108] on span "greater than" at bounding box center [319, 109] width 25 height 6
drag, startPoint x: 319, startPoint y: 85, endPoint x: 291, endPoint y: 85, distance: 27.9
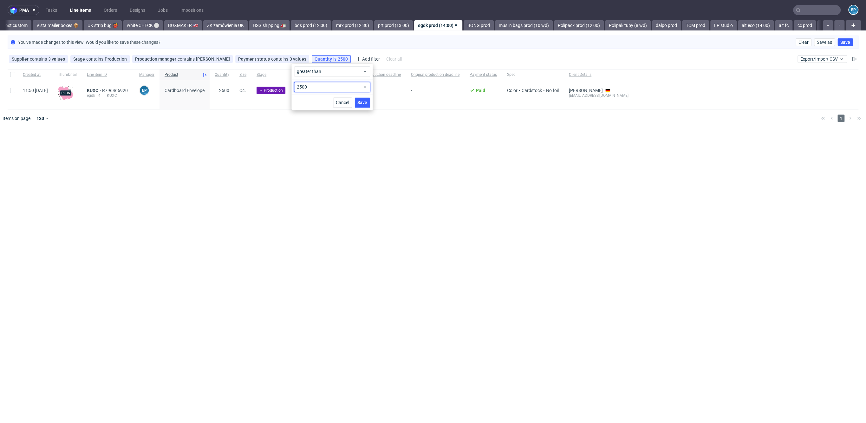
click at [291, 85] on body "pma Tasks Line Items Orders Designs Jobs Impositions EP Vista Print All delays …" at bounding box center [433, 211] width 866 height 423
click at [315, 57] on span "Quantity" at bounding box center [324, 58] width 19 height 5
click at [317, 87] on input "2500" at bounding box center [332, 87] width 76 height 10
type input "2"
type input "1999"
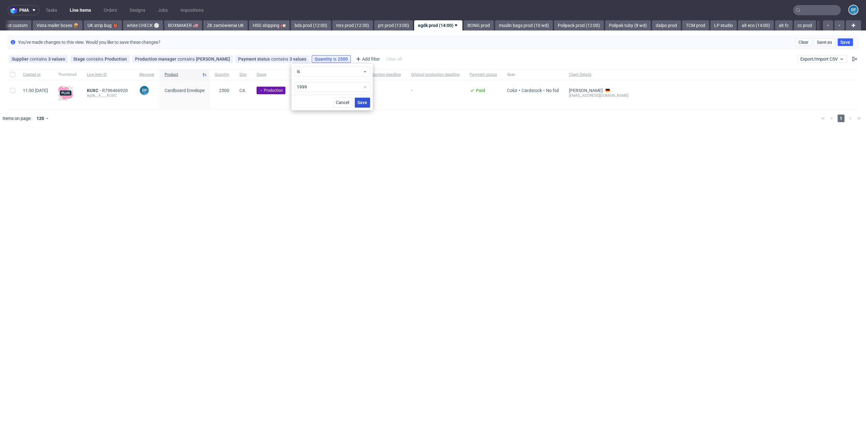
click at [366, 102] on span "Save" at bounding box center [362, 102] width 10 height 4
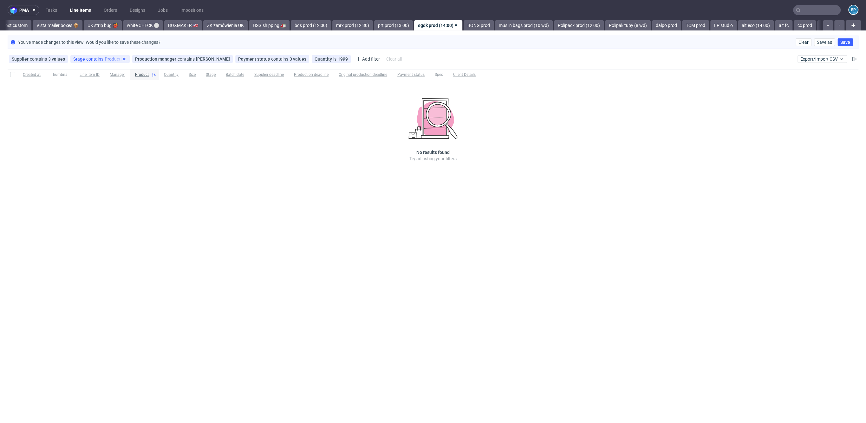
click at [122, 60] on icon at bounding box center [124, 58] width 5 height 5
click at [151, 59] on div "Production manager contains Ewa Prus" at bounding box center [120, 59] width 101 height 8
click at [164, 59] on use at bounding box center [165, 59] width 3 height 3
click at [153, 59] on span "Quantity" at bounding box center [159, 58] width 19 height 5
click at [176, 69] on span "is" at bounding box center [183, 71] width 66 height 6
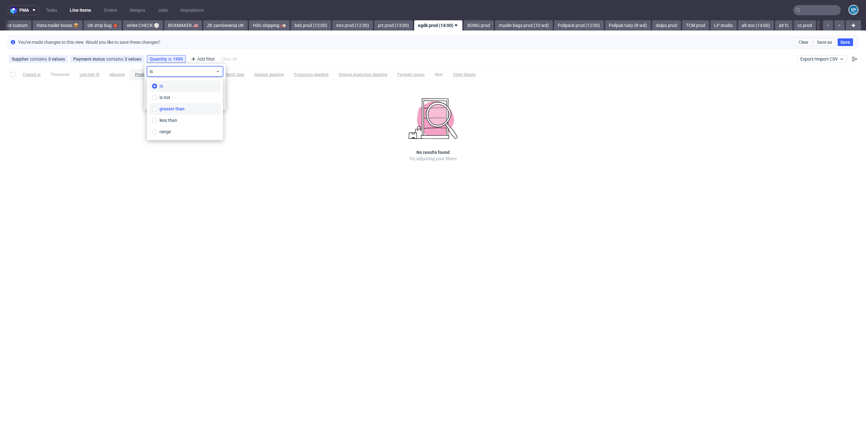
click at [182, 107] on span "greater than" at bounding box center [172, 109] width 25 height 6
click at [212, 106] on button "Save" at bounding box center [215, 102] width 16 height 10
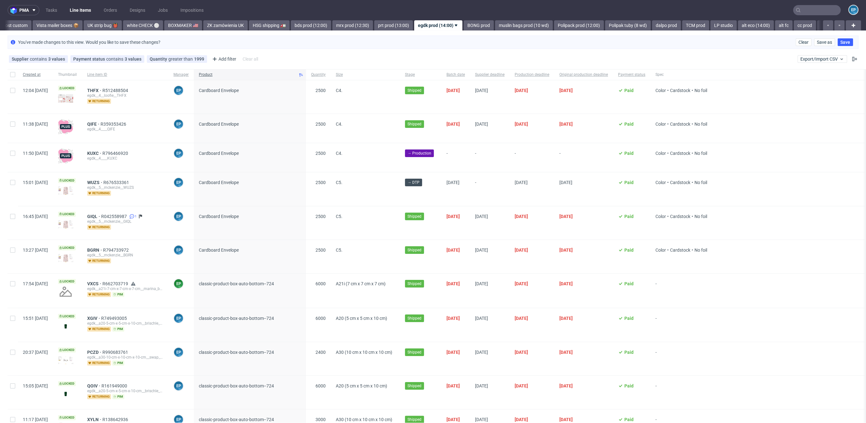
click at [37, 73] on span "Created at" at bounding box center [35, 74] width 25 height 5
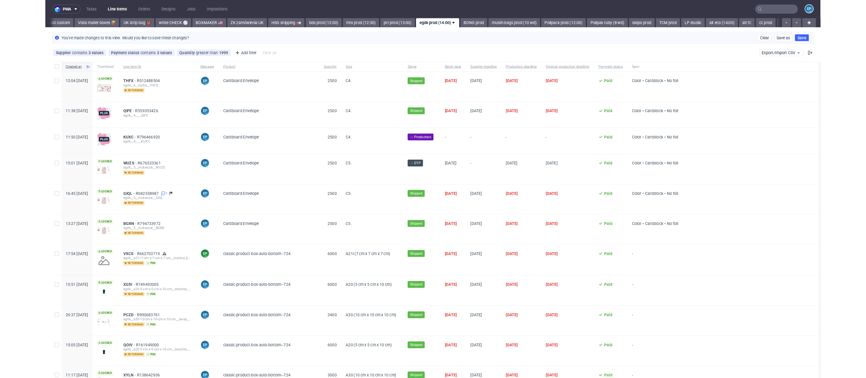
scroll to position [0, 471]
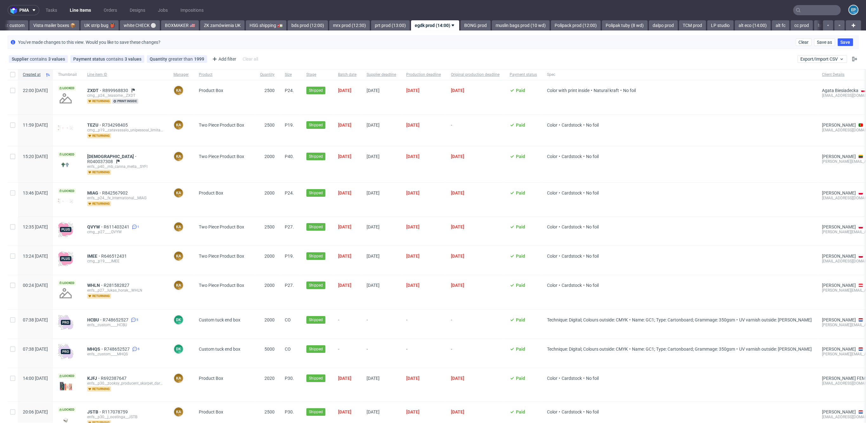
click at [37, 74] on span "Created at" at bounding box center [33, 74] width 20 height 5
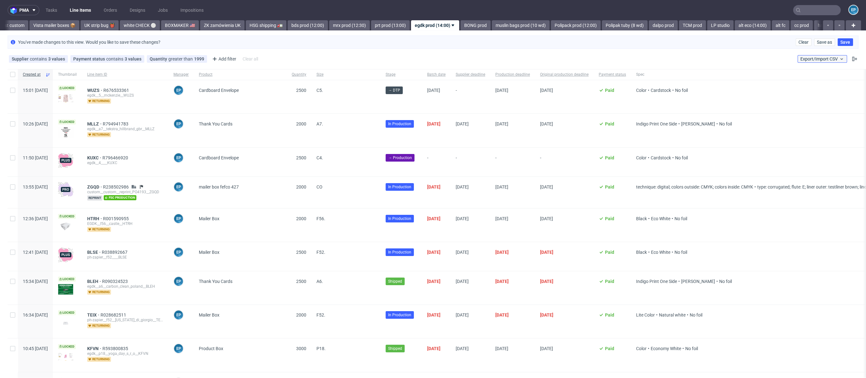
click at [813, 60] on span "Export/Import CSV" at bounding box center [822, 58] width 44 height 5
click at [812, 83] on link "Import shipments CSV" at bounding box center [801, 84] width 74 height 10
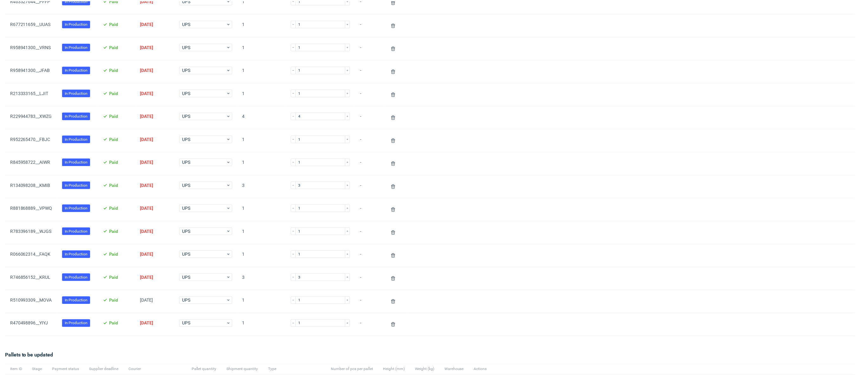
scroll to position [233, 0]
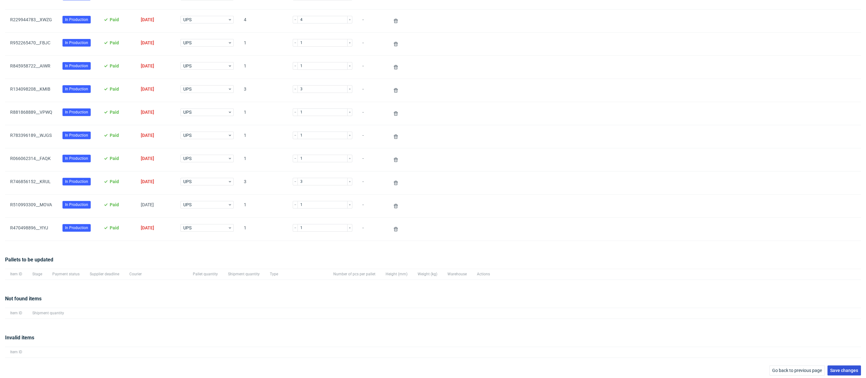
click at [842, 373] on button "Save changes" at bounding box center [844, 371] width 34 height 10
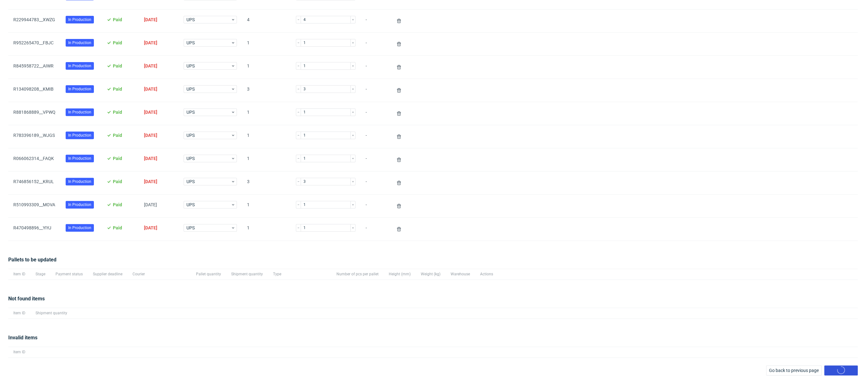
scroll to position [30, 0]
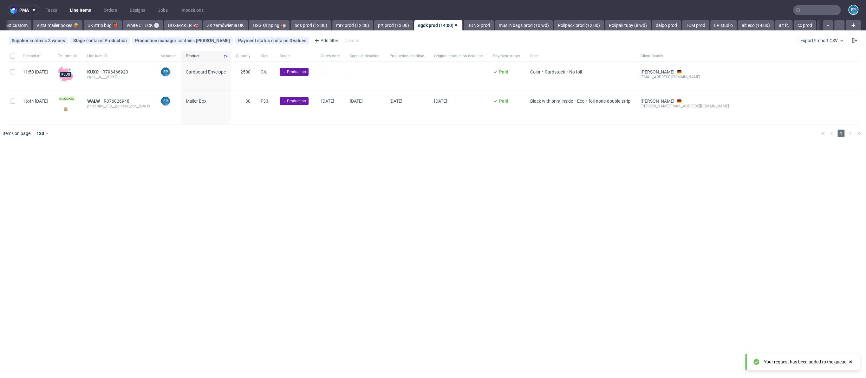
click at [88, 30] on div "pma Tasks Line Items Orders Designs Jobs Impositions EP Vista Print All delays …" at bounding box center [433, 189] width 866 height 378
click at [84, 30] on link "UK strip bug 👹" at bounding box center [103, 25] width 38 height 10
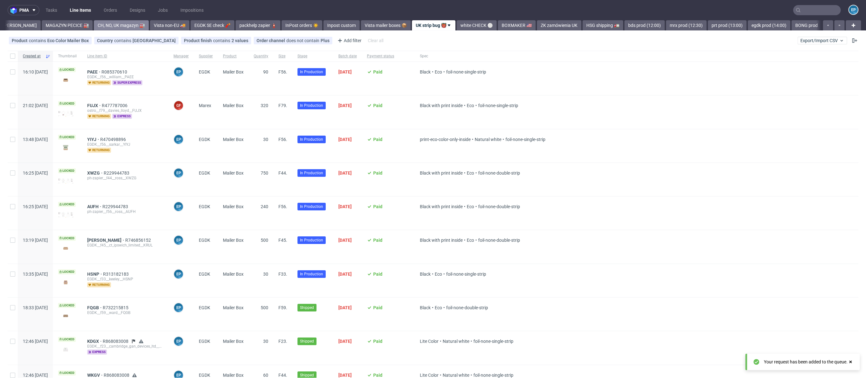
click at [94, 26] on link "CH, NO, UK magazyn 🏭" at bounding box center [121, 25] width 55 height 10
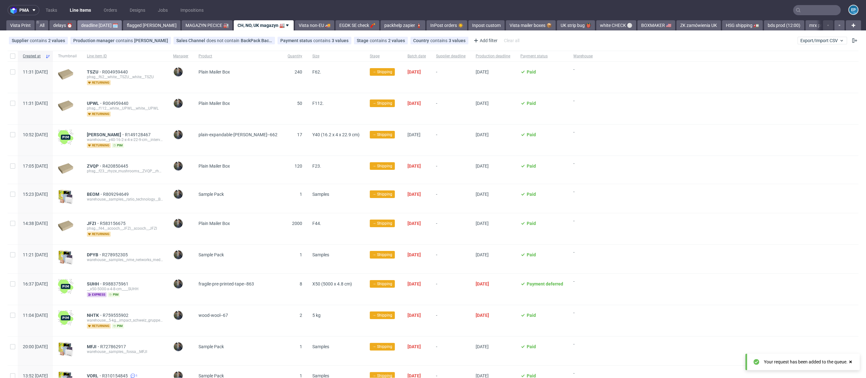
click at [96, 27] on link "deadline [DATE] 🗓️" at bounding box center [99, 25] width 44 height 10
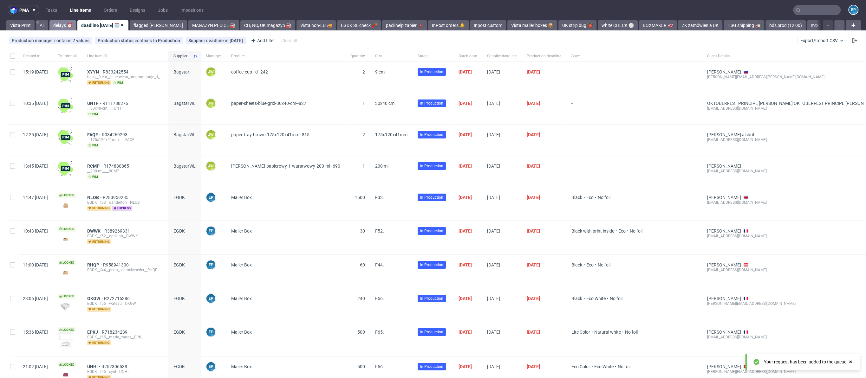
click at [67, 26] on link "delays ⏰" at bounding box center [62, 25] width 27 height 10
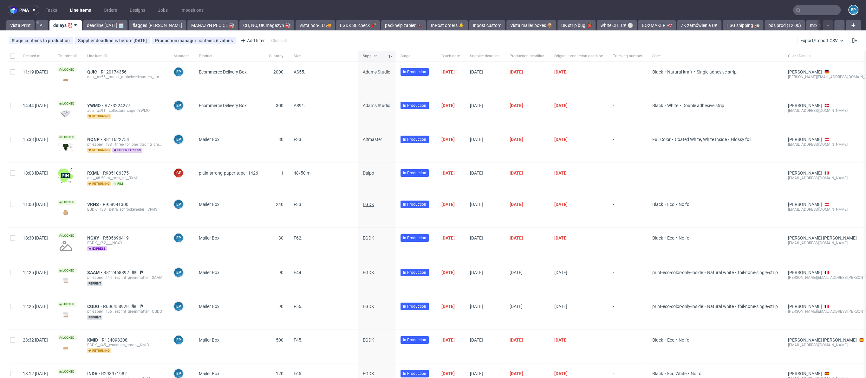
click at [374, 205] on span "EGDK" at bounding box center [368, 204] width 11 height 5
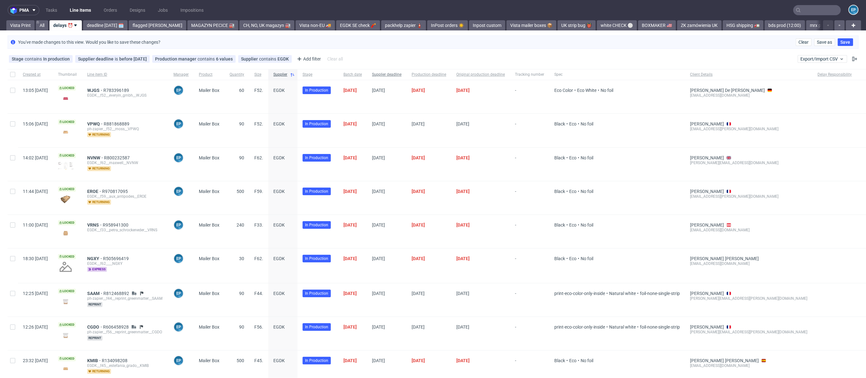
click at [401, 73] on span "Supplier deadline" at bounding box center [386, 74] width 29 height 5
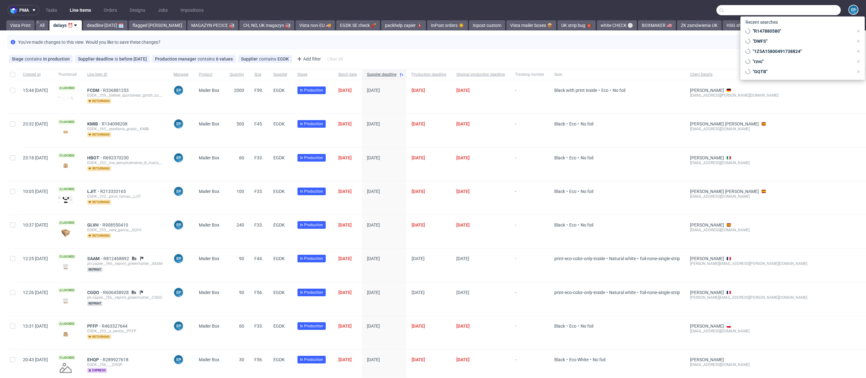
click at [802, 13] on input "text" at bounding box center [778, 10] width 124 height 10
paste input "ZVQP"
type input "ZVQP"
click at [790, 32] on div "phsg__f23__rhyze_mushrooms__ ZV" at bounding box center [796, 34] width 44 height 6
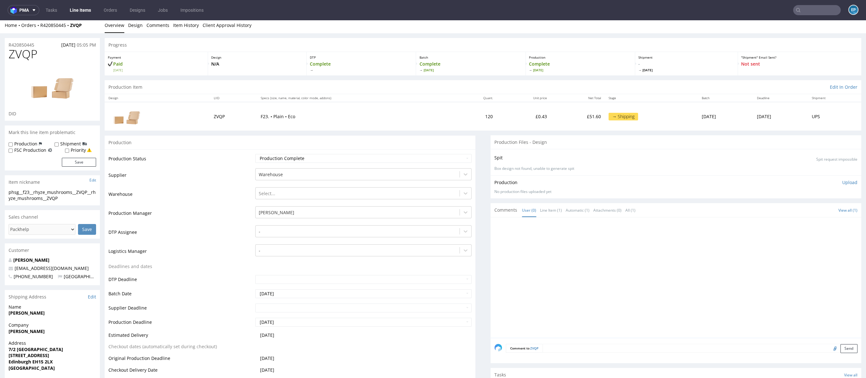
scroll to position [3, 0]
click at [85, 32] on div "Home Orders R420850445 ZVQP Overview Design Comments Item History Client Approv…" at bounding box center [433, 25] width 866 height 16
drag, startPoint x: 89, startPoint y: 24, endPoint x: 41, endPoint y: 28, distance: 48.4
click at [41, 28] on div "Home Orders R420850445 ZVQP" at bounding box center [52, 25] width 95 height 6
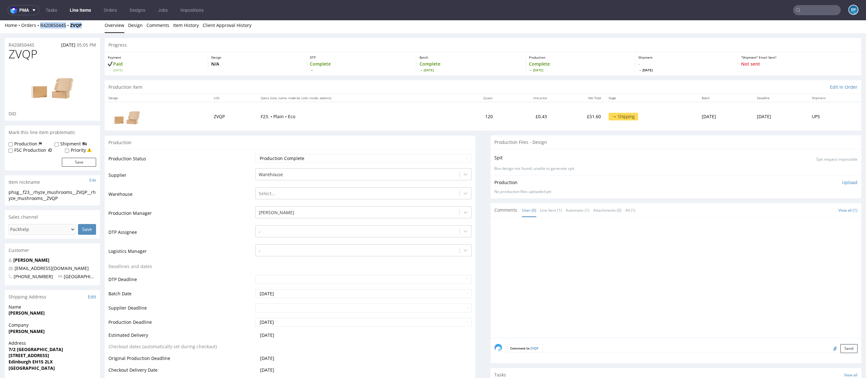
copy div "R420850445 ZVQP"
click at [83, 5] on nav "pma Tasks Line Items Orders Designs Jobs Impositions EP" at bounding box center [433, 10] width 866 height 20
click at [83, 9] on link "Line Items" at bounding box center [80, 10] width 29 height 10
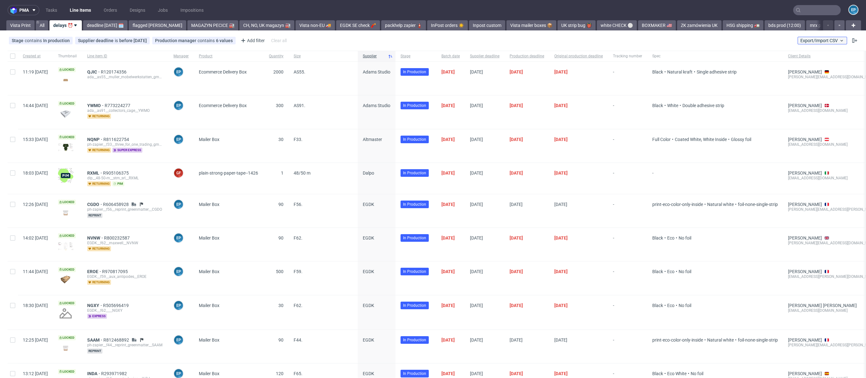
click at [830, 40] on span "Export/Import CSV" at bounding box center [822, 40] width 44 height 5
click at [787, 66] on link "Import shipments CSV" at bounding box center [801, 66] width 74 height 10
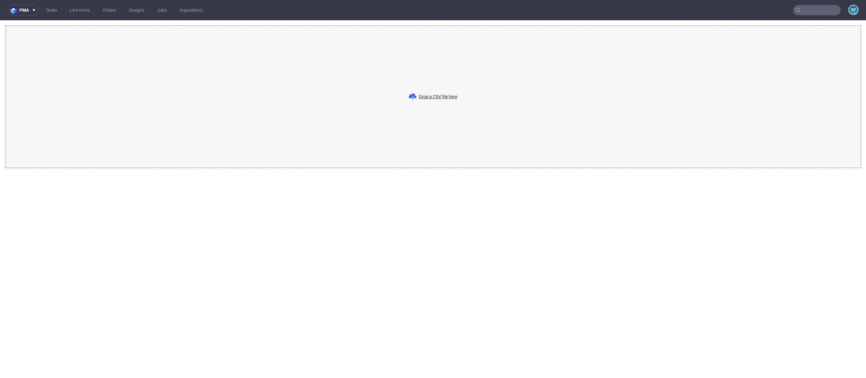
click at [834, 16] on nav "pma Tasks Line Items Orders Designs Jobs Impositions EP" at bounding box center [433, 10] width 866 height 20
click at [830, 11] on input "text" at bounding box center [817, 10] width 48 height 10
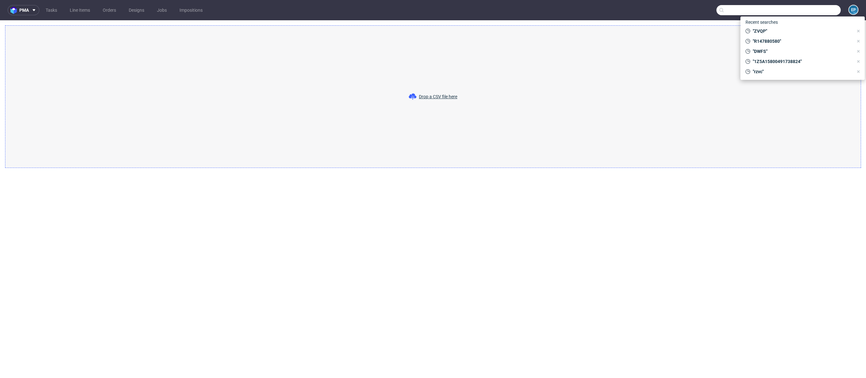
paste input "PAEE"
type input "PAEE"
click at [787, 26] on div "EGDK__f56__william__ PAEE" at bounding box center [796, 26] width 47 height 6
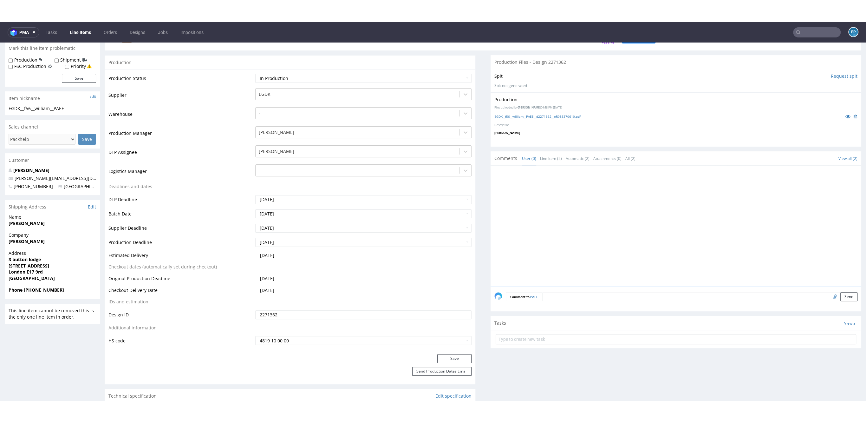
scroll to position [100, 0]
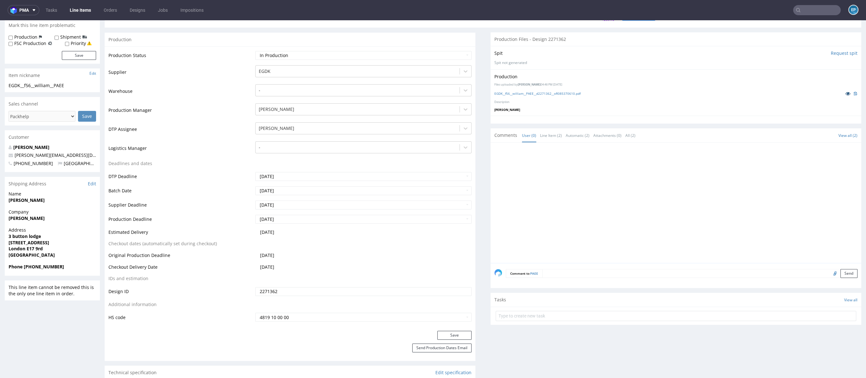
click at [845, 92] on icon at bounding box center [847, 93] width 5 height 4
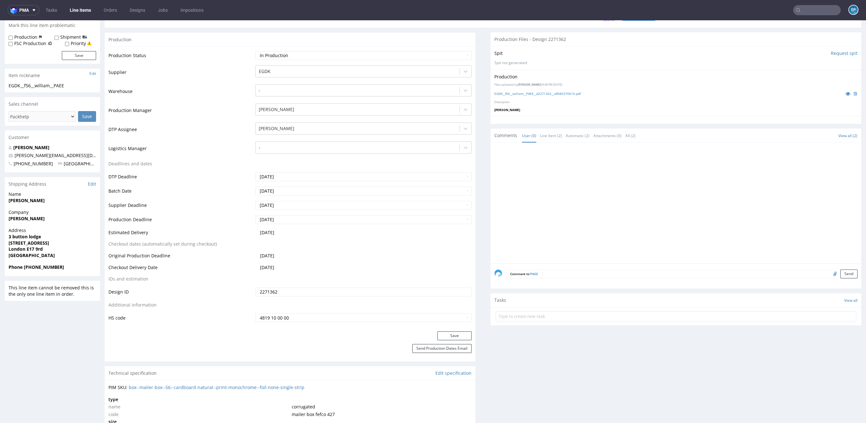
click at [797, 9] on input "text" at bounding box center [817, 10] width 48 height 10
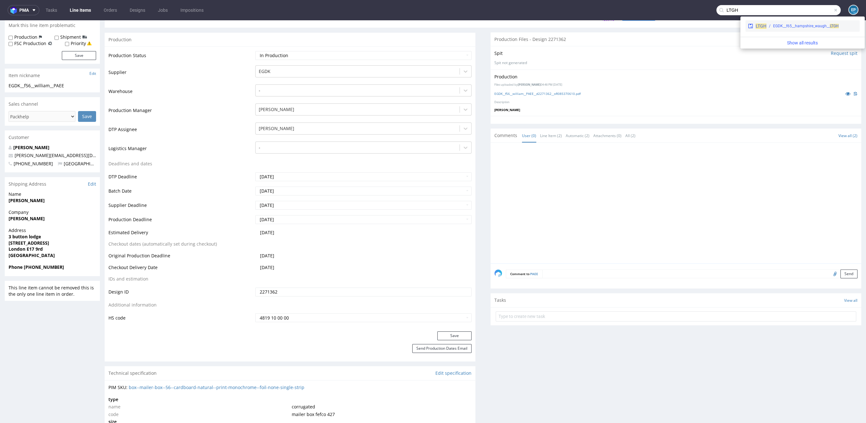
type input "LTGH"
click at [772, 30] on div "LTGH EGDK__f65__hampshire_waugh__ LTGH" at bounding box center [803, 25] width 114 height 11
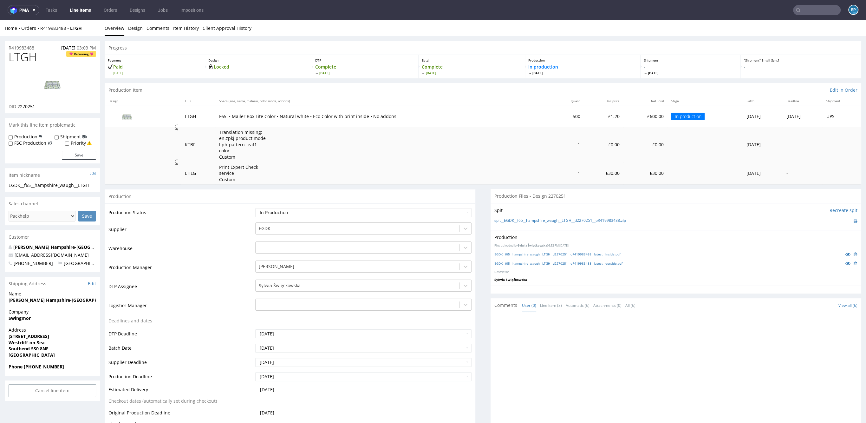
click at [88, 11] on link "Line Items" at bounding box center [80, 10] width 29 height 10
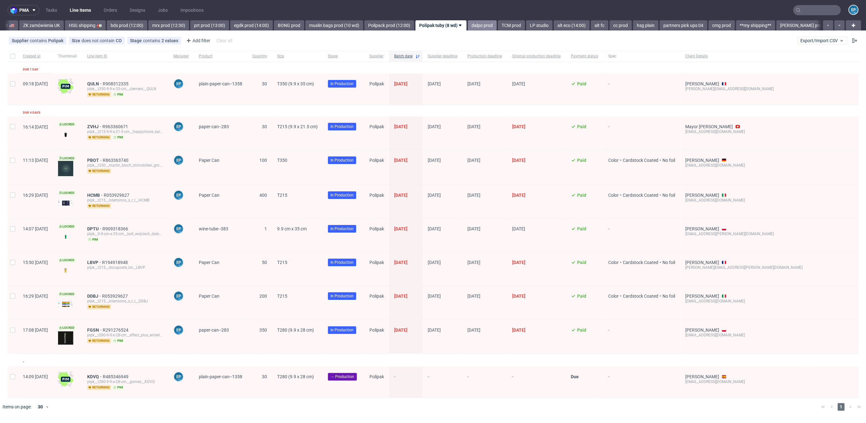
scroll to position [0, 655]
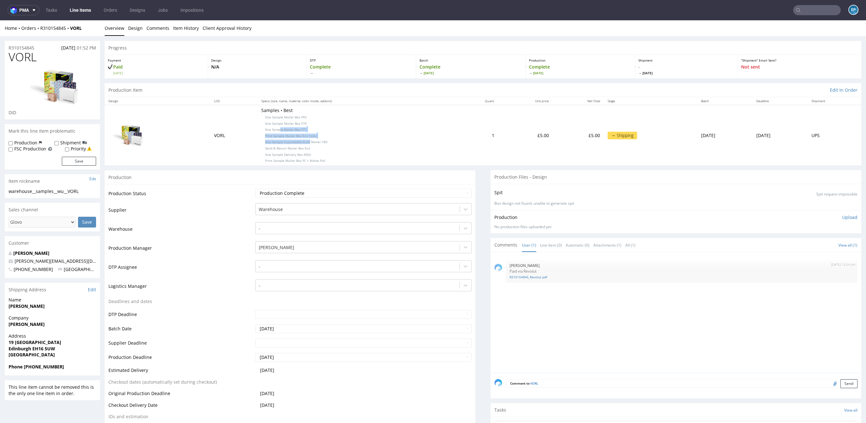
drag, startPoint x: 268, startPoint y: 131, endPoint x: 299, endPoint y: 143, distance: 32.9
click at [299, 143] on p "Samples • Best Size Sample Mailer Box F93 Size Sample Mailer Box F79 Size Sampl…" at bounding box center [356, 135] width 190 height 56
click at [316, 153] on p "Samples • Best Size Sample Mailer Box F93 Size Sample Mailer Box F79 Size Sampl…" at bounding box center [356, 135] width 190 height 56
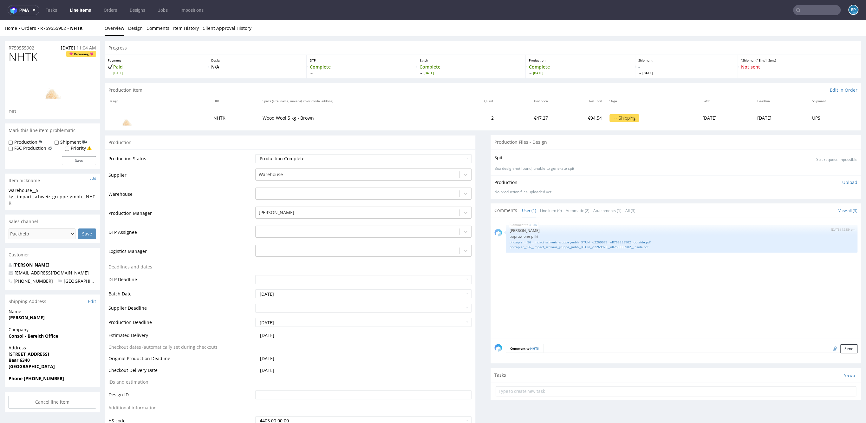
click at [30, 55] on span "NHTK" at bounding box center [23, 57] width 29 height 13
copy span "NHTK"
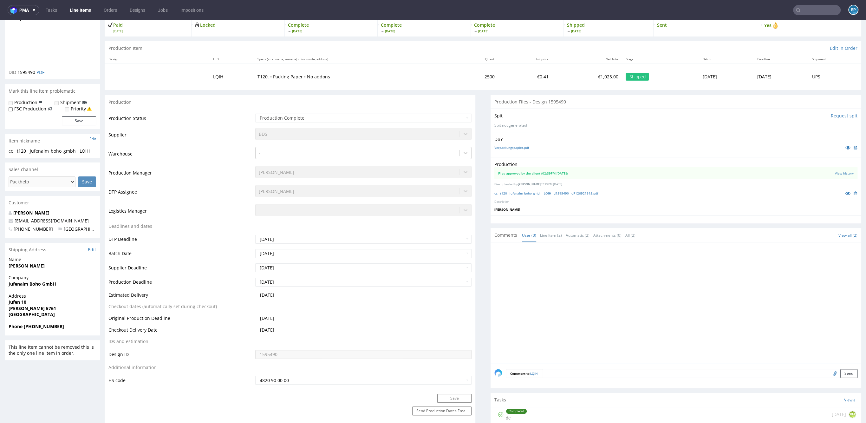
scroll to position [99, 0]
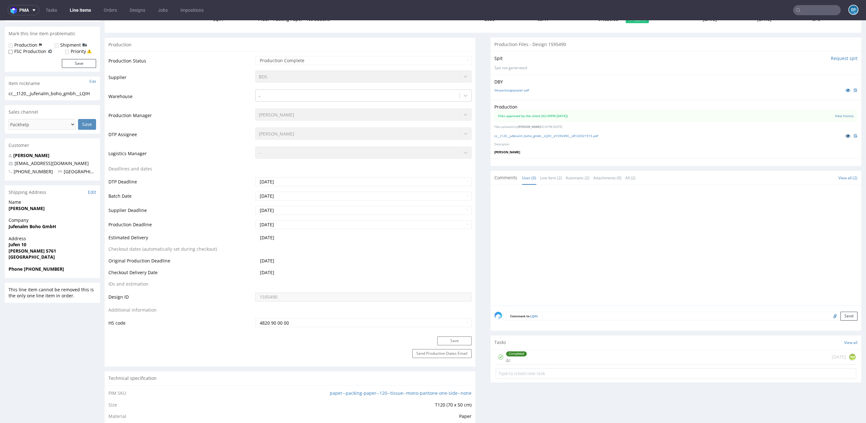
click at [845, 134] on icon at bounding box center [847, 136] width 5 height 4
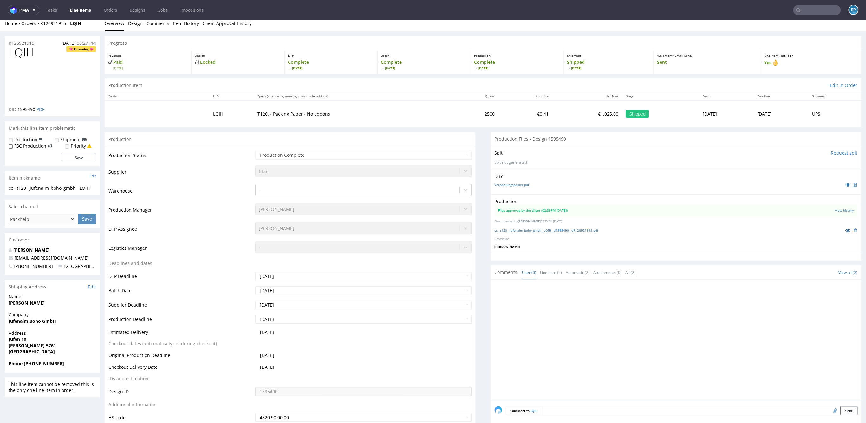
scroll to position [0, 0]
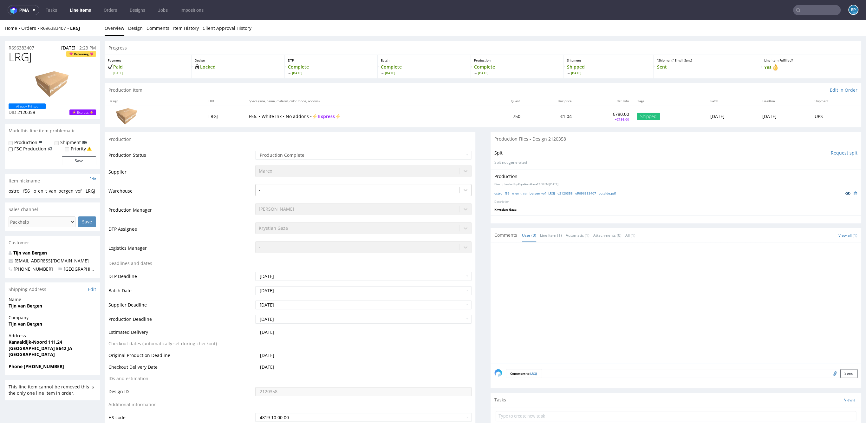
click at [845, 192] on icon at bounding box center [847, 193] width 5 height 4
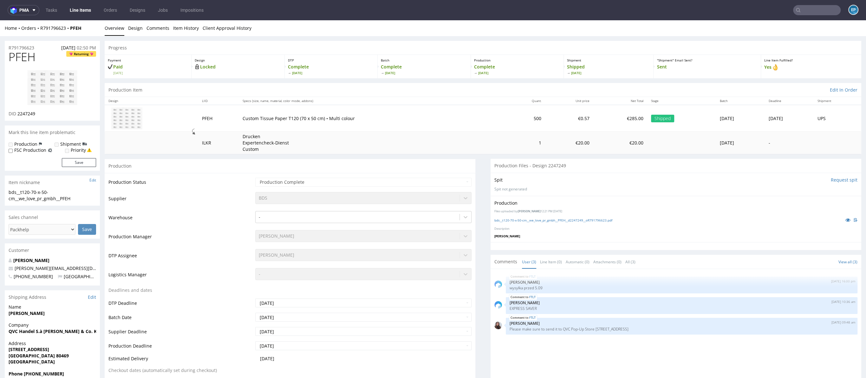
click at [60, 90] on img at bounding box center [52, 88] width 51 height 36
click at [165, 31] on link "Comments" at bounding box center [158, 28] width 23 height 16
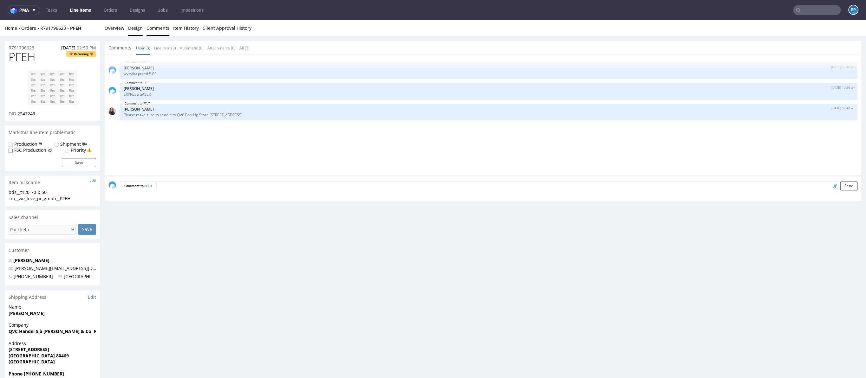
click at [130, 29] on link "Design" at bounding box center [135, 28] width 15 height 16
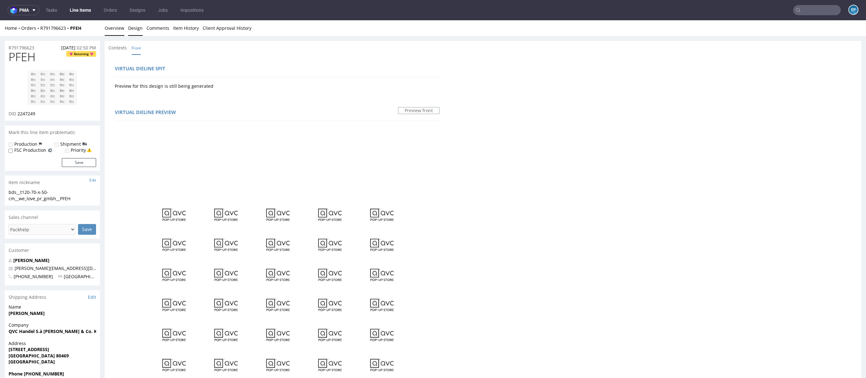
click at [114, 31] on link "Overview" at bounding box center [115, 28] width 20 height 16
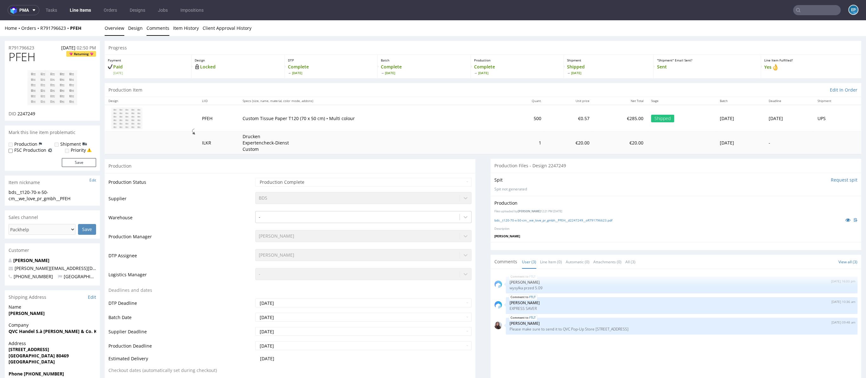
click at [158, 27] on link "Comments" at bounding box center [158, 28] width 23 height 16
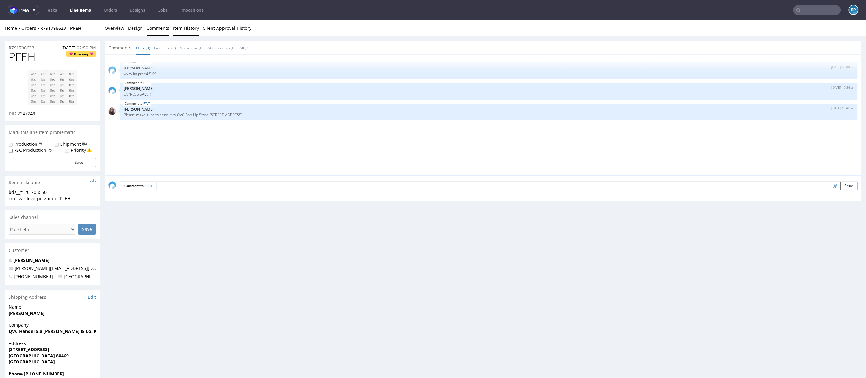
click at [180, 31] on link "Item History" at bounding box center [186, 28] width 26 height 16
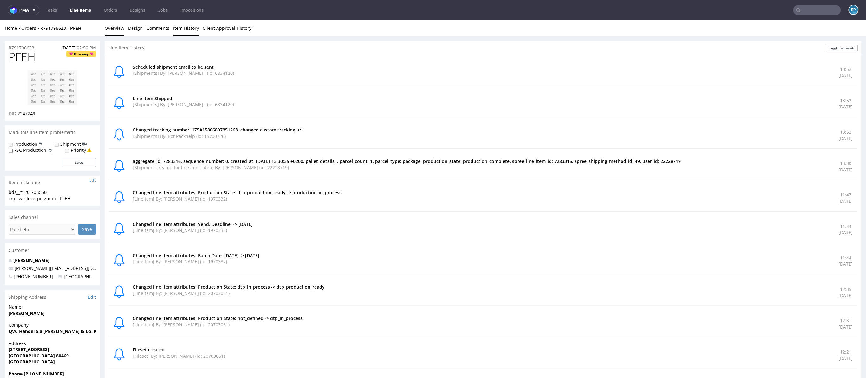
click at [121, 27] on link "Overview" at bounding box center [115, 28] width 20 height 16
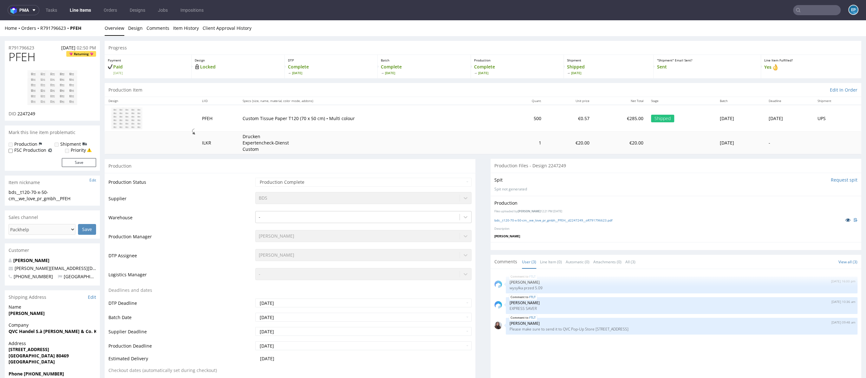
click at [845, 219] on icon at bounding box center [847, 220] width 5 height 4
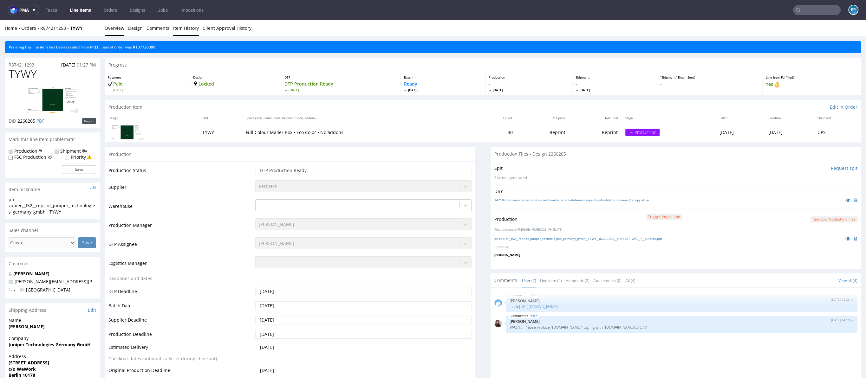
click at [178, 29] on link "Item History" at bounding box center [186, 28] width 26 height 16
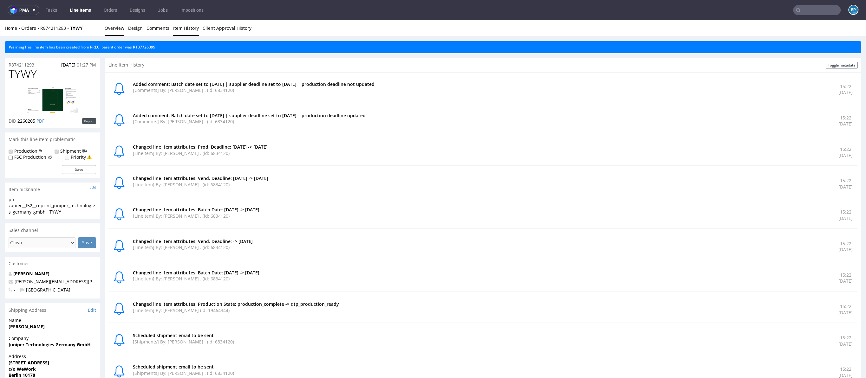
click at [113, 29] on link "Overview" at bounding box center [115, 28] width 20 height 16
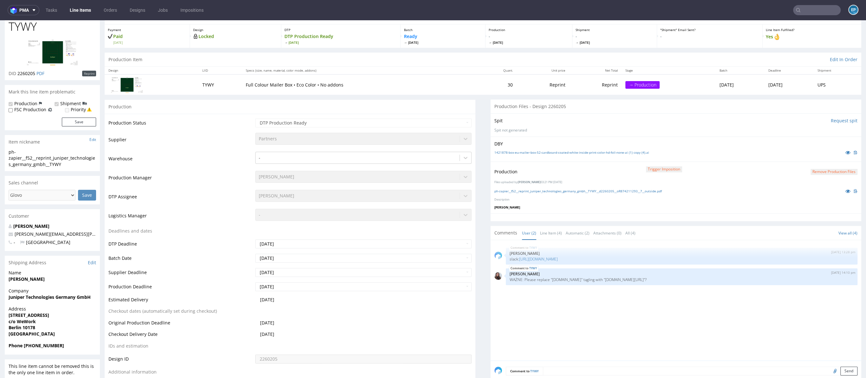
scroll to position [49, 0]
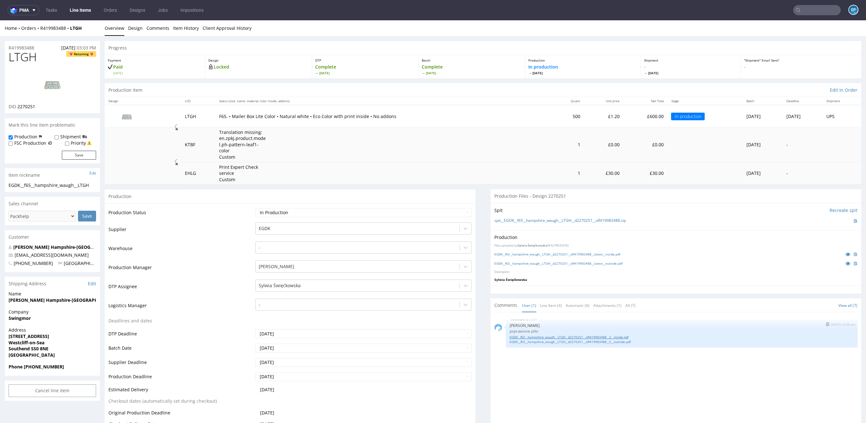
click at [571, 335] on link "EGDK__f65__hampshire_waugh__LTGH__d2270251__oR419983488__2__inside.pdf" at bounding box center [682, 337] width 344 height 5
click at [600, 339] on link "EGDK__f65__hampshire_waugh__LTGH__d2270251__oR419983488__5__outside.pdf" at bounding box center [682, 341] width 344 height 5
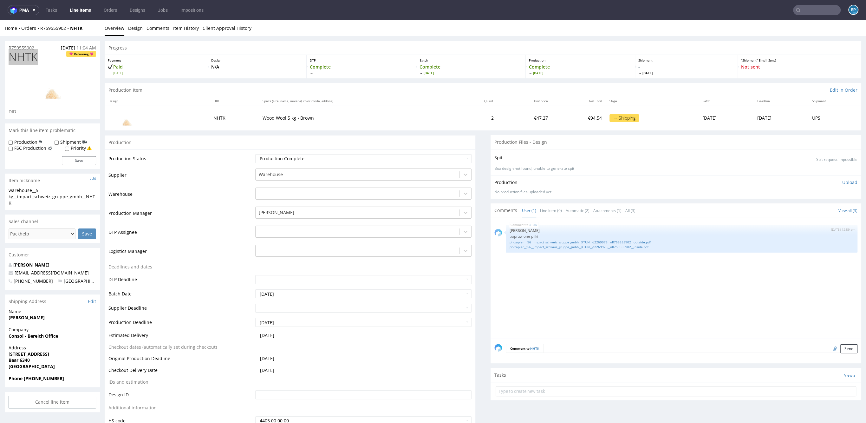
click at [83, 15] on nav "pma Tasks Line Items Orders Designs Jobs Impositions EP" at bounding box center [433, 10] width 866 height 20
click at [83, 14] on link "Line Items" at bounding box center [80, 10] width 29 height 10
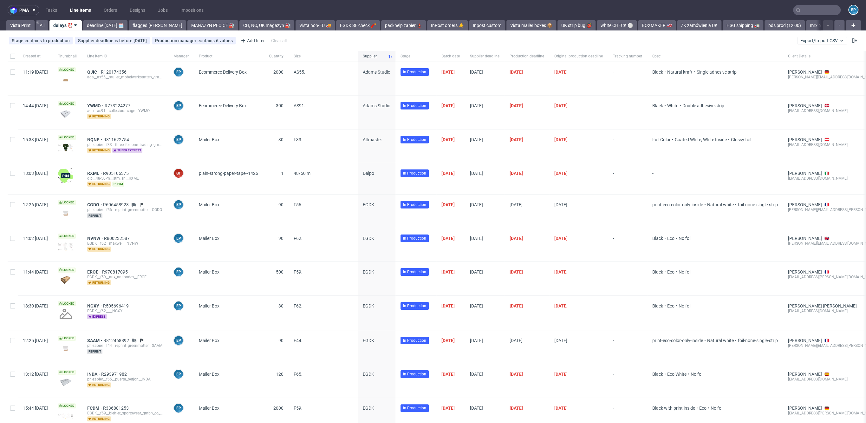
click at [584, 30] on div "pma Tasks Line Items Orders Designs Jobs Impositions EP Vista Print All delays …" at bounding box center [433, 211] width 866 height 423
click at [638, 27] on link "BOXMAKER 🇺🇸" at bounding box center [657, 25] width 38 height 10
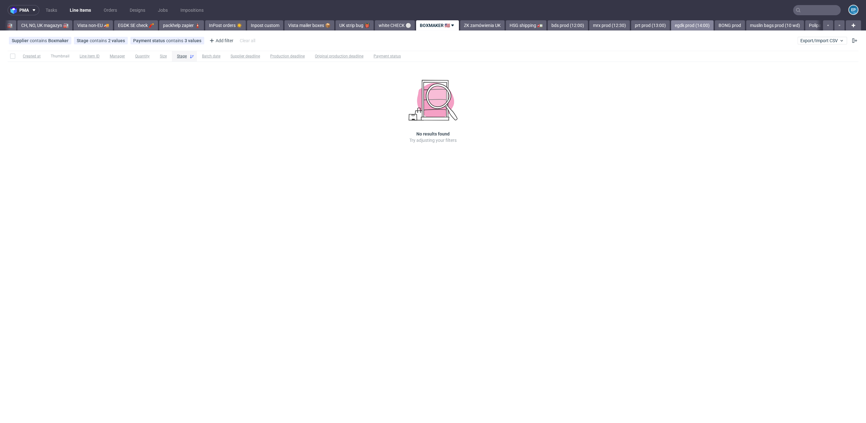
click at [671, 26] on link "egdk prod (14:00)" at bounding box center [692, 25] width 42 height 10
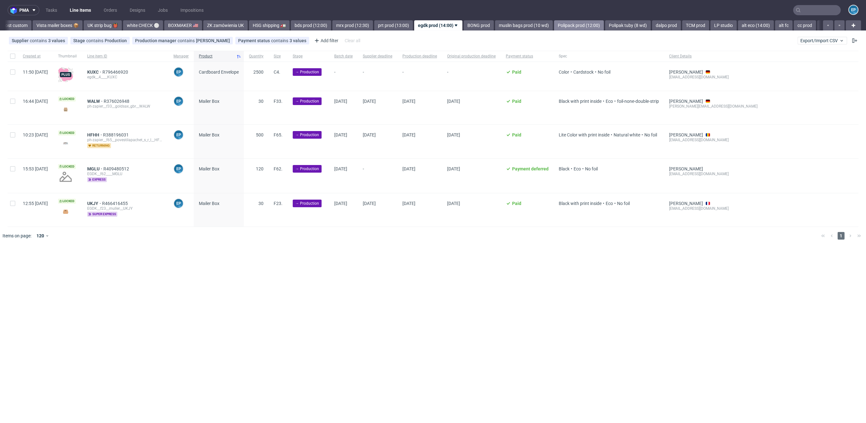
click at [554, 25] on link "Polipack prod (12:00)" at bounding box center [579, 25] width 50 height 10
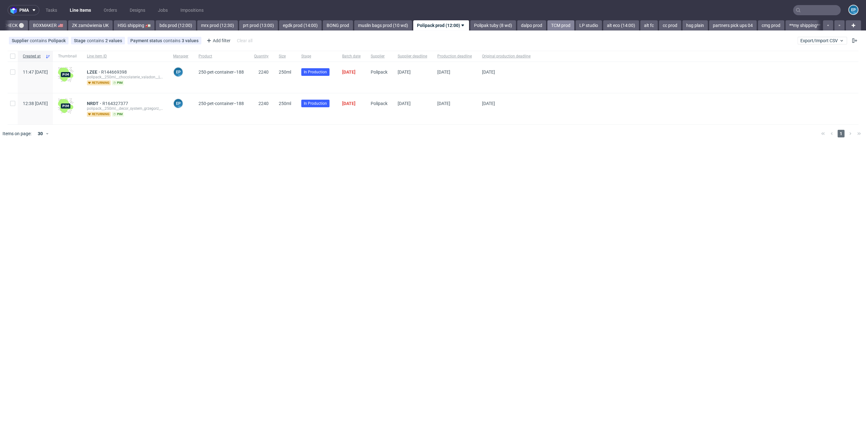
scroll to position [0, 606]
click at [468, 27] on link "Polipak tuby (8 wd)" at bounding box center [491, 25] width 46 height 10
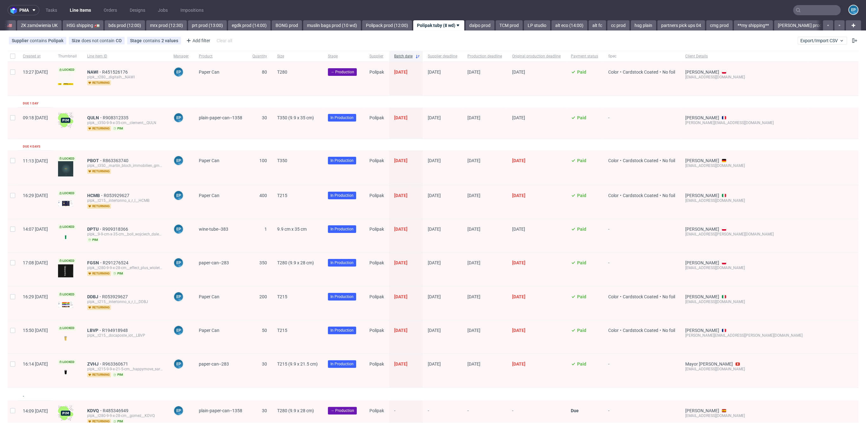
scroll to position [0, 658]
click at [9, 75] on div at bounding box center [13, 79] width 10 height 34
checkbox input "true"
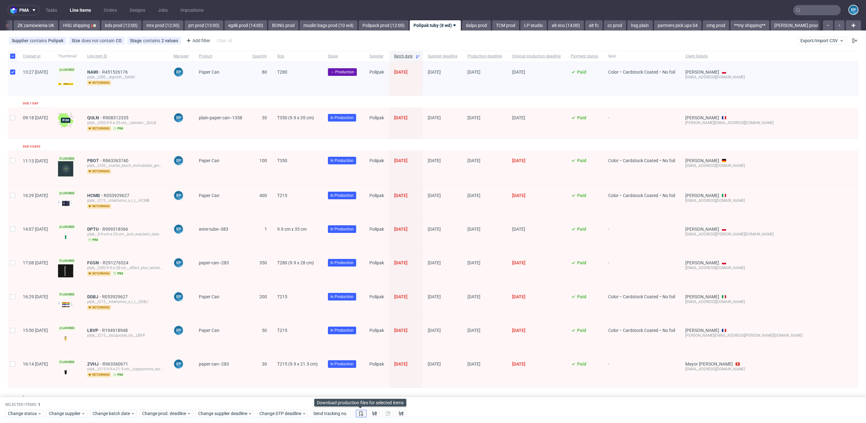
click at [359, 413] on use at bounding box center [361, 413] width 4 height 5
click at [370, 415] on button at bounding box center [374, 414] width 11 height 8
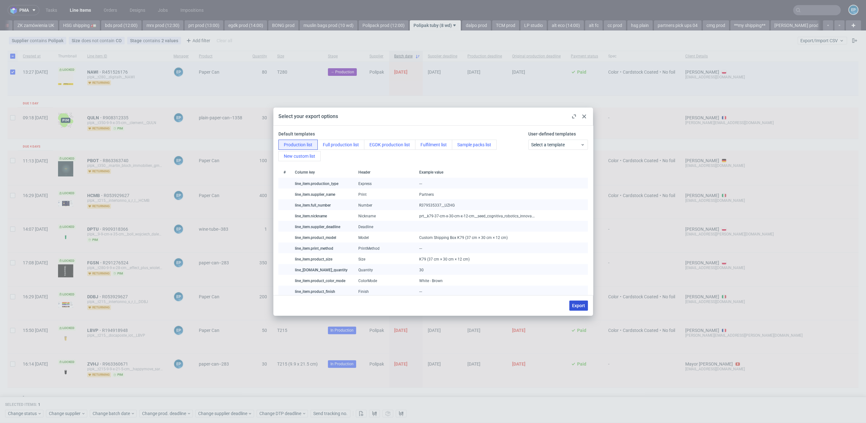
click at [578, 301] on button "Export" at bounding box center [578, 305] width 19 height 10
checkbox input "false"
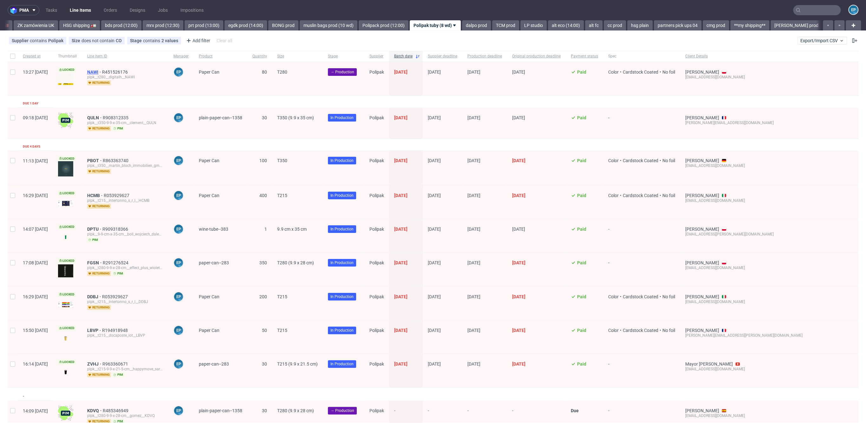
click at [102, 72] on span "NAWI" at bounding box center [94, 71] width 15 height 5
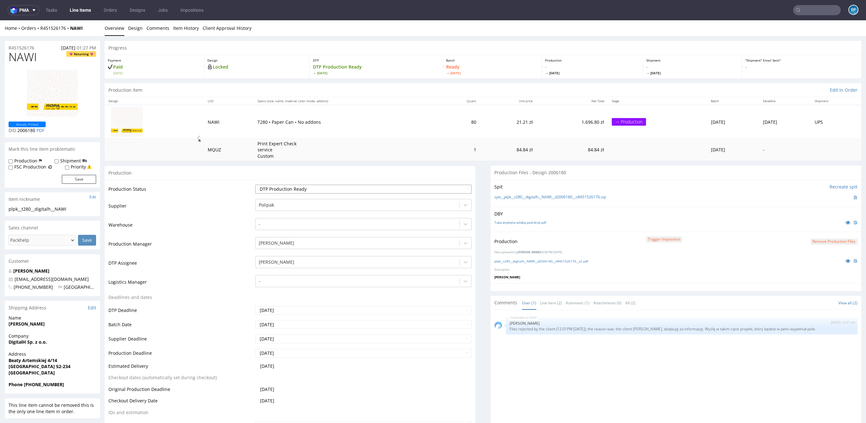
click at [273, 189] on select "Waiting for Artwork Waiting for Diecut Waiting for Mockup Waiting for DTP Waiti…" at bounding box center [363, 189] width 216 height 9
select select "production_complete"
click at [255, 185] on select "Waiting for Artwork Waiting for Diecut Waiting for Mockup Waiting for DTP Waiti…" at bounding box center [363, 189] width 216 height 9
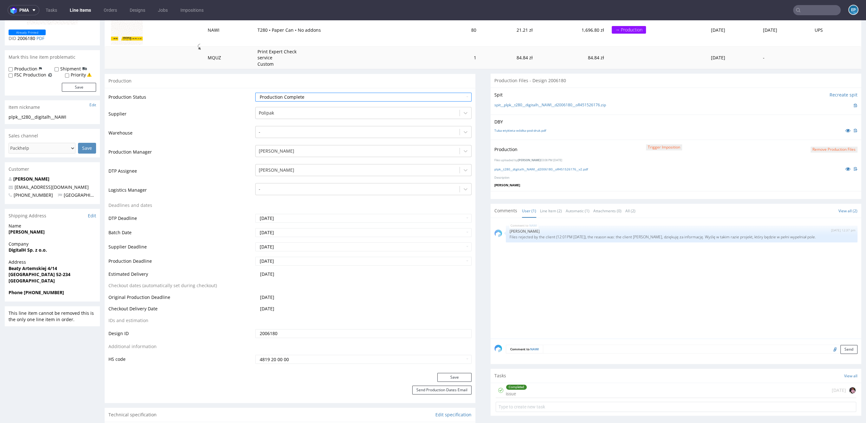
scroll to position [119, 0]
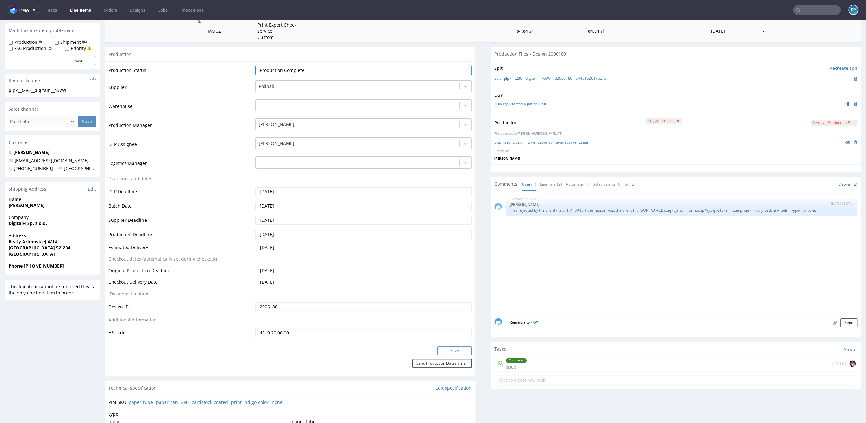
click at [439, 350] on button "Save" at bounding box center [454, 350] width 34 height 9
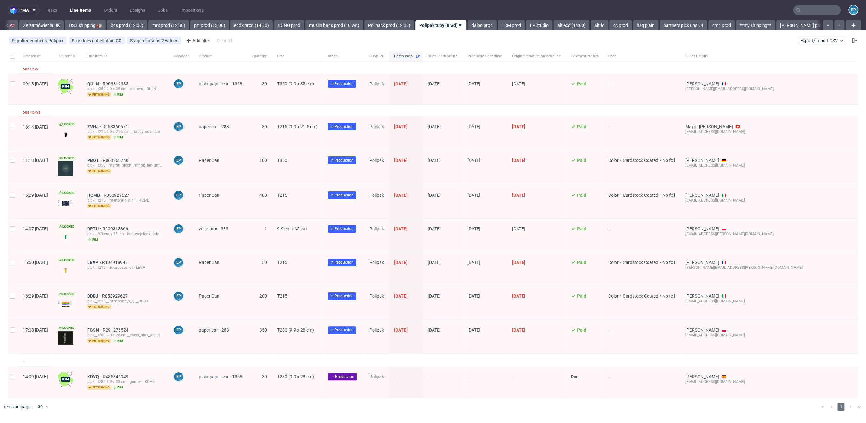
scroll to position [0, 655]
click at [803, 10] on input "text" at bounding box center [817, 10] width 48 height 10
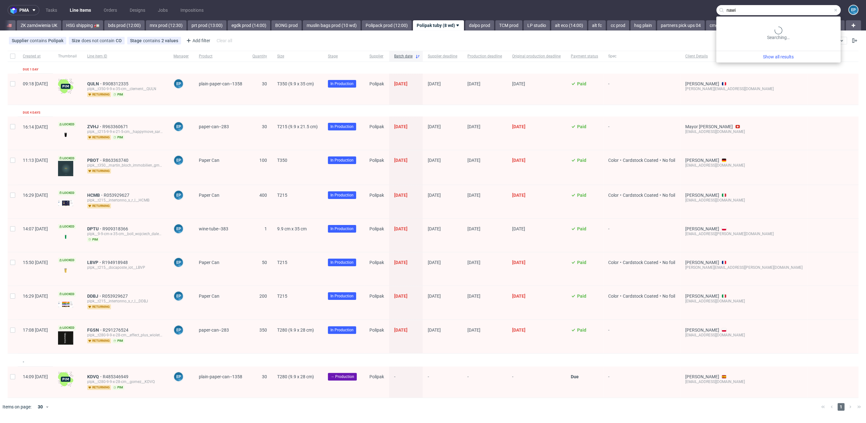
type input "nawi"
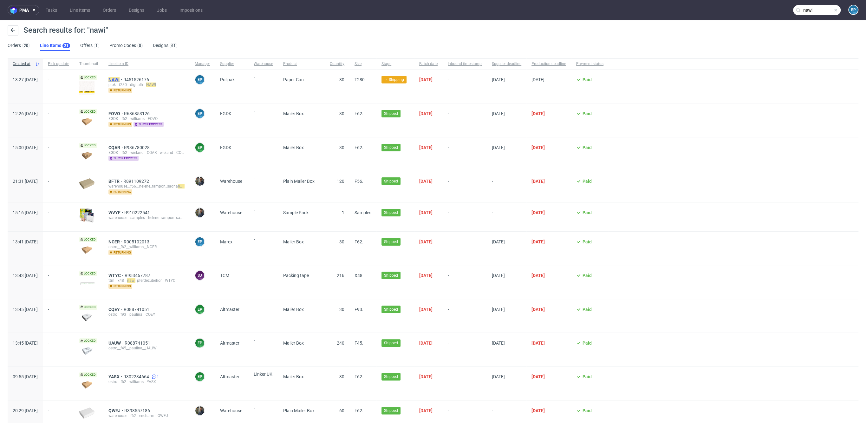
click at [120, 78] on mark "NAWI" at bounding box center [113, 79] width 11 height 5
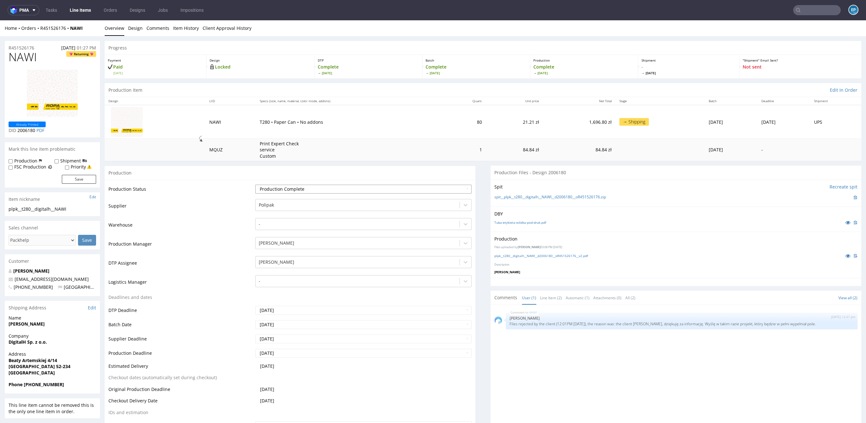
click at [278, 185] on select "Waiting for Artwork Waiting for Diecut Waiting for Mockup Waiting for DTP Waiti…" at bounding box center [363, 189] width 216 height 9
select select "production_in_process"
click at [255, 185] on select "Waiting for Artwork Waiting for Diecut Waiting for Mockup Waiting for DTP Waiti…" at bounding box center [363, 189] width 216 height 9
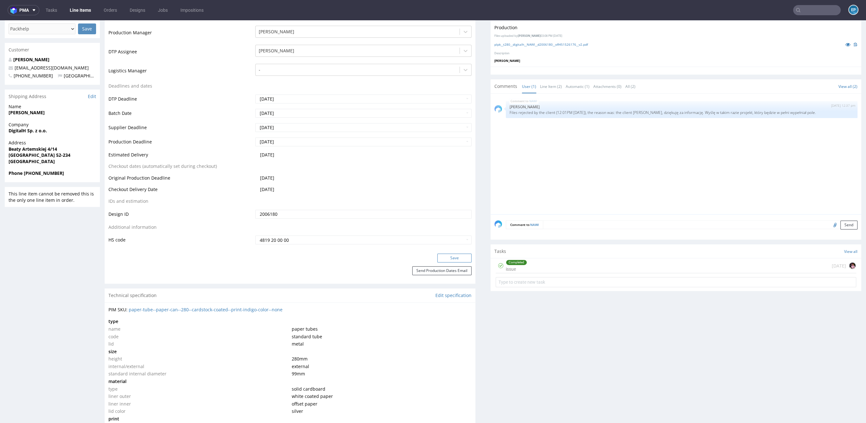
click at [444, 257] on button "Save" at bounding box center [454, 257] width 34 height 9
click at [77, 7] on link "Line Items" at bounding box center [80, 10] width 29 height 10
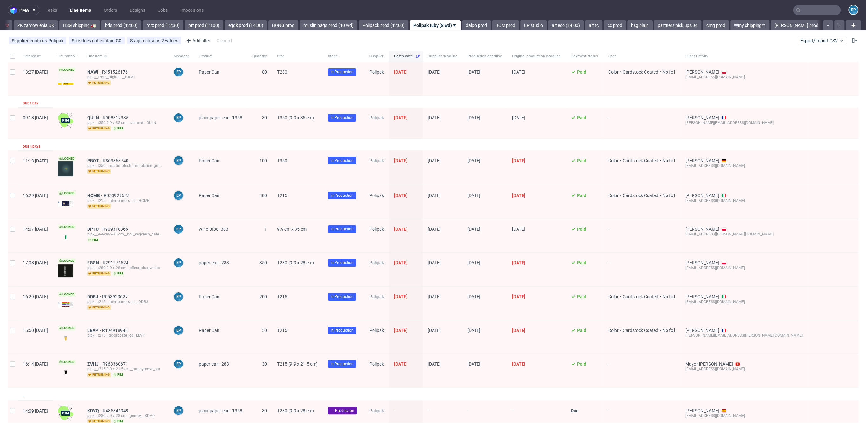
scroll to position [27, 0]
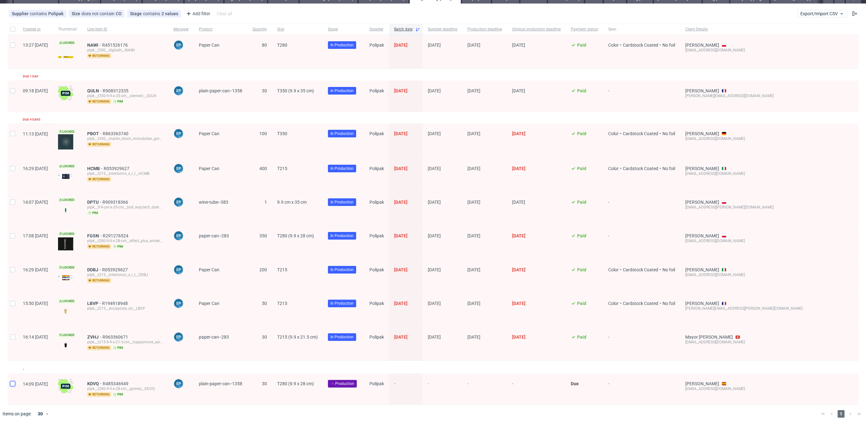
click at [14, 381] on input "checkbox" at bounding box center [12, 383] width 5 height 5
checkbox input "true"
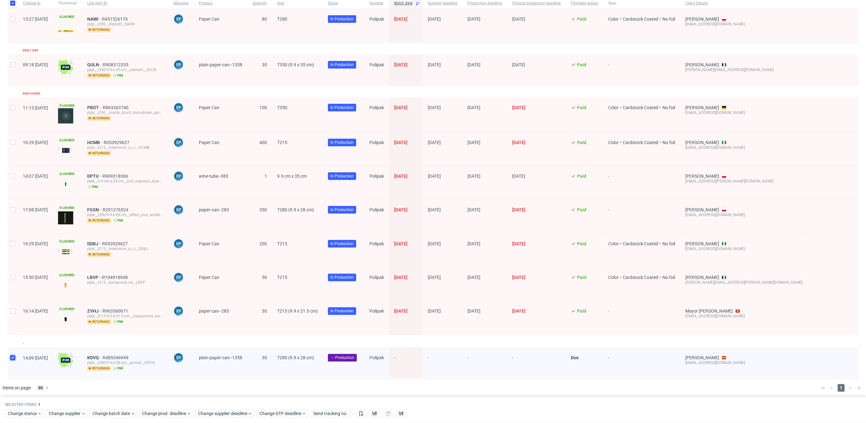
scroll to position [0, 0]
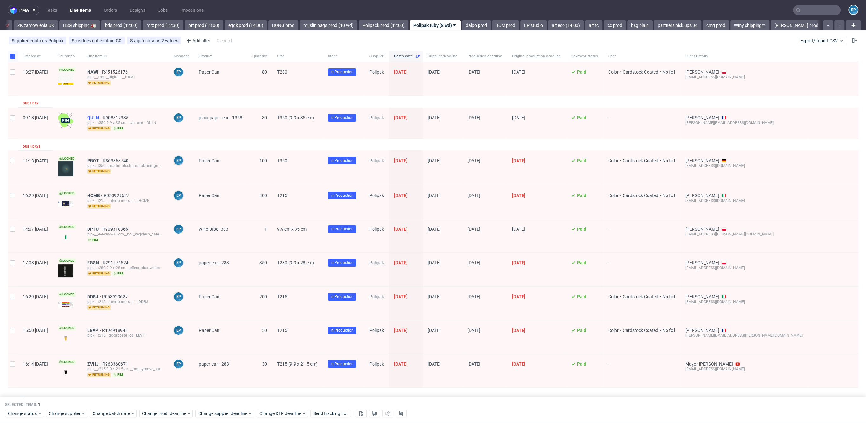
click at [103, 119] on span "QULN" at bounding box center [95, 117] width 16 height 5
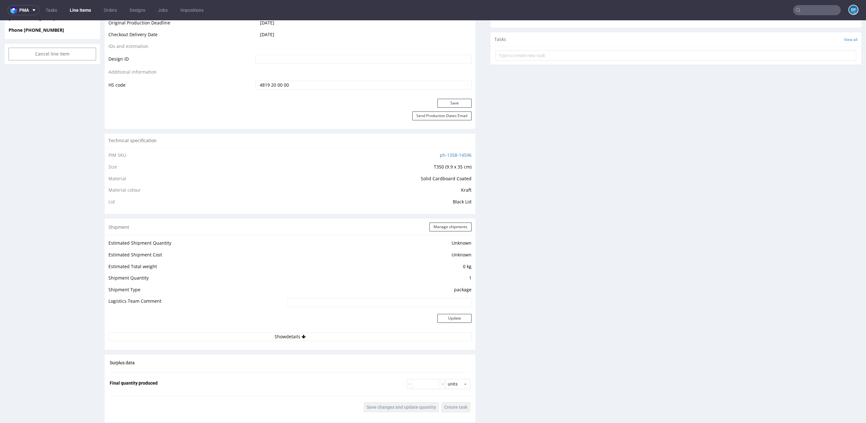
scroll to position [338, 0]
click at [89, 14] on link "Line Items" at bounding box center [80, 10] width 29 height 10
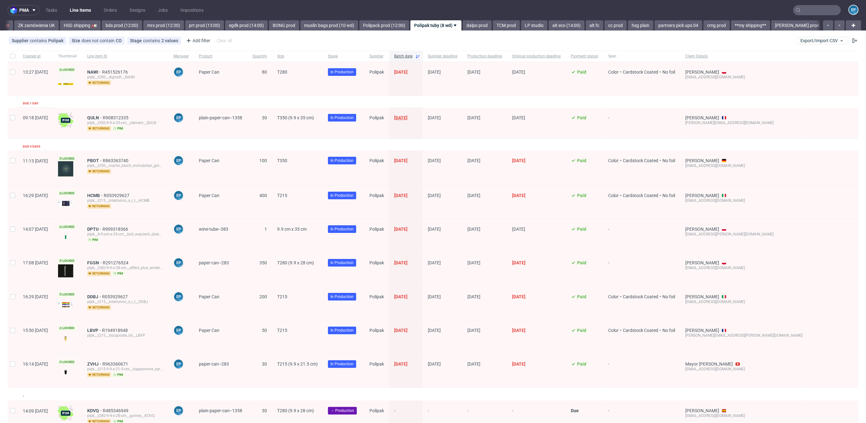
scroll to position [0, 658]
click at [407, 116] on span "[DATE]" at bounding box center [400, 117] width 13 height 5
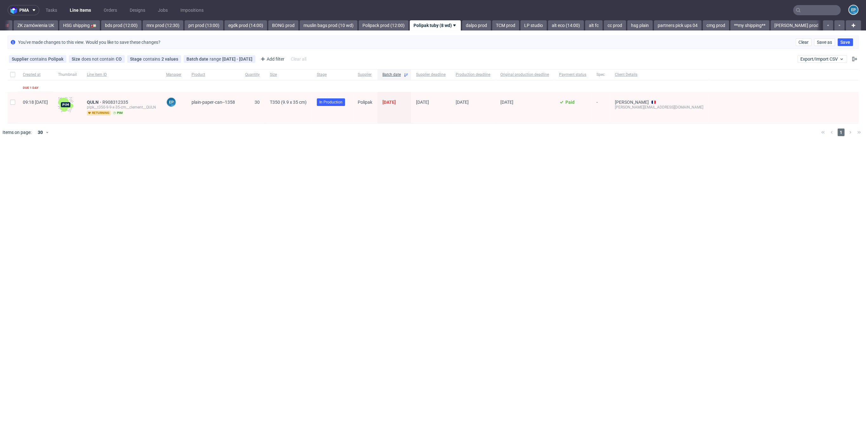
click at [812, 10] on input "text" at bounding box center [817, 10] width 48 height 10
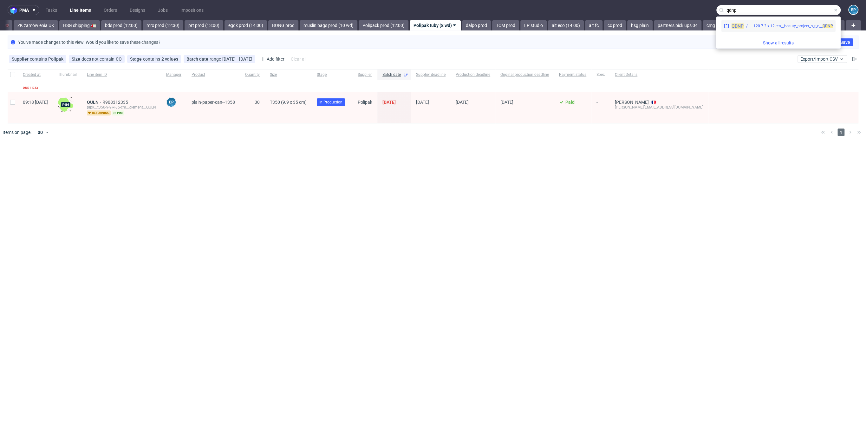
type input "qdnp"
click at [750, 25] on div "plpk__t120-7-3-x-12-cm__beauty_project_s_r_o__ QDNP" at bounding box center [791, 26] width 83 height 6
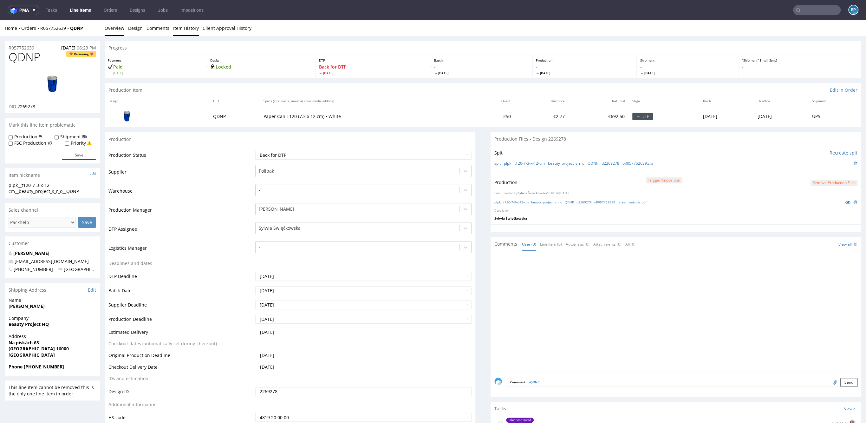
click at [193, 29] on link "Item History" at bounding box center [186, 28] width 26 height 16
